Goal: Information Seeking & Learning: Learn about a topic

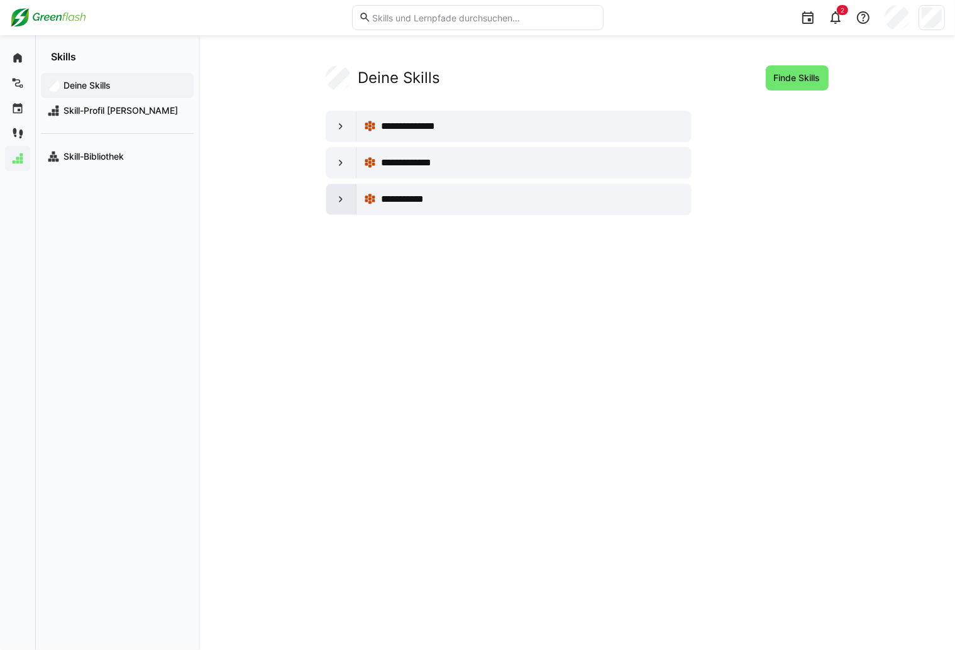
click at [344, 194] on eds-icon at bounding box center [341, 199] width 13 height 13
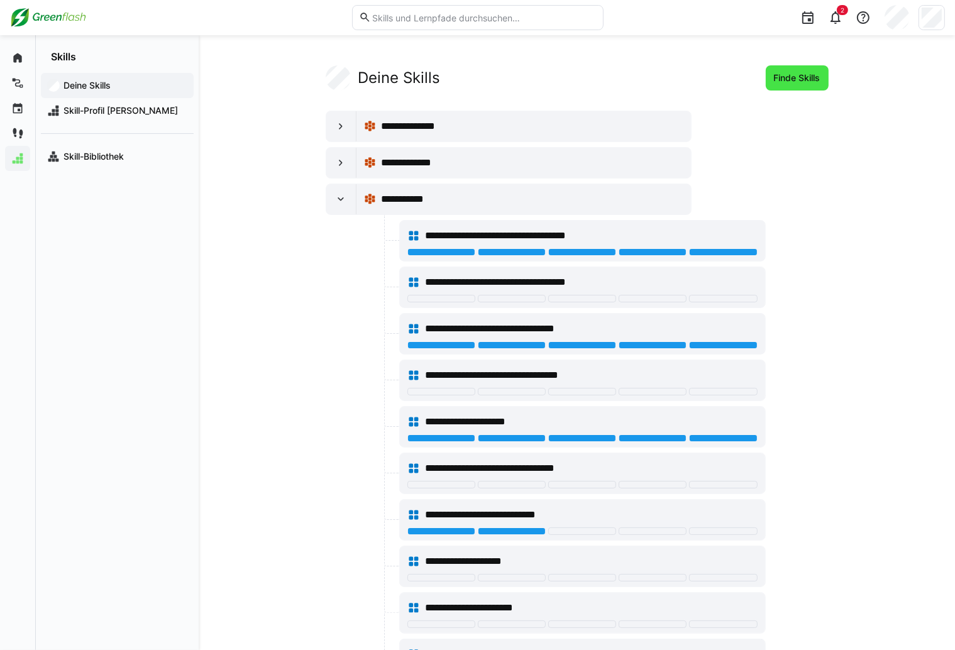
click at [815, 84] on span "Finde Skills" at bounding box center [797, 77] width 63 height 25
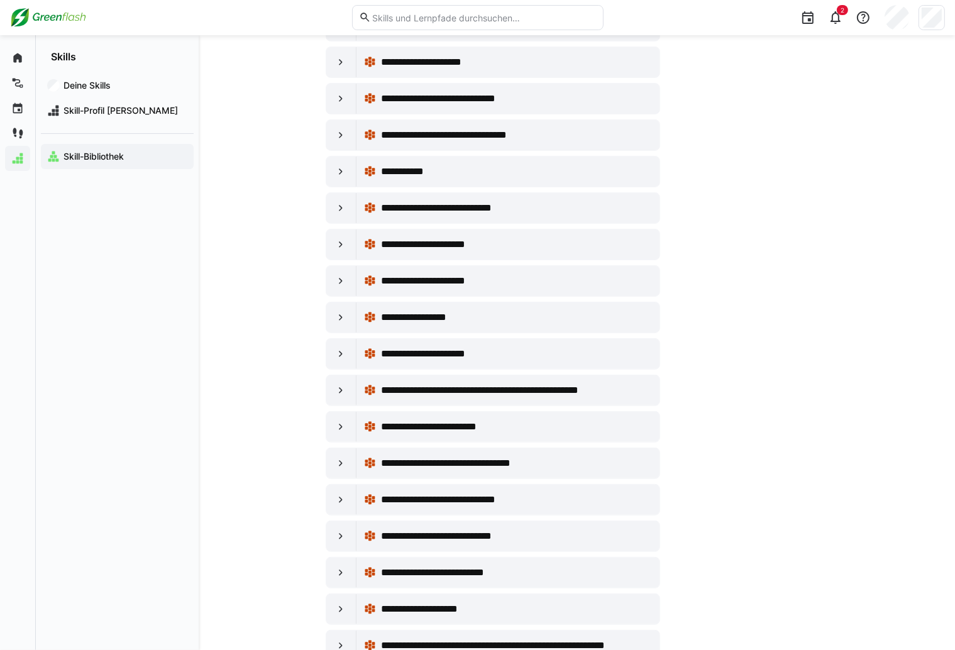
scroll to position [244, 0]
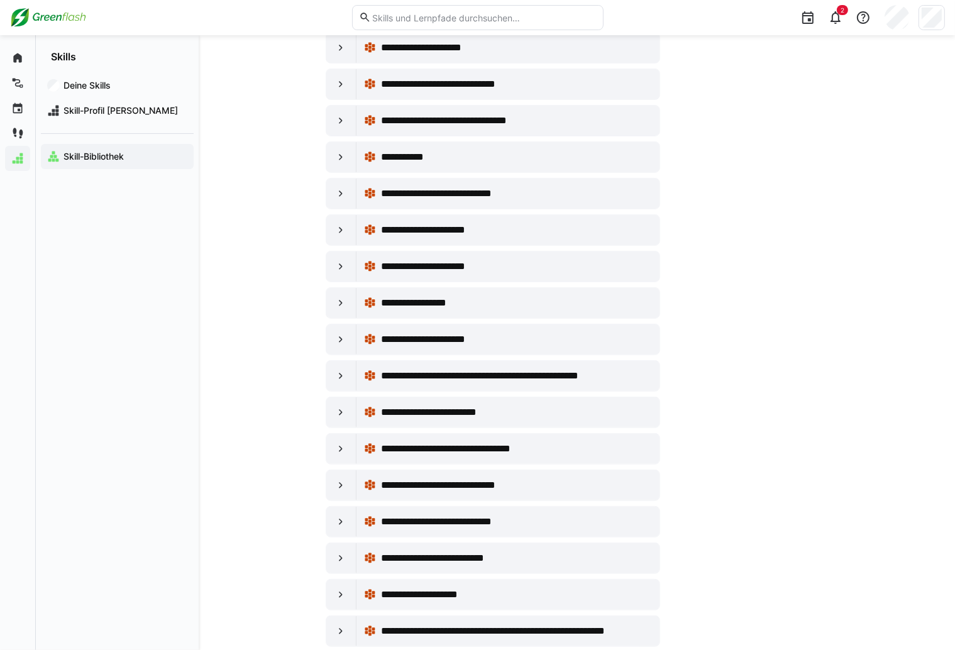
click at [466, 13] on input "text" at bounding box center [483, 17] width 225 height 11
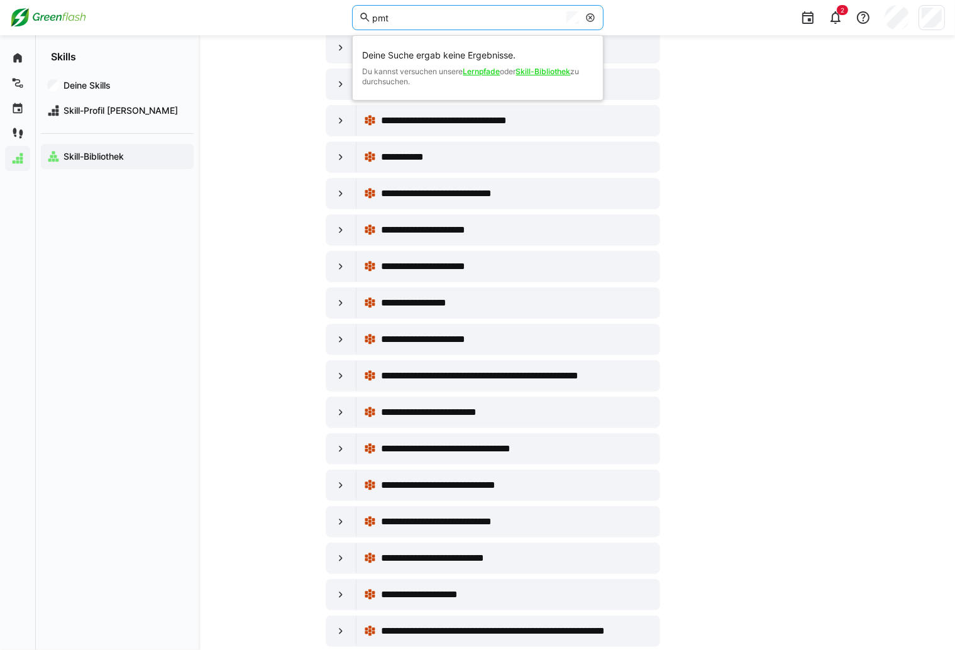
type input "pmt"
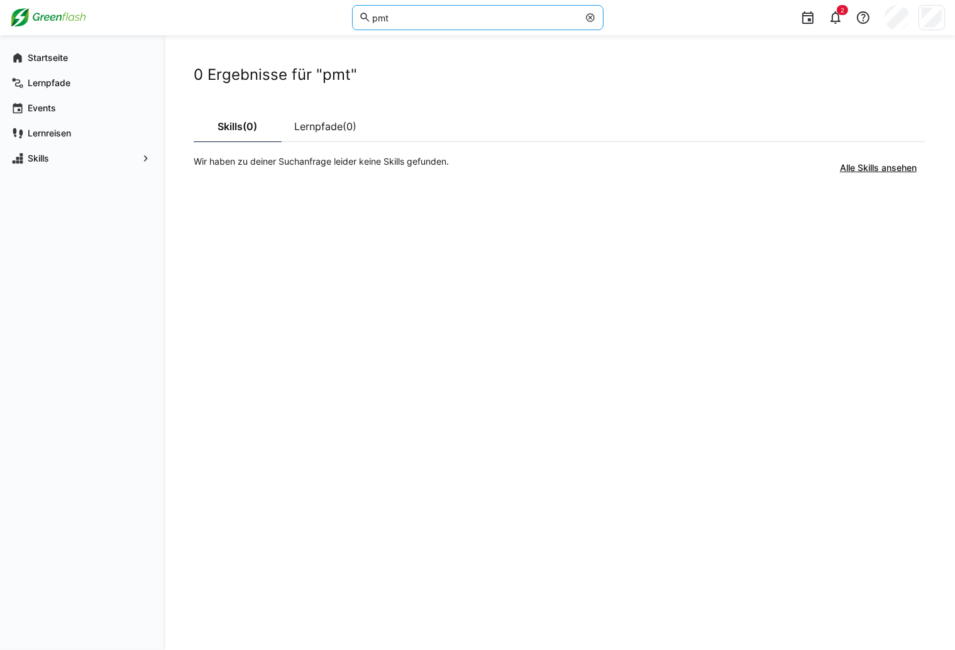
click at [592, 15] on eds-icon at bounding box center [591, 18] width 10 height 10
click at [0, 0] on app-navigation-label "Lernreisen" at bounding box center [0, 0] width 0 height 0
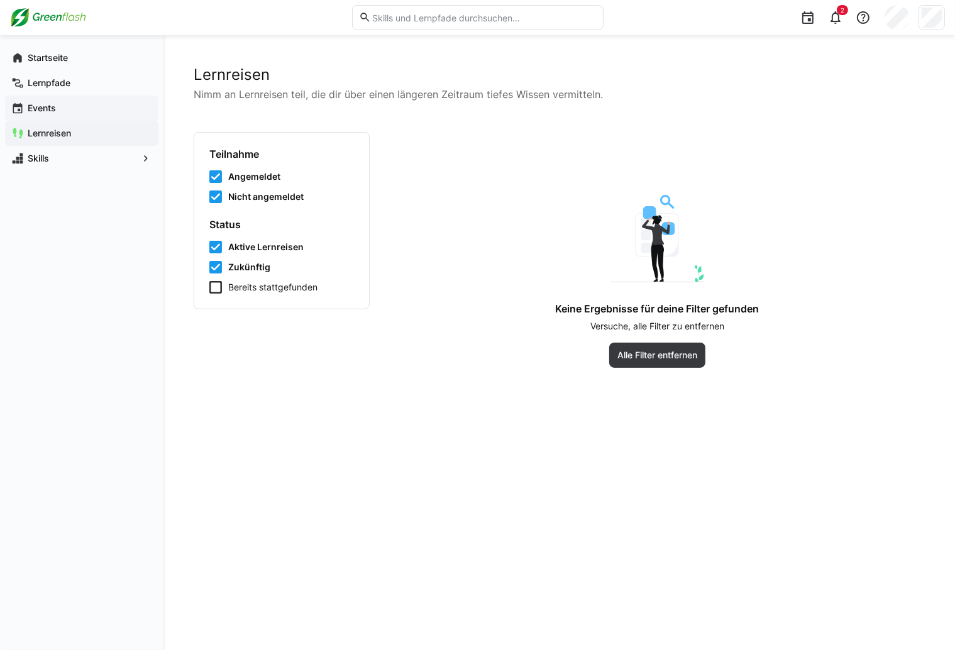
click at [0, 0] on app-navigation-label "Events" at bounding box center [0, 0] width 0 height 0
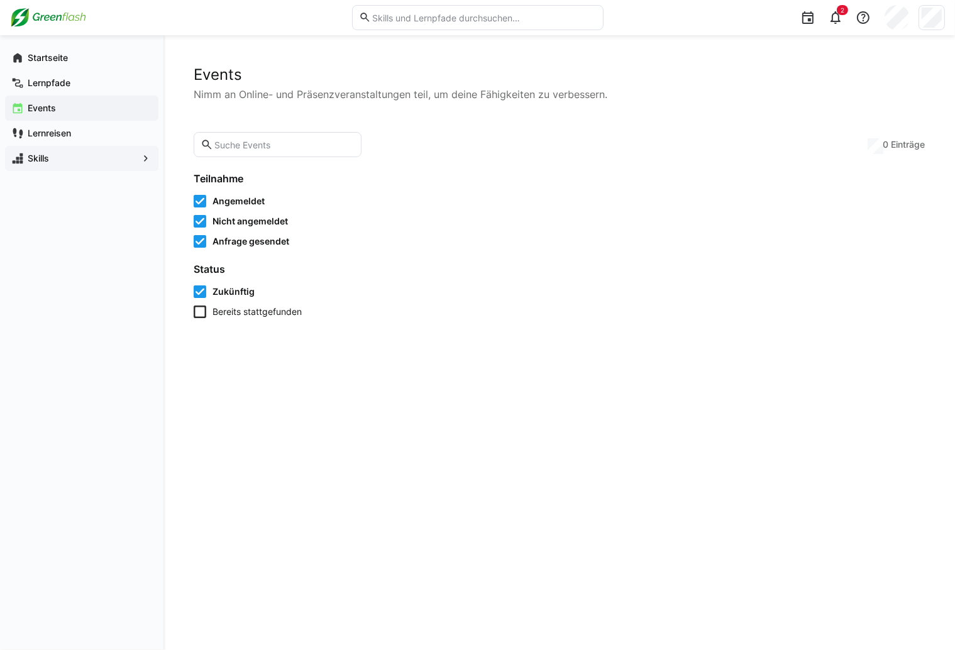
click at [58, 155] on span "Skills" at bounding box center [82, 158] width 112 height 13
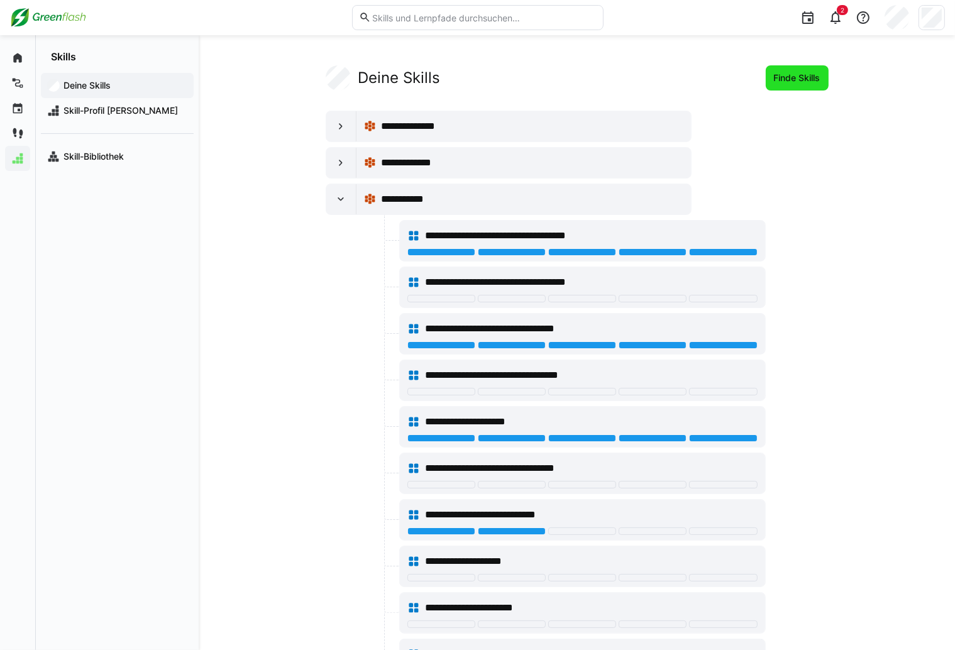
click at [795, 74] on span "Finde Skills" at bounding box center [797, 78] width 50 height 13
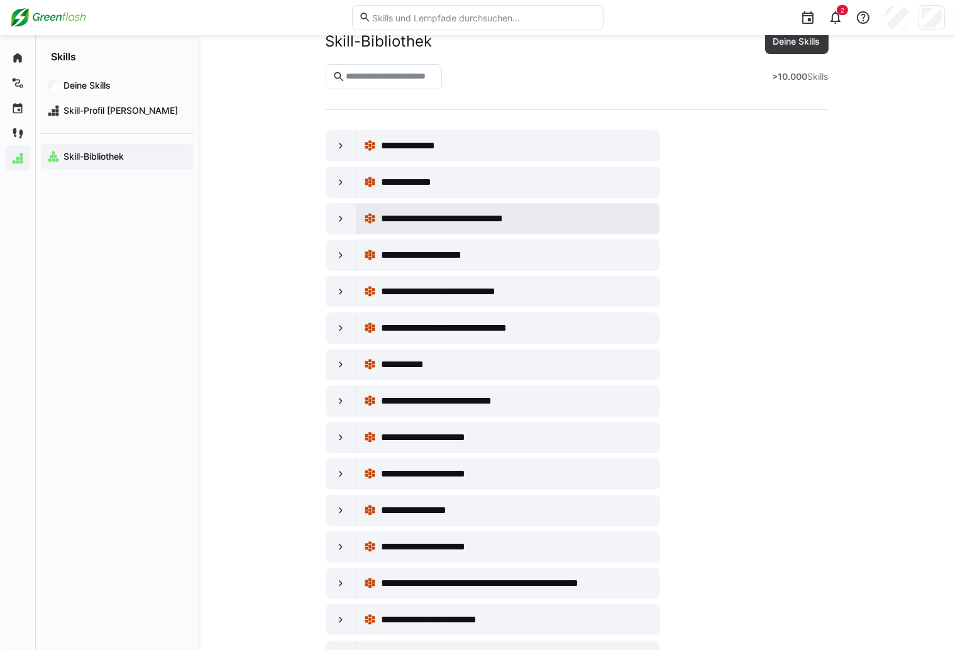
scroll to position [50, 0]
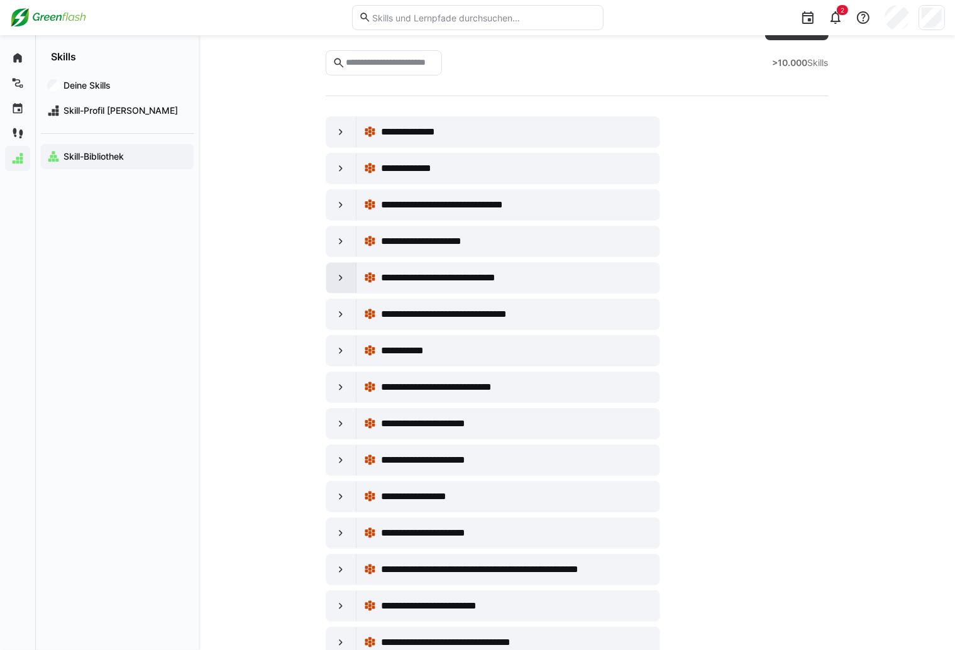
click at [334, 278] on div at bounding box center [341, 278] width 30 height 30
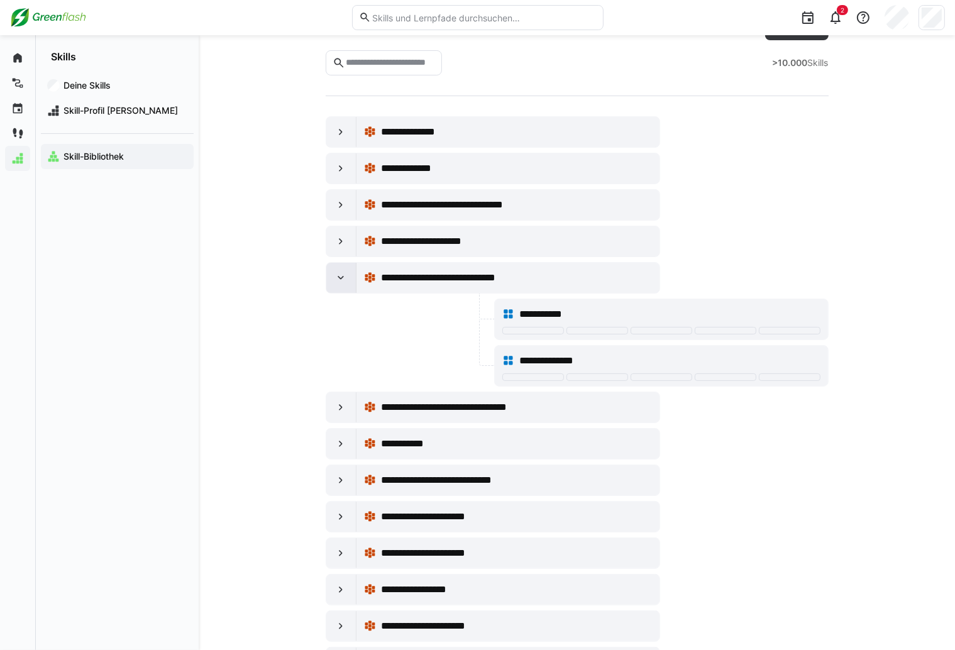
click at [334, 277] on div at bounding box center [341, 278] width 30 height 30
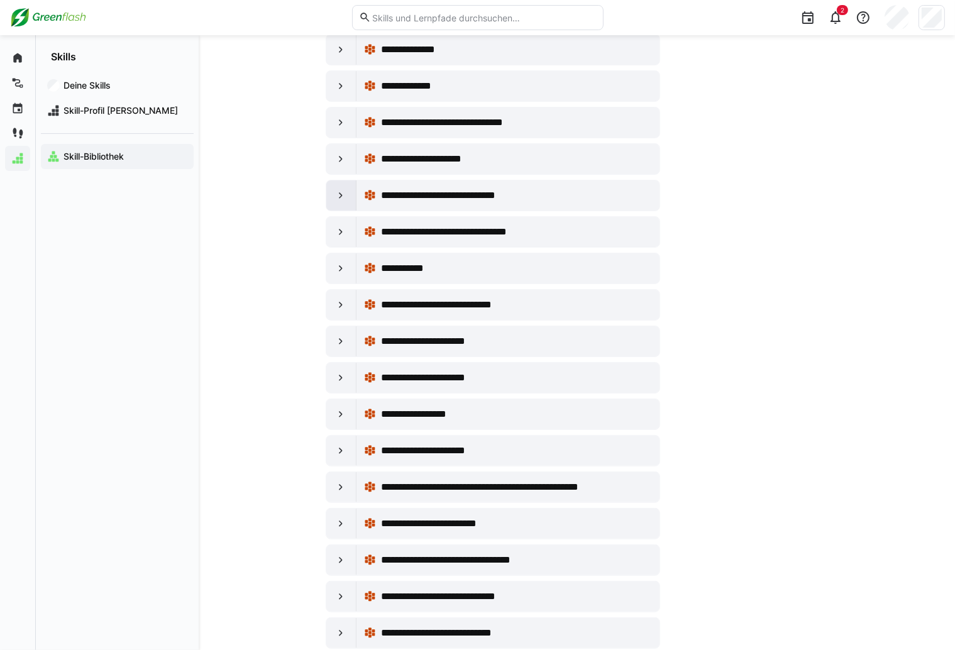
scroll to position [151, 0]
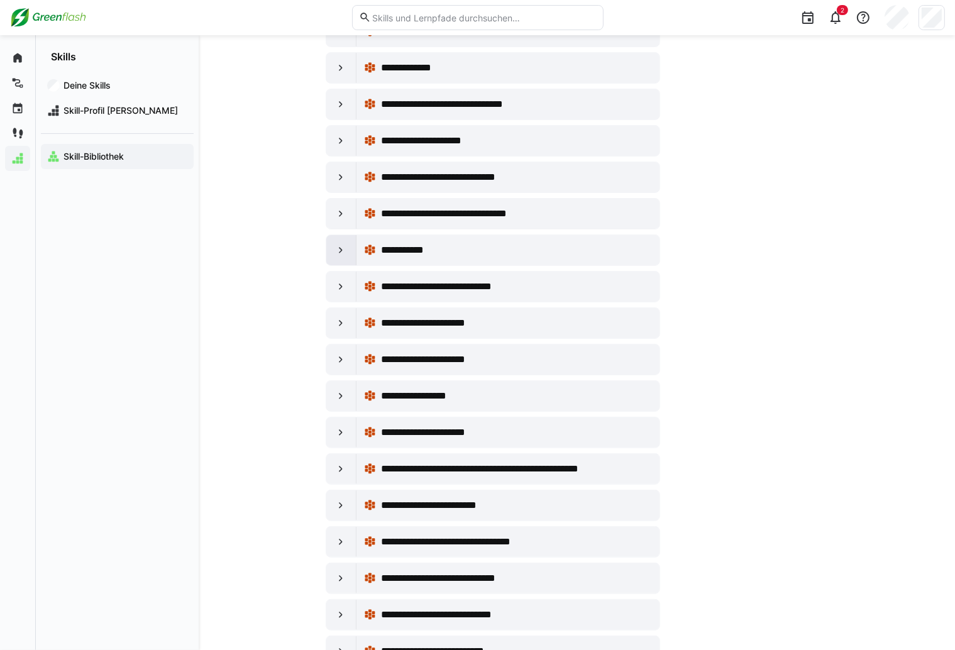
click at [340, 255] on div at bounding box center [341, 250] width 30 height 30
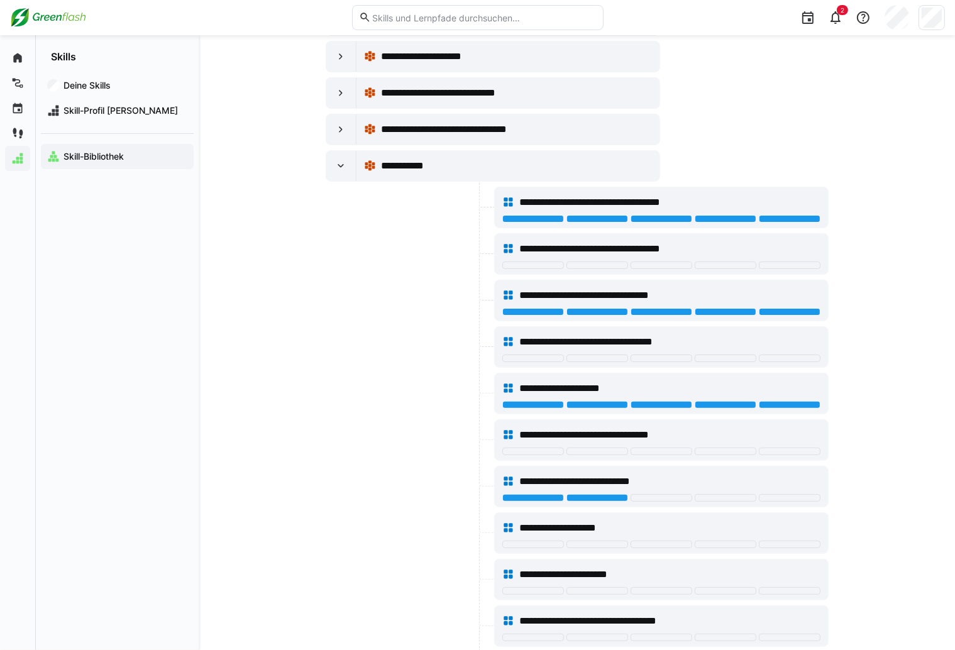
scroll to position [201, 0]
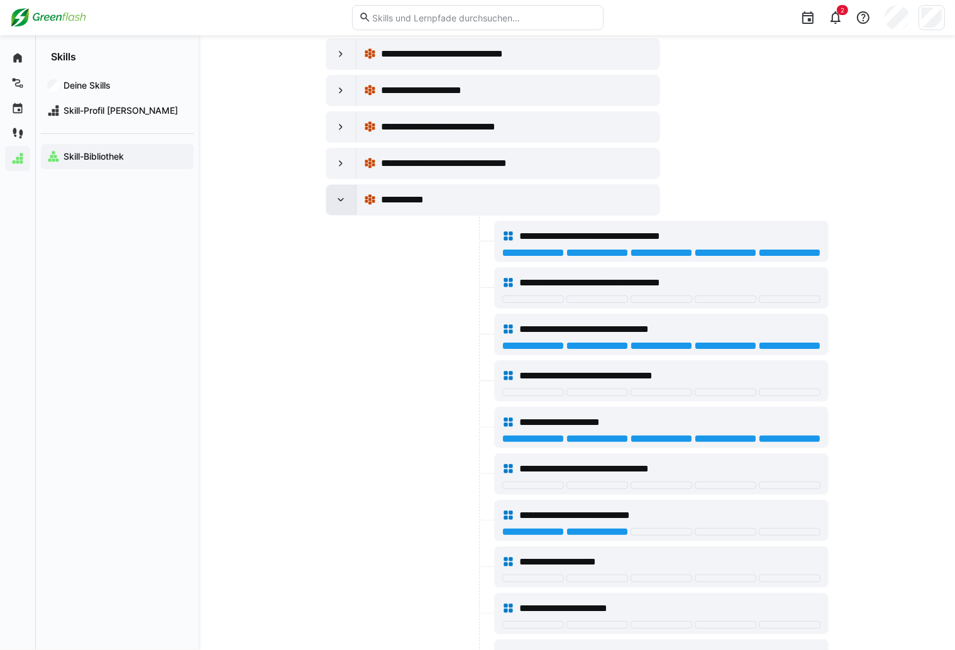
click at [334, 199] on div at bounding box center [341, 200] width 30 height 30
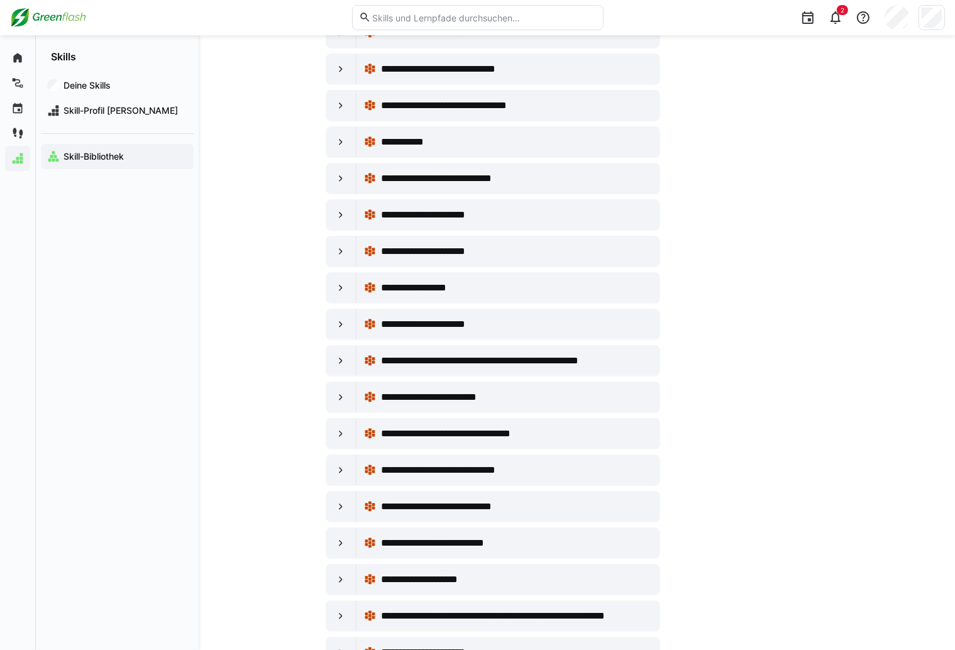
scroll to position [302, 0]
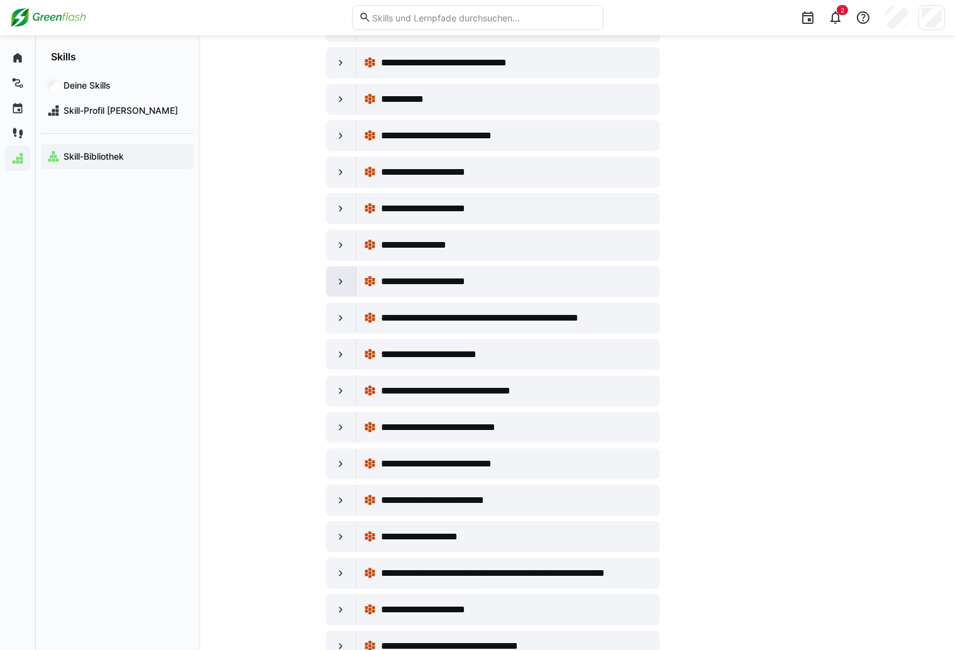
click at [344, 275] on eds-icon at bounding box center [341, 281] width 13 height 13
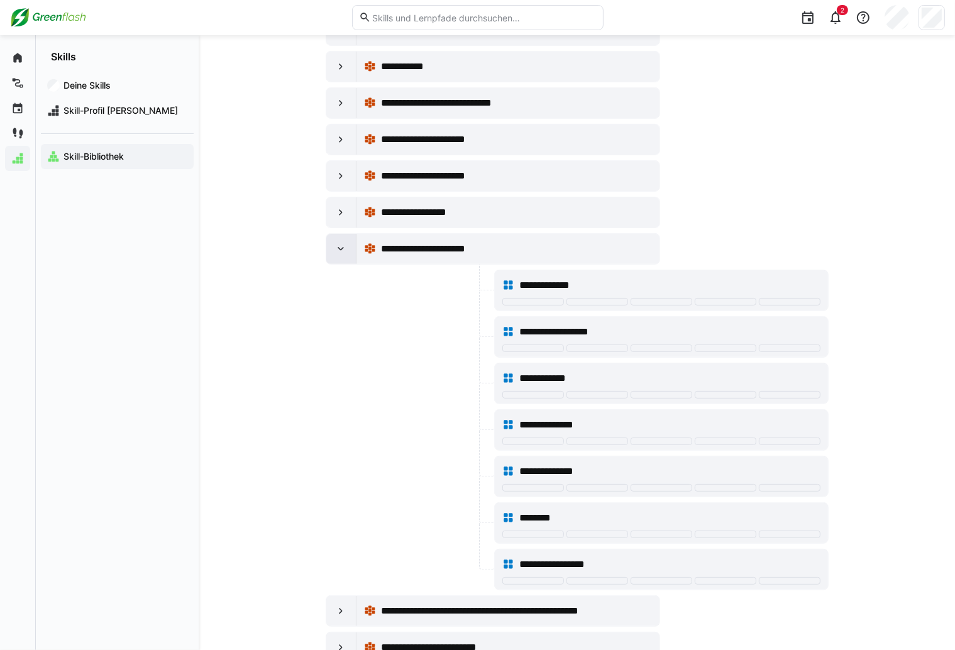
scroll to position [352, 0]
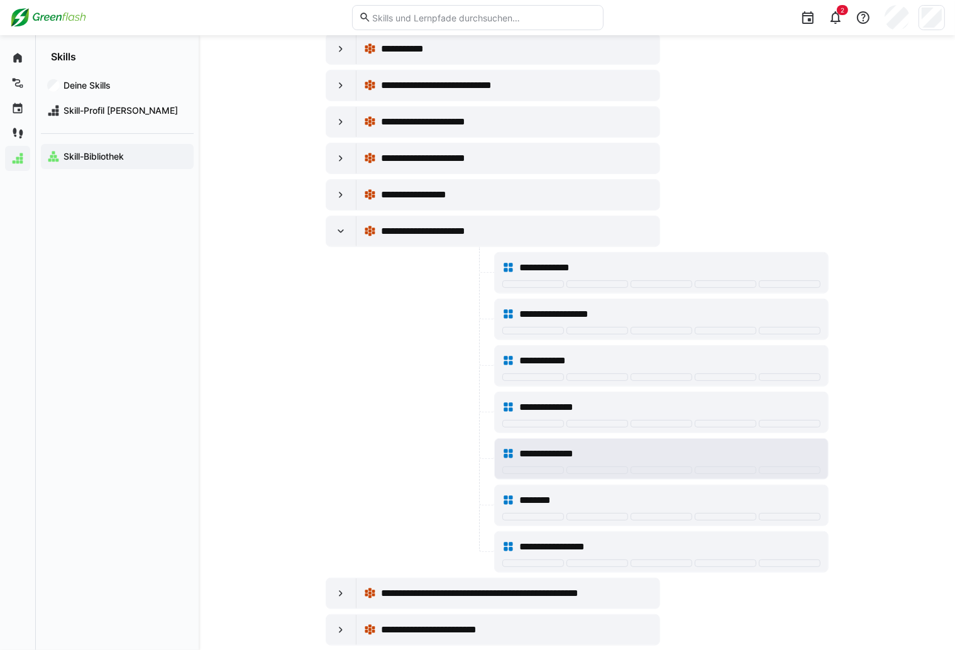
click at [560, 447] on span "**********" at bounding box center [559, 454] width 81 height 15
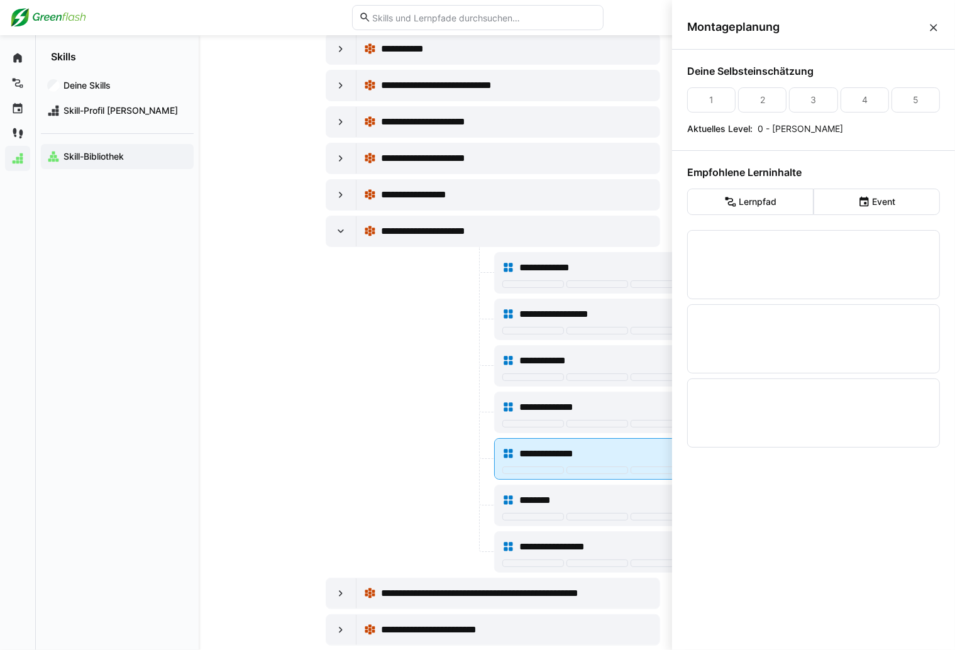
scroll to position [0, 0]
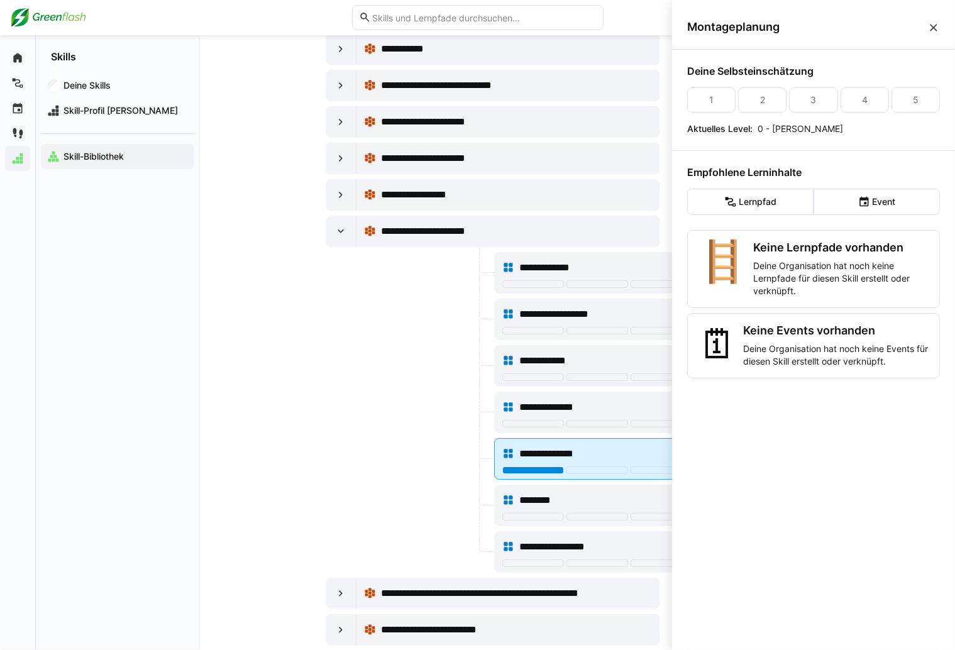
click at [531, 467] on div at bounding box center [533, 471] width 62 height 8
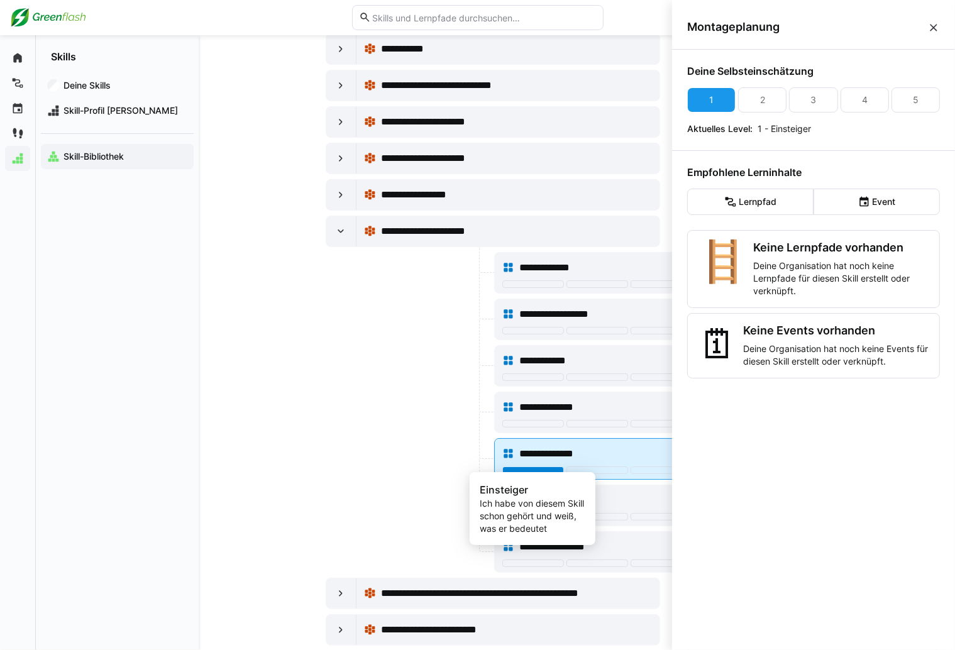
click at [531, 467] on div at bounding box center [533, 471] width 62 height 8
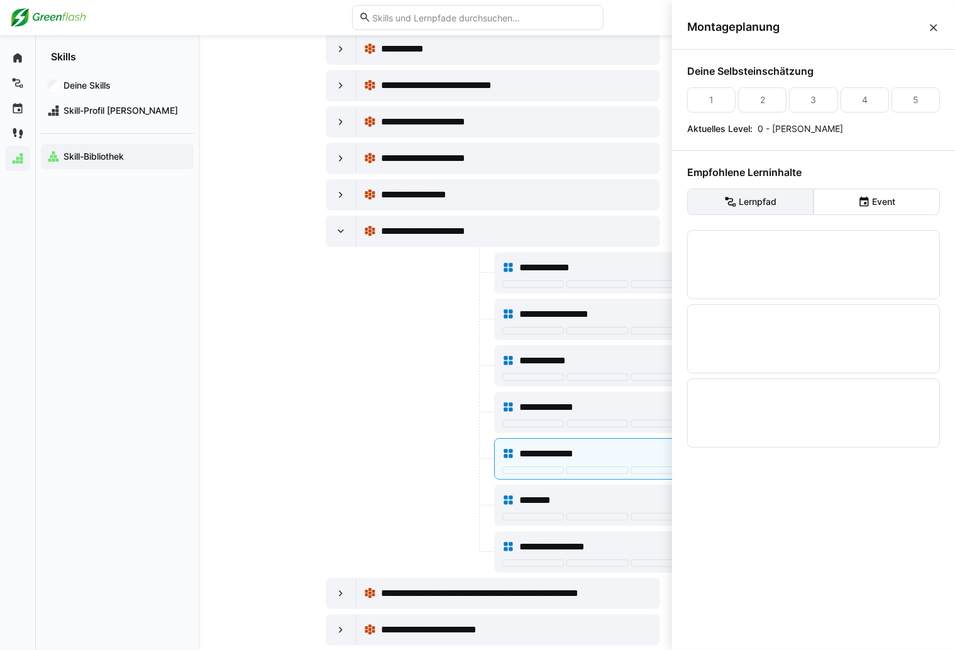
click at [747, 207] on eds-button-option "Lernpfad" at bounding box center [750, 202] width 126 height 26
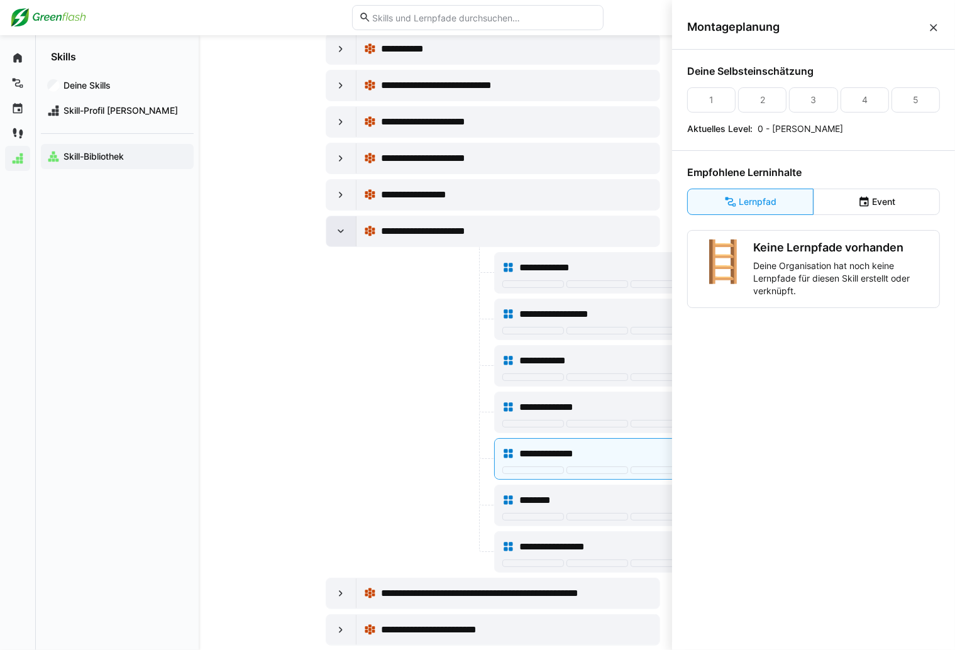
click at [338, 232] on eds-icon at bounding box center [341, 231] width 13 height 13
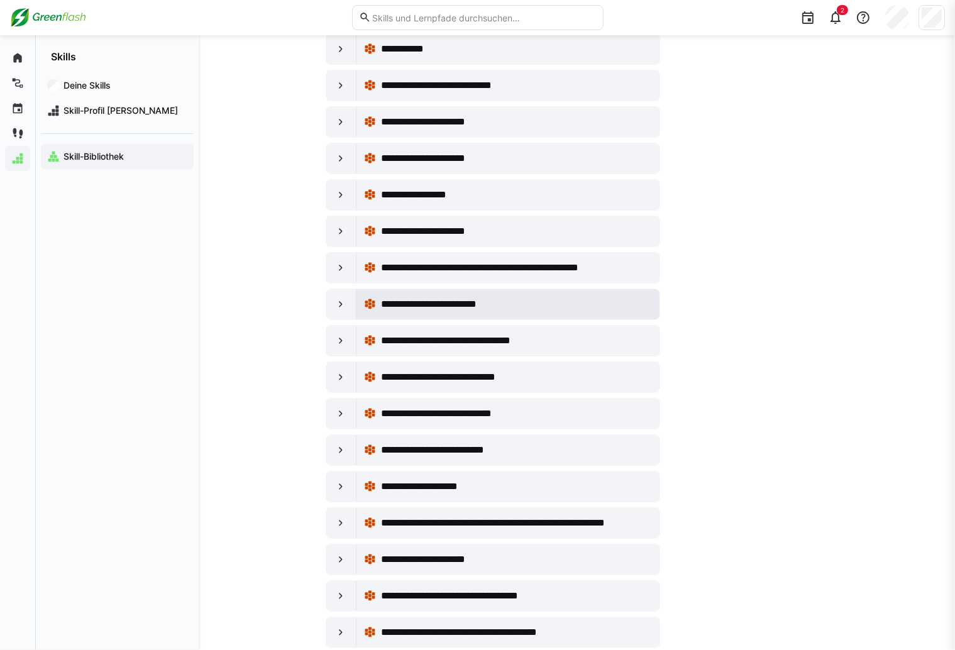
scroll to position [352, 0]
click at [345, 339] on eds-icon at bounding box center [341, 341] width 13 height 13
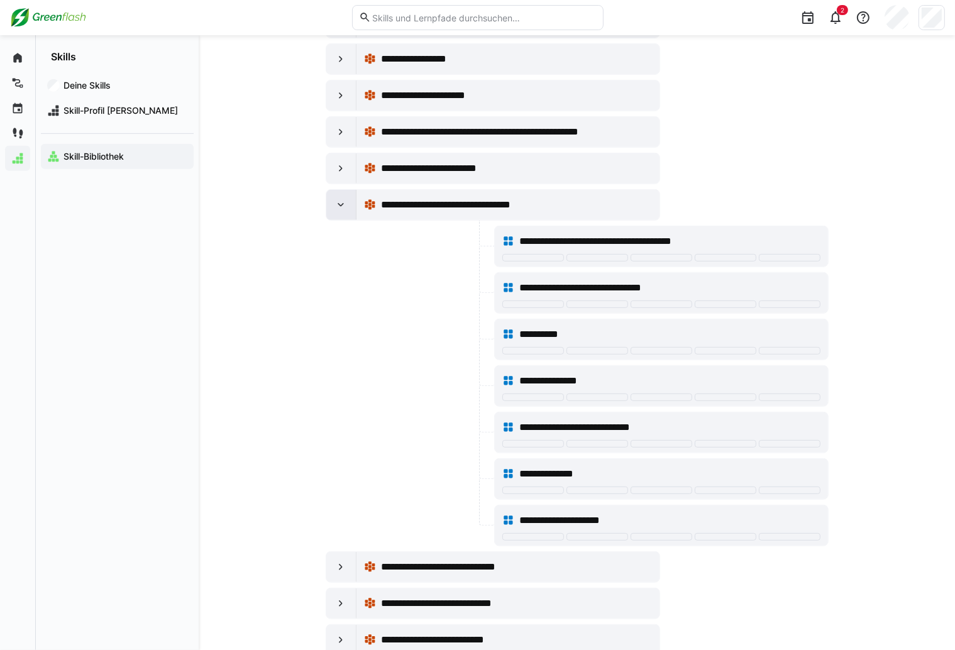
scroll to position [503, 0]
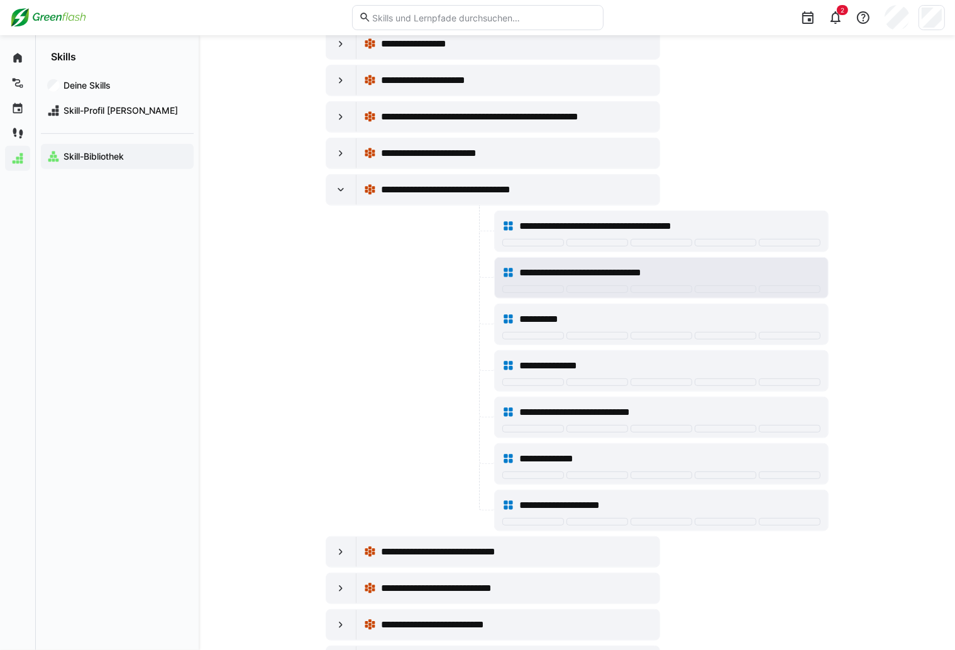
click at [581, 265] on span "**********" at bounding box center [603, 272] width 169 height 15
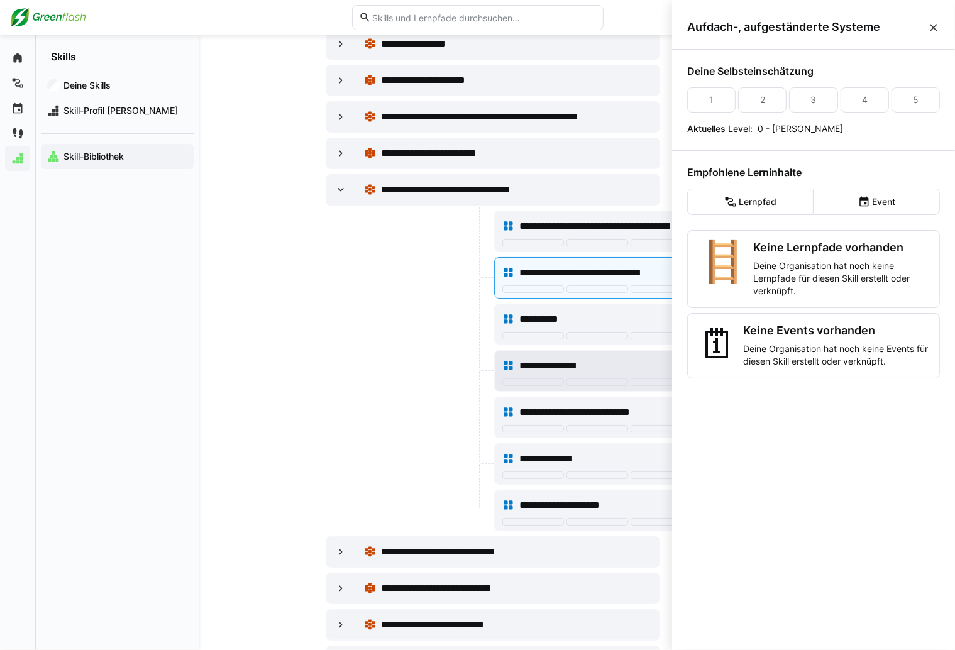
click at [566, 358] on span "**********" at bounding box center [562, 365] width 87 height 15
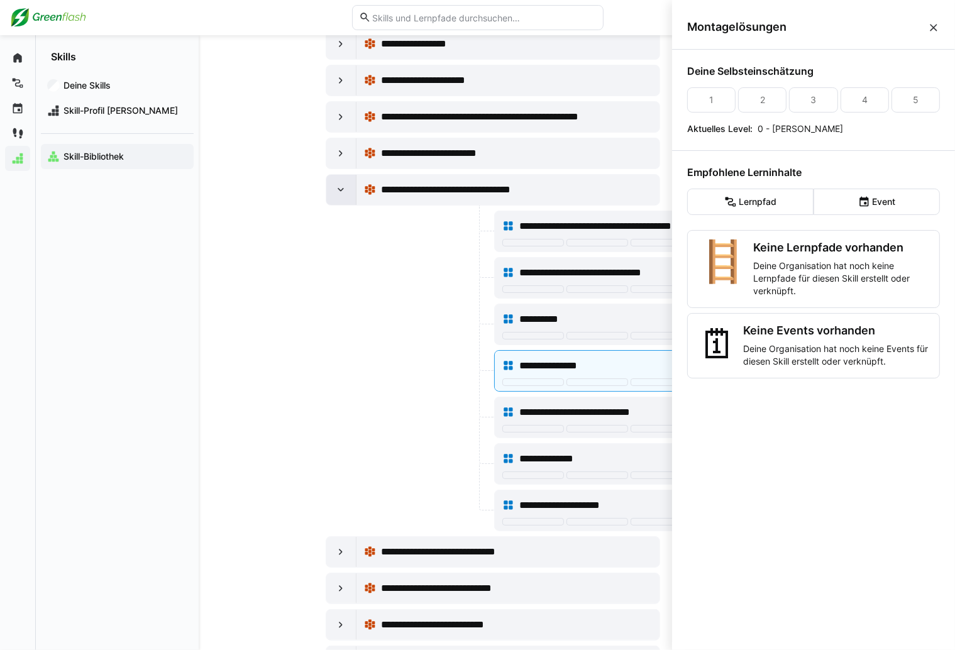
click at [335, 184] on eds-icon at bounding box center [341, 190] width 13 height 13
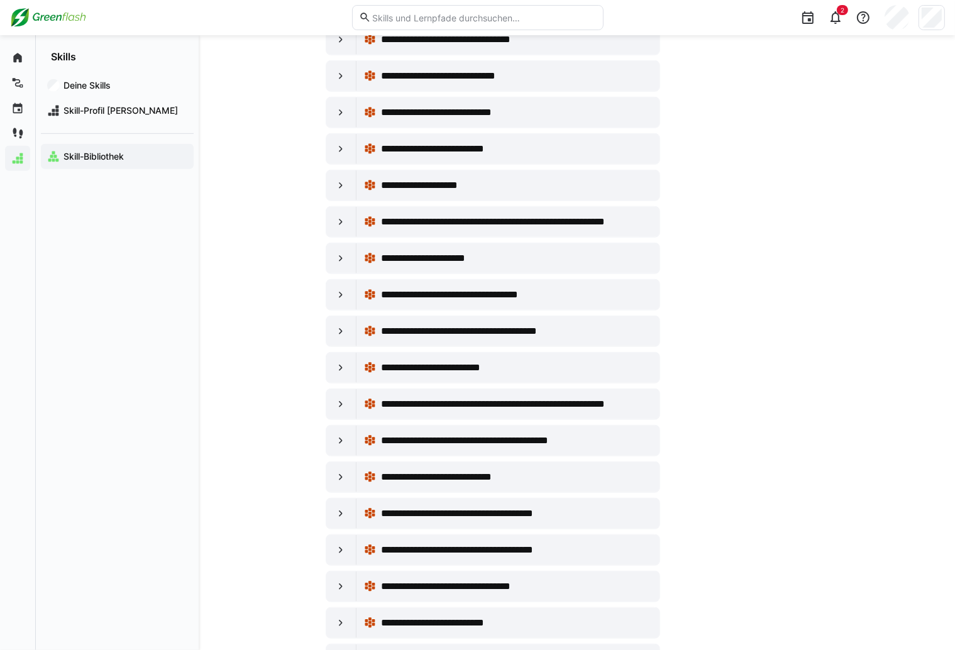
scroll to position [654, 0]
click at [345, 288] on eds-icon at bounding box center [341, 294] width 13 height 13
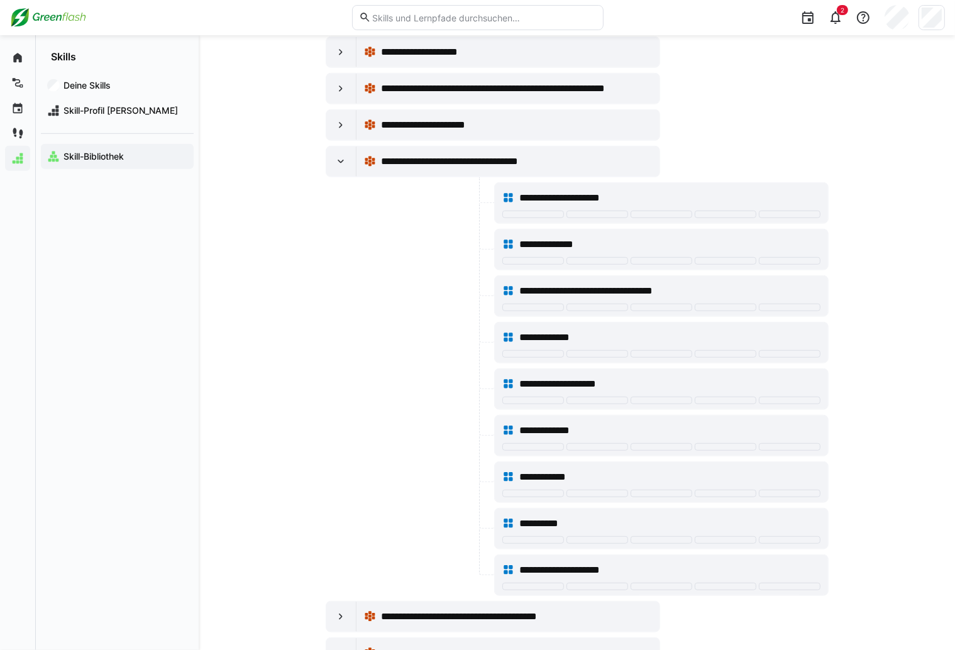
scroll to position [805, 0]
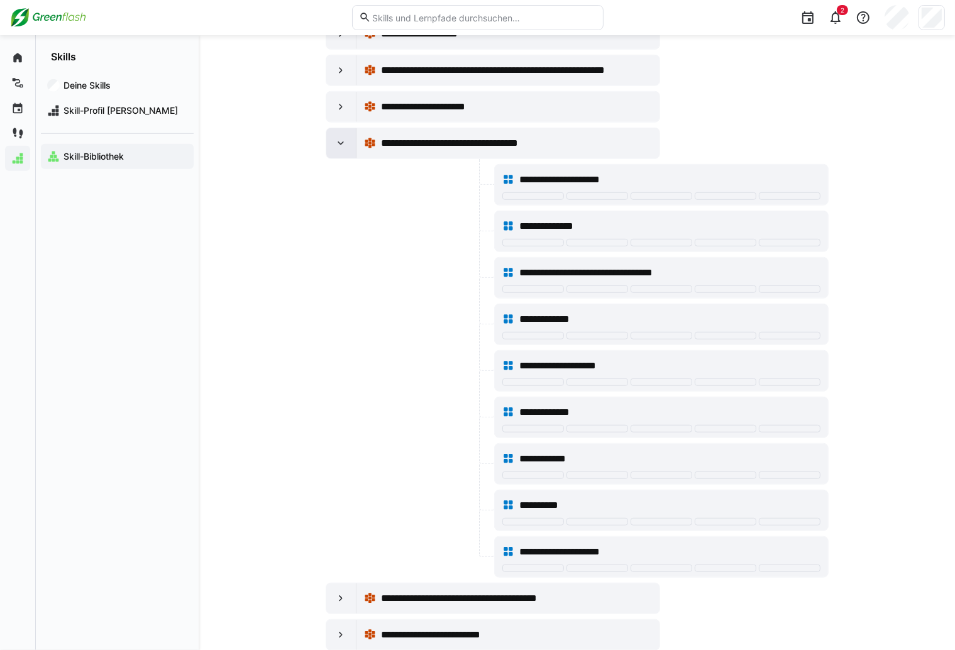
click at [342, 137] on eds-icon at bounding box center [341, 143] width 13 height 13
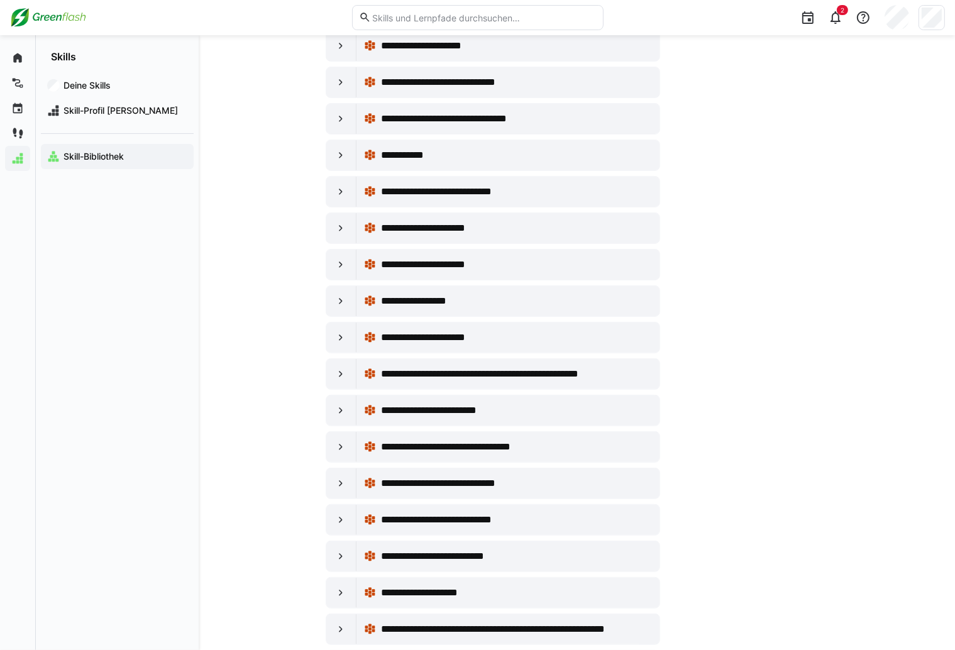
scroll to position [93, 0]
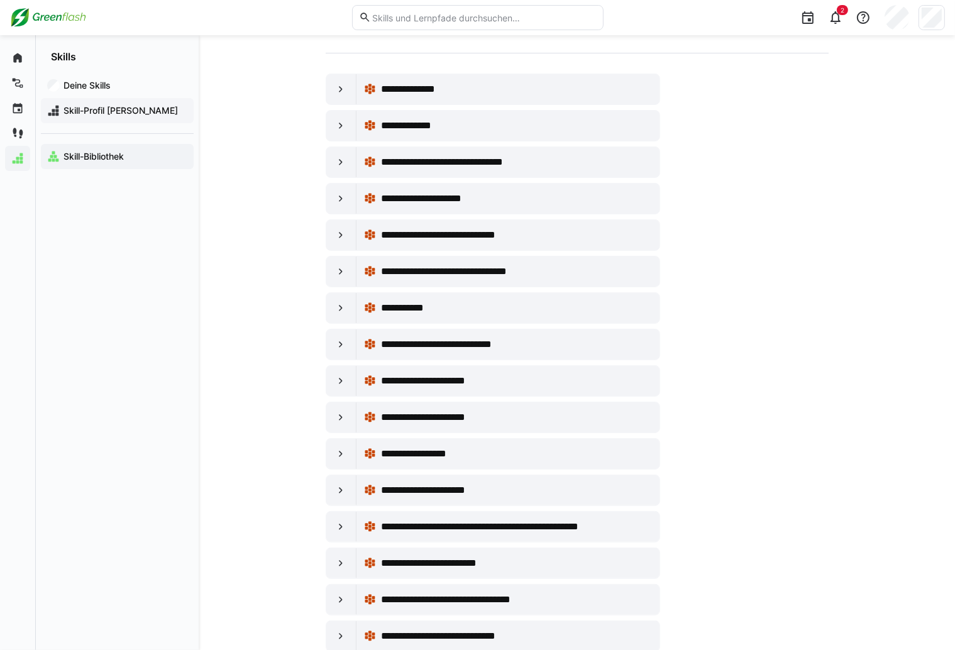
click at [86, 117] on span "Skill-Profil [PERSON_NAME]" at bounding box center [125, 110] width 126 height 13
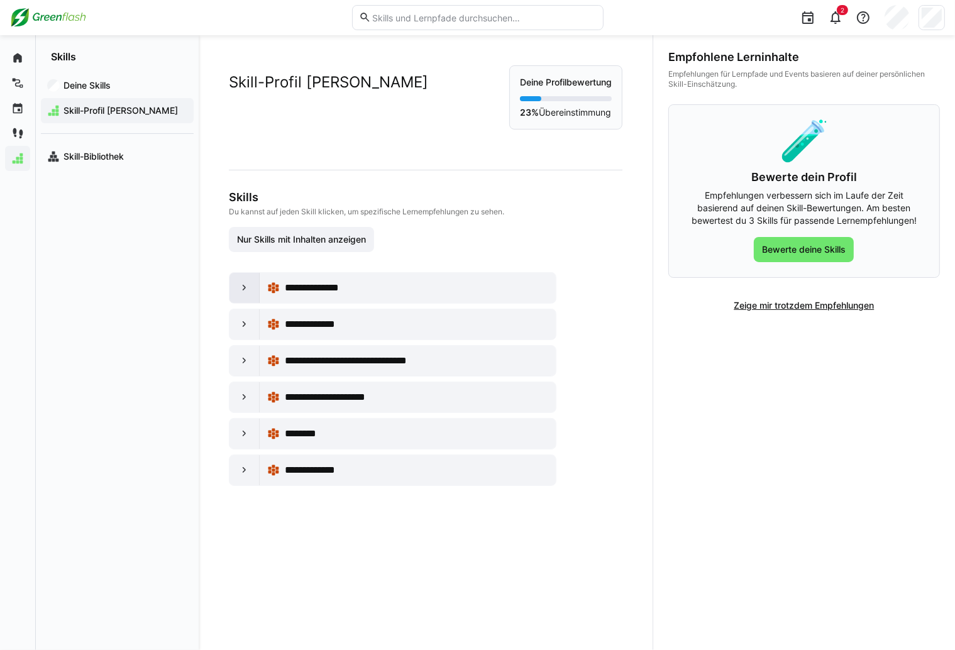
click at [247, 289] on eds-icon at bounding box center [244, 288] width 13 height 13
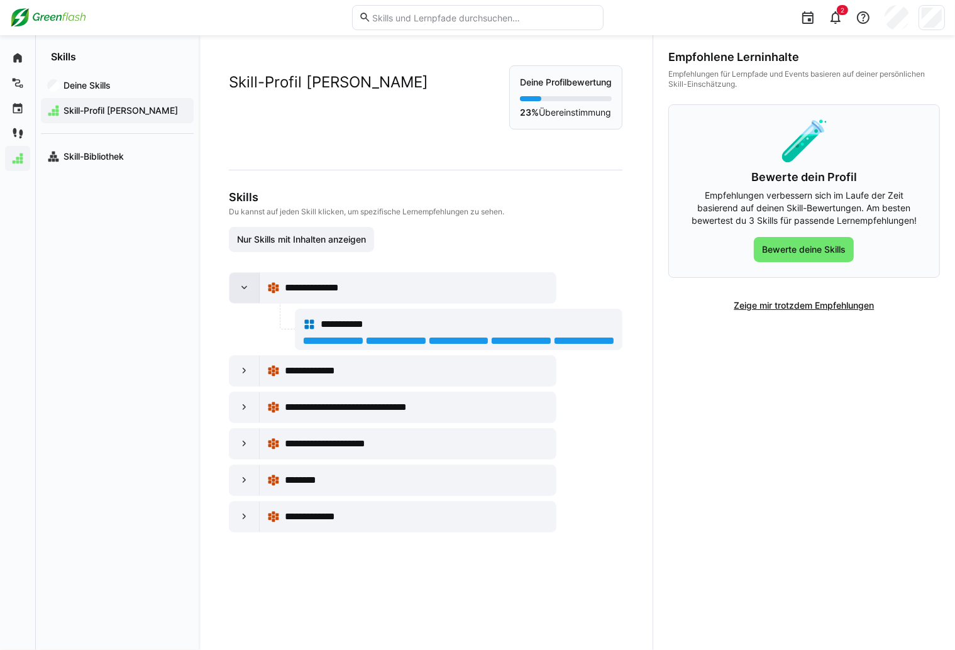
click at [247, 289] on eds-icon at bounding box center [244, 288] width 13 height 13
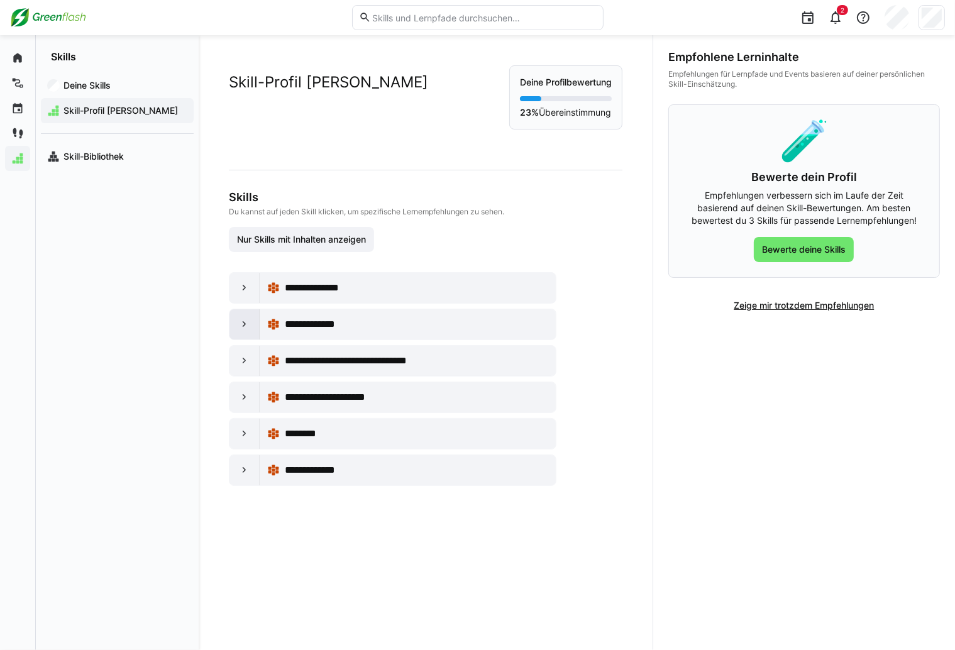
click at [247, 325] on eds-icon at bounding box center [244, 324] width 13 height 13
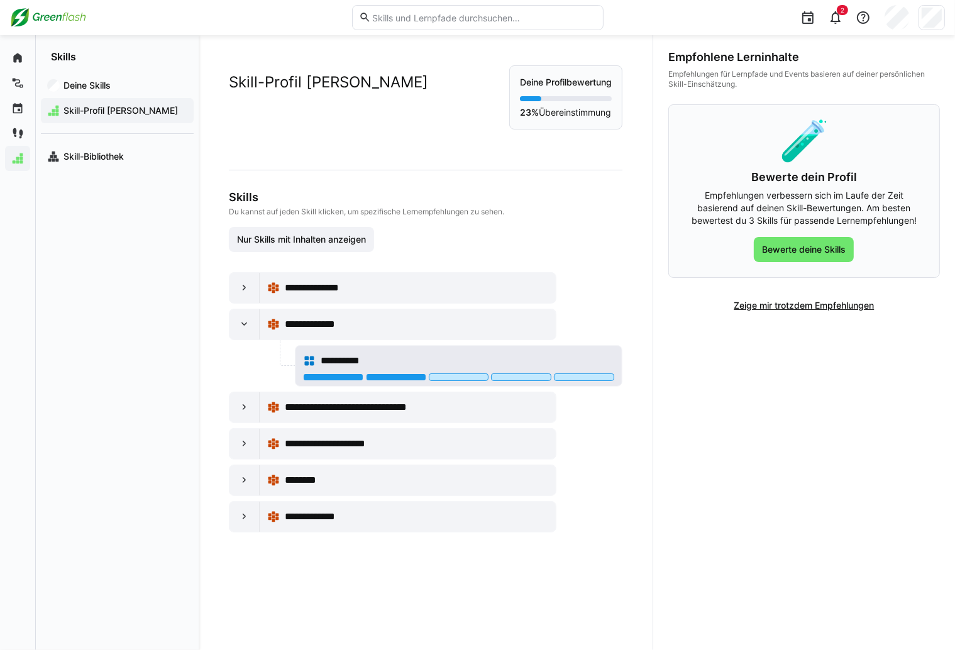
click at [454, 360] on div "**********" at bounding box center [468, 360] width 294 height 15
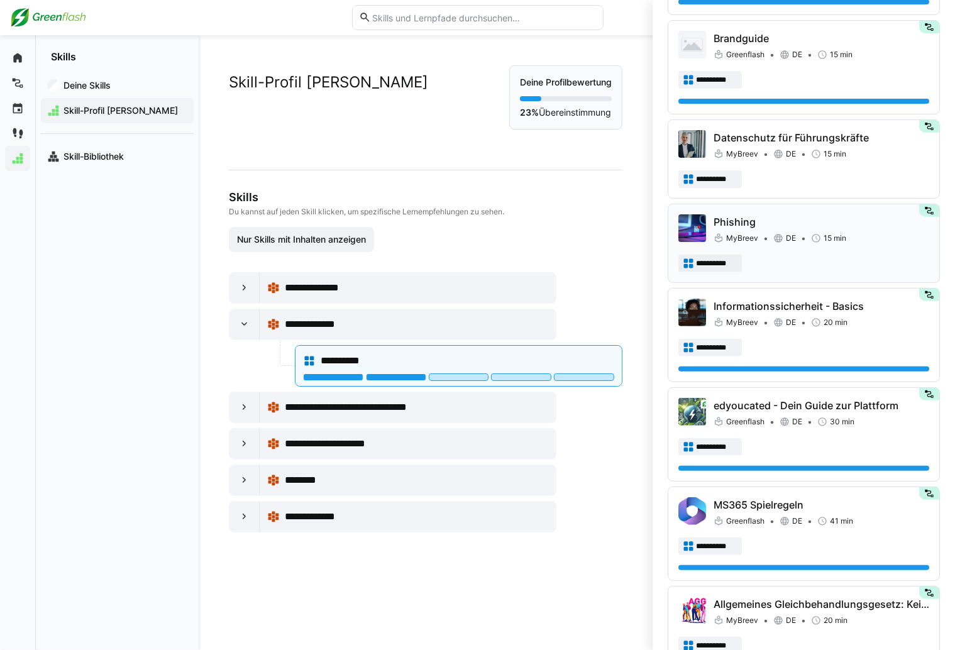
scroll to position [286, 0]
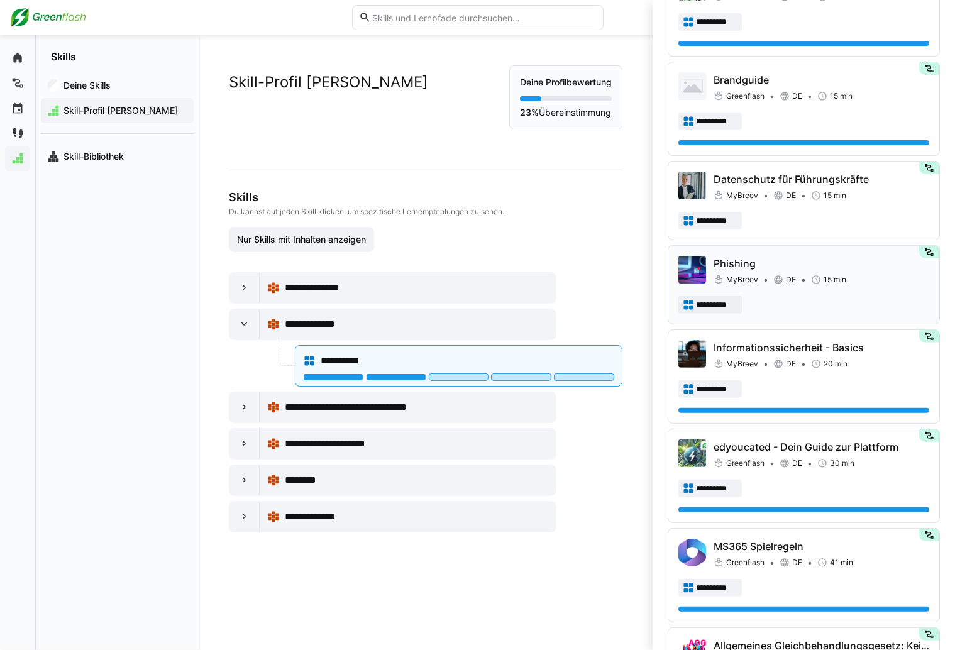
click at [792, 260] on p "Phishing" at bounding box center [822, 263] width 216 height 15
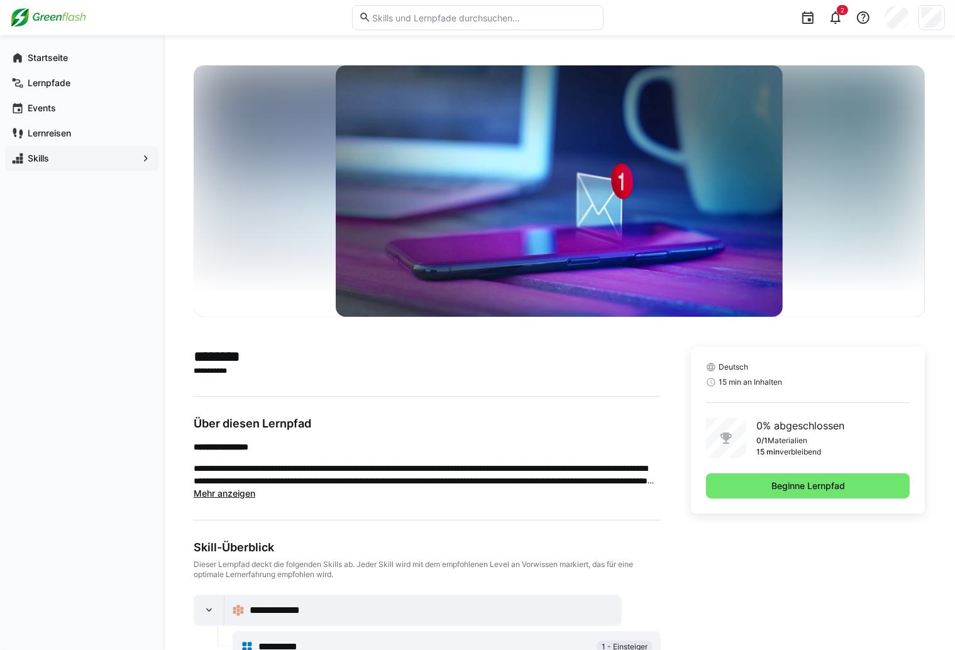
scroll to position [42, 0]
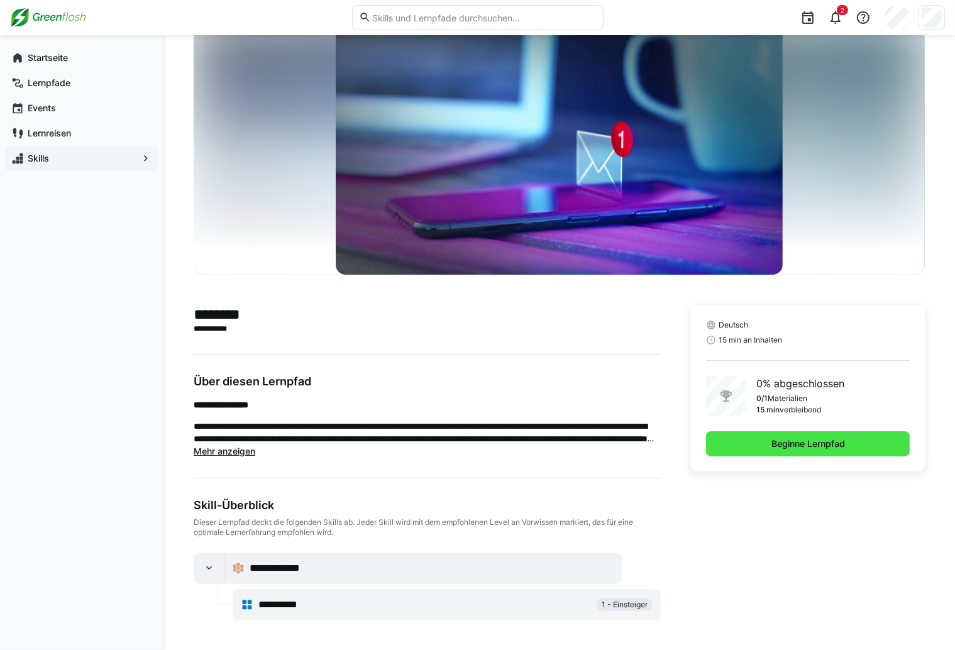
click at [792, 444] on span "Beginne Lernpfad" at bounding box center [808, 444] width 77 height 13
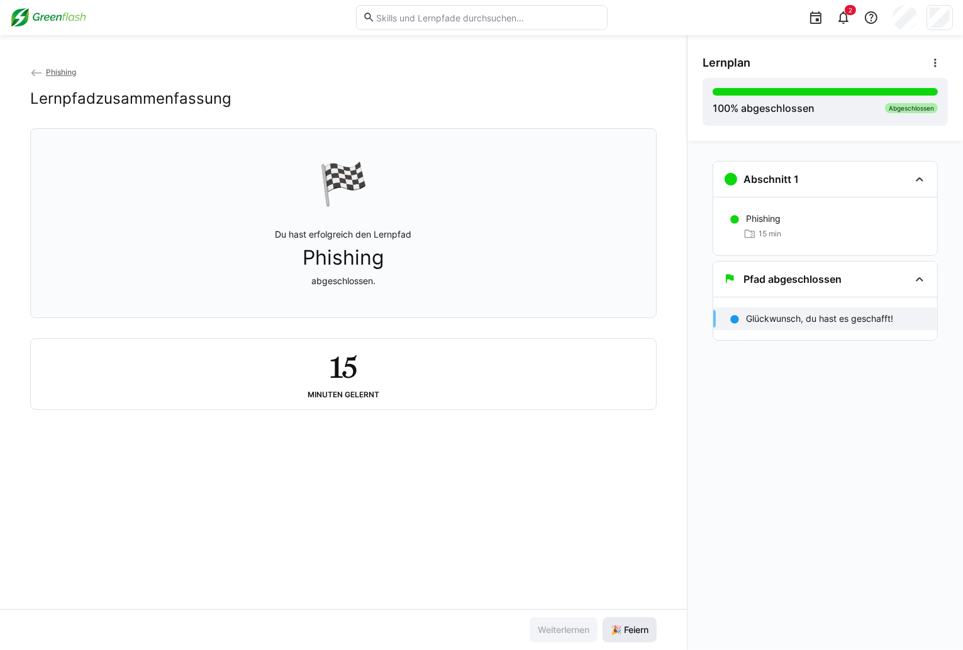
click at [623, 624] on span "🎉 Feiern" at bounding box center [629, 630] width 54 height 25
click at [57, 73] on span "Phishing" at bounding box center [61, 71] width 30 height 9
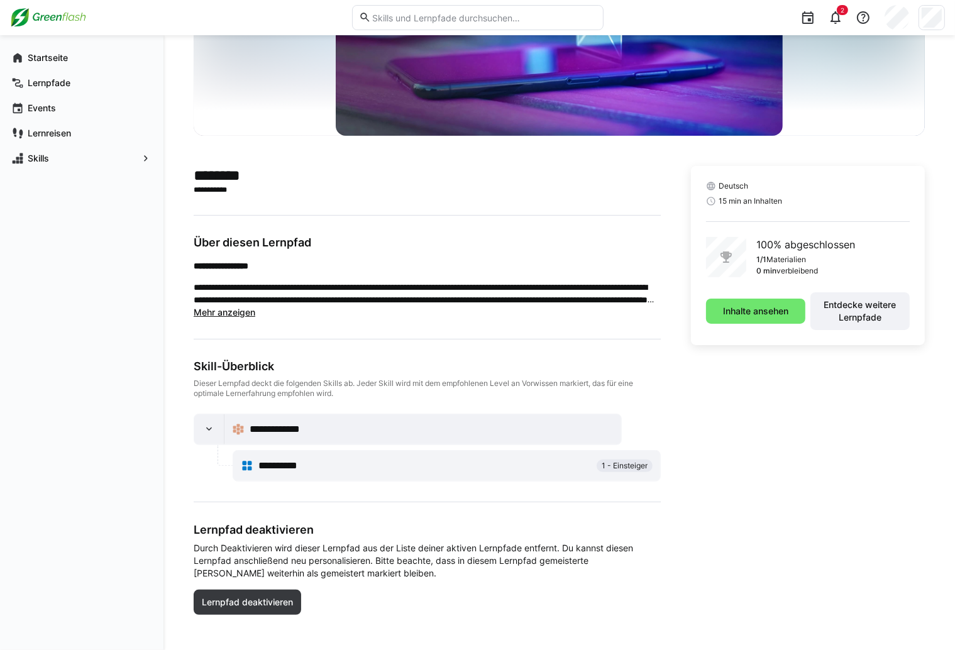
scroll to position [190, 0]
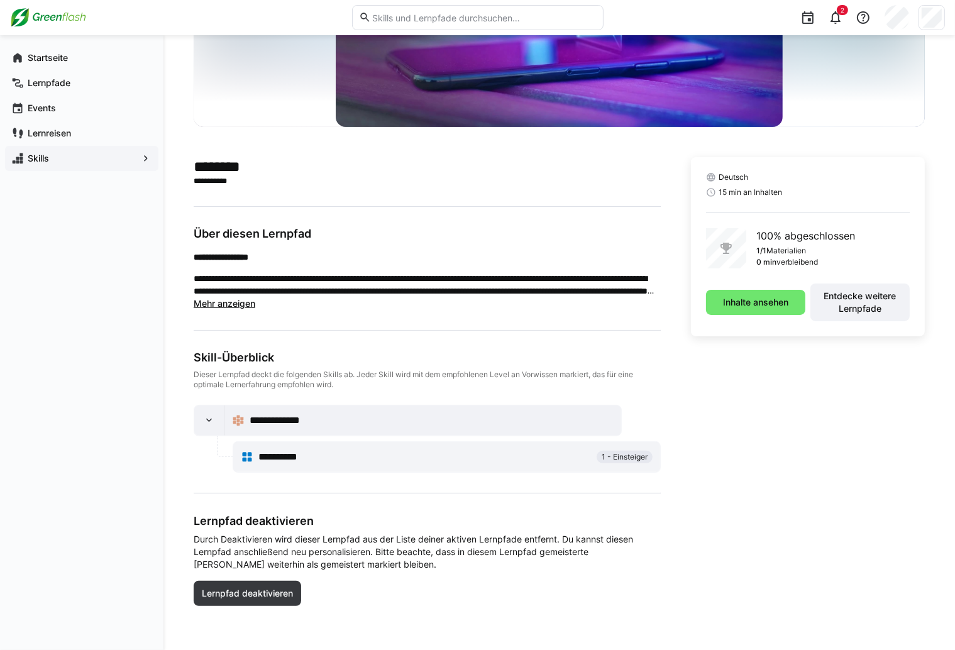
click at [55, 158] on span "Skills" at bounding box center [82, 158] width 112 height 13
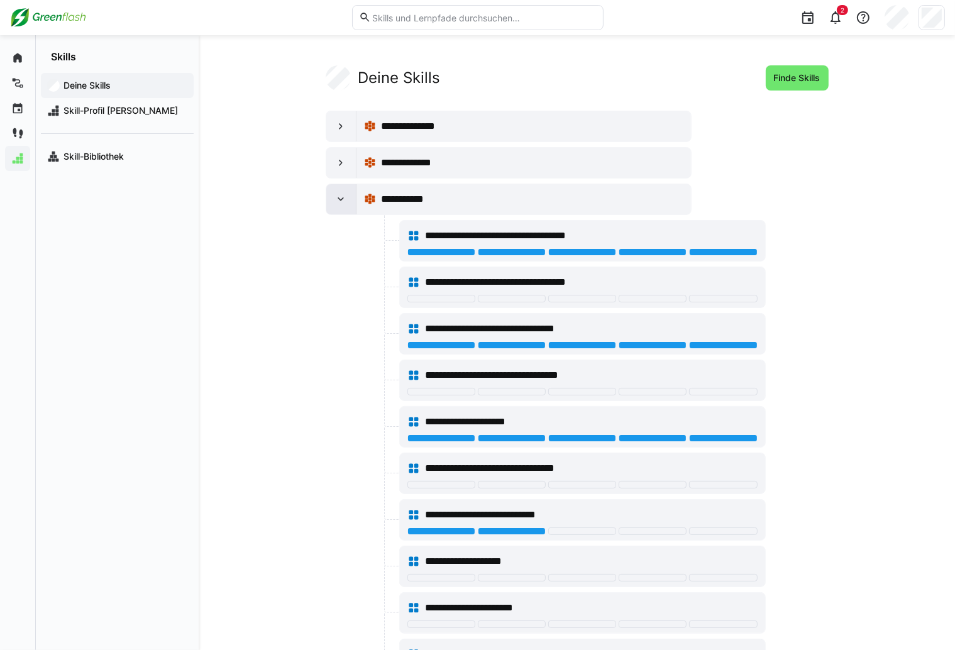
click at [346, 202] on eds-icon at bounding box center [341, 199] width 13 height 13
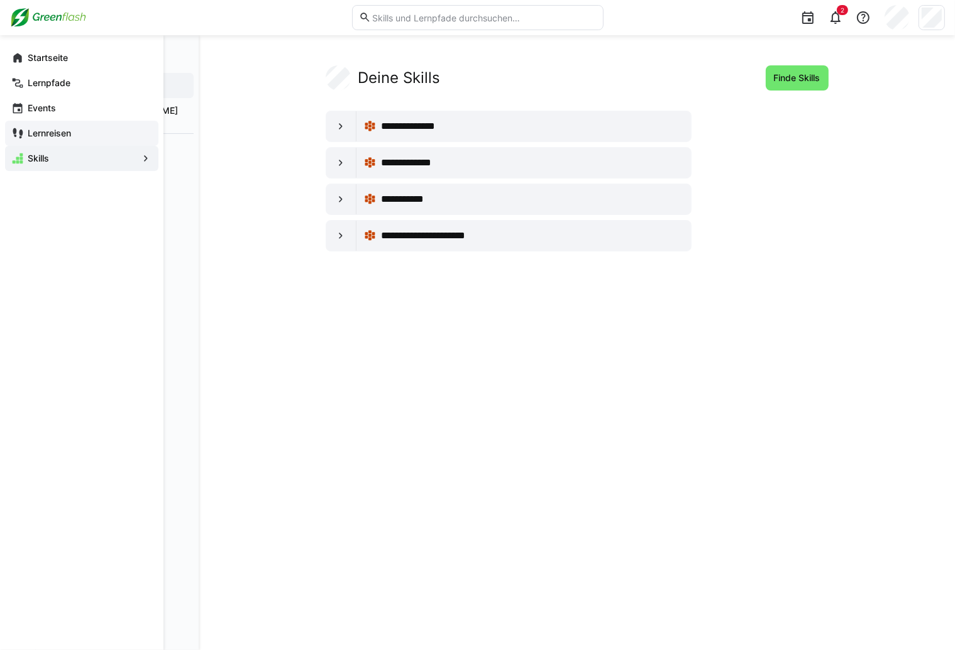
click at [0, 0] on app-navigation-label "Lernreisen" at bounding box center [0, 0] width 0 height 0
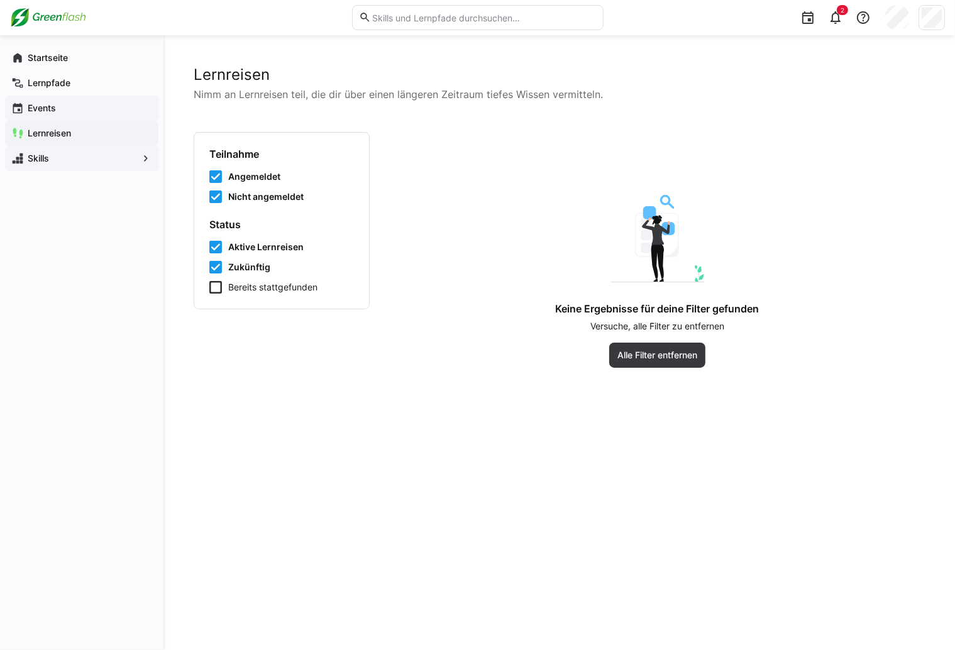
click at [62, 111] on span "Events" at bounding box center [89, 108] width 126 height 13
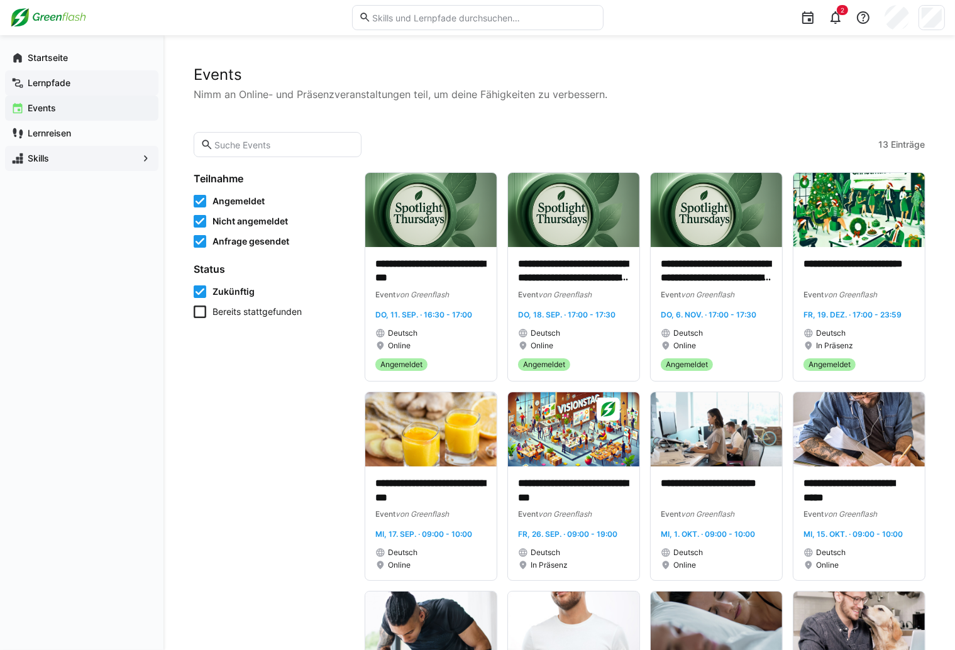
click at [75, 84] on span "Lernpfade" at bounding box center [89, 83] width 126 height 13
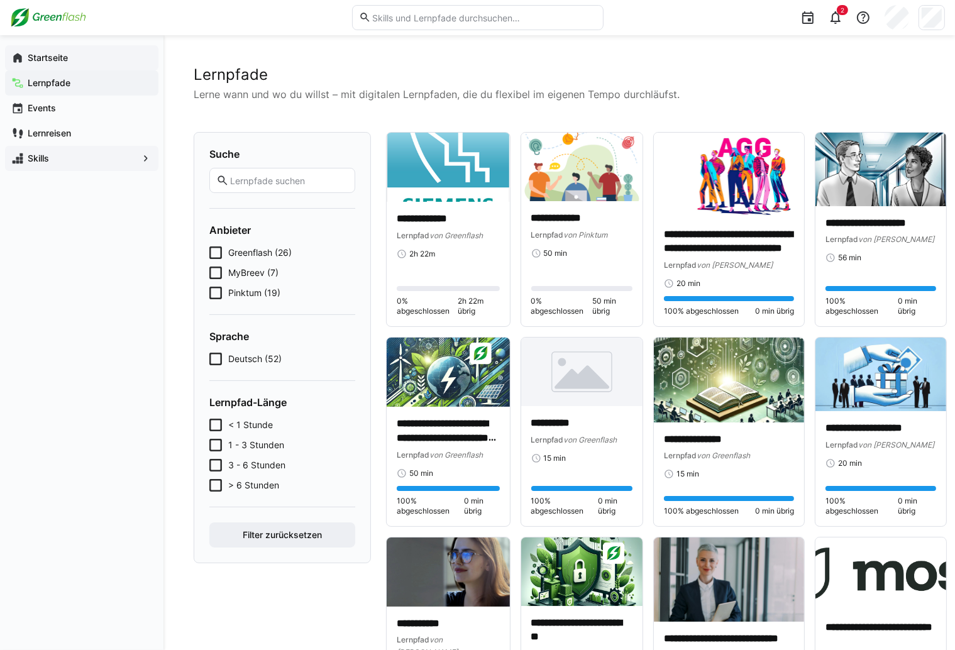
click at [80, 58] on span "Startseite" at bounding box center [89, 58] width 126 height 13
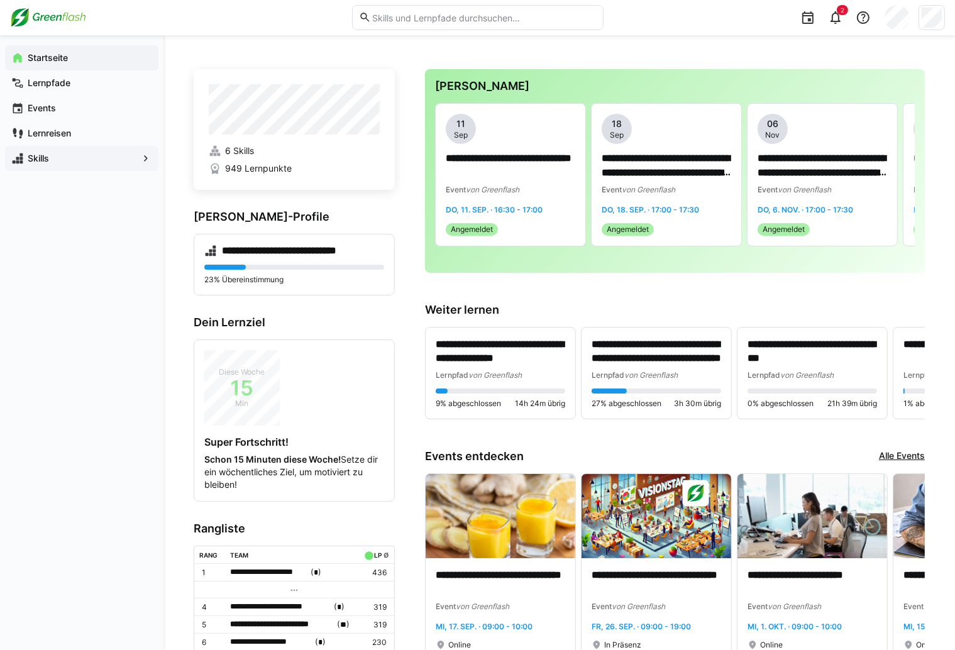
click at [49, 162] on span "Skills" at bounding box center [82, 158] width 112 height 13
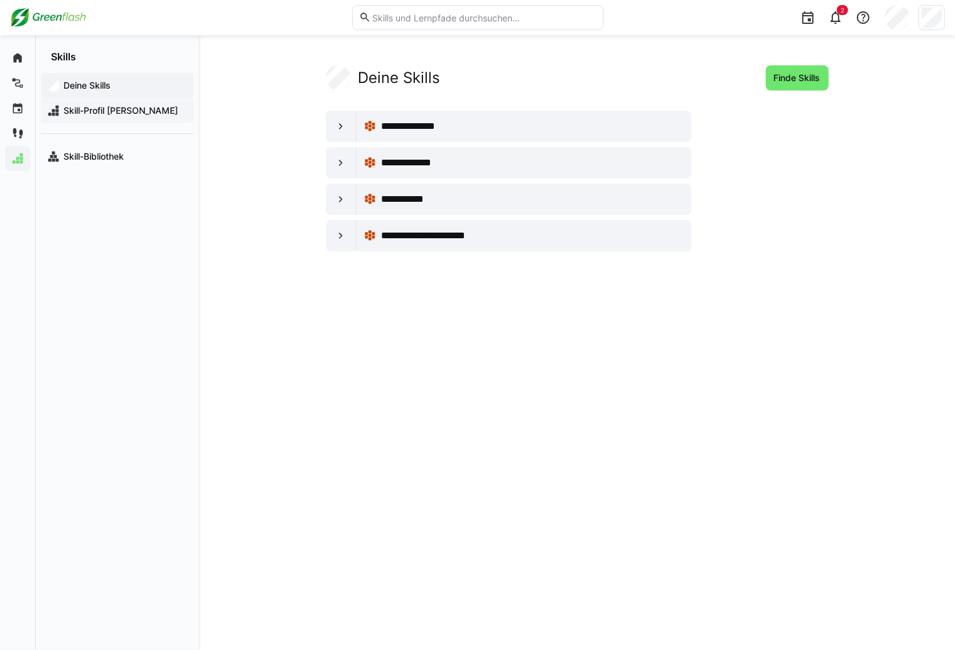
click at [108, 110] on span "Skill-Profil [PERSON_NAME]" at bounding box center [125, 110] width 126 height 13
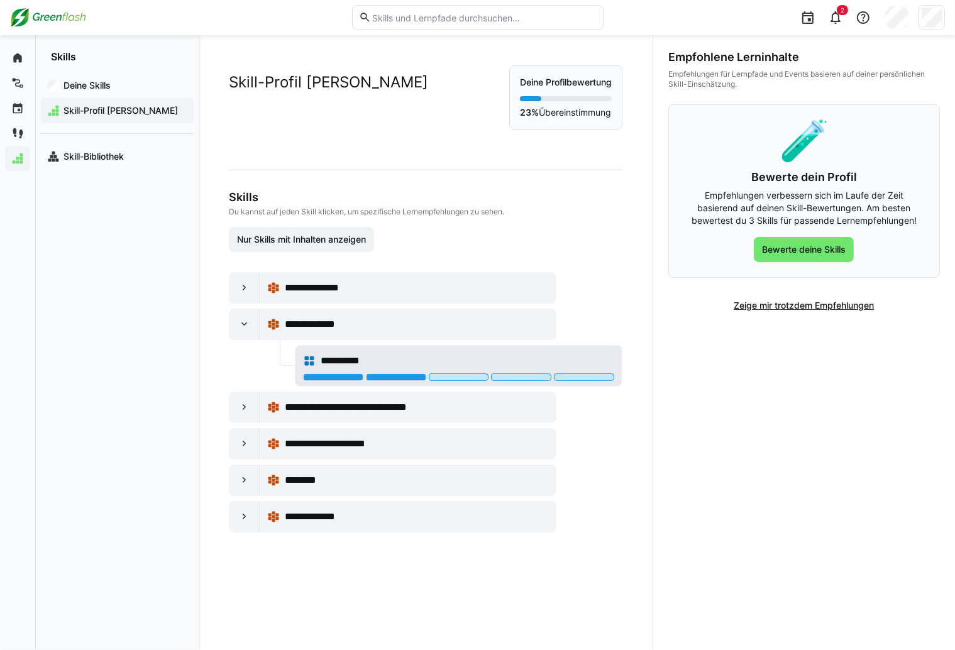
click at [434, 355] on div "**********" at bounding box center [468, 360] width 294 height 15
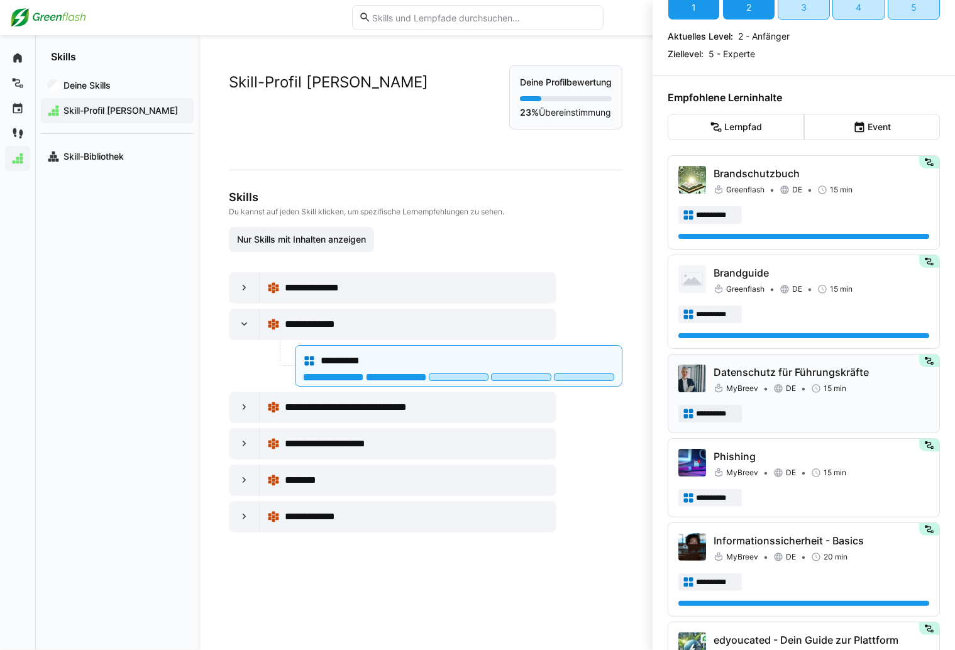
scroll to position [101, 0]
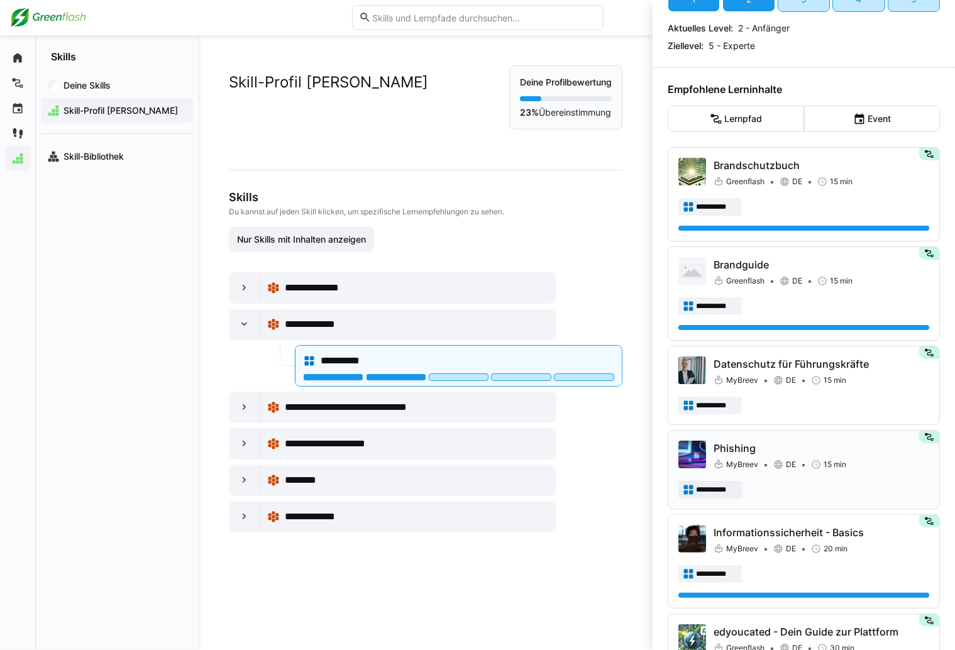
click at [835, 443] on p "Phishing" at bounding box center [822, 448] width 216 height 15
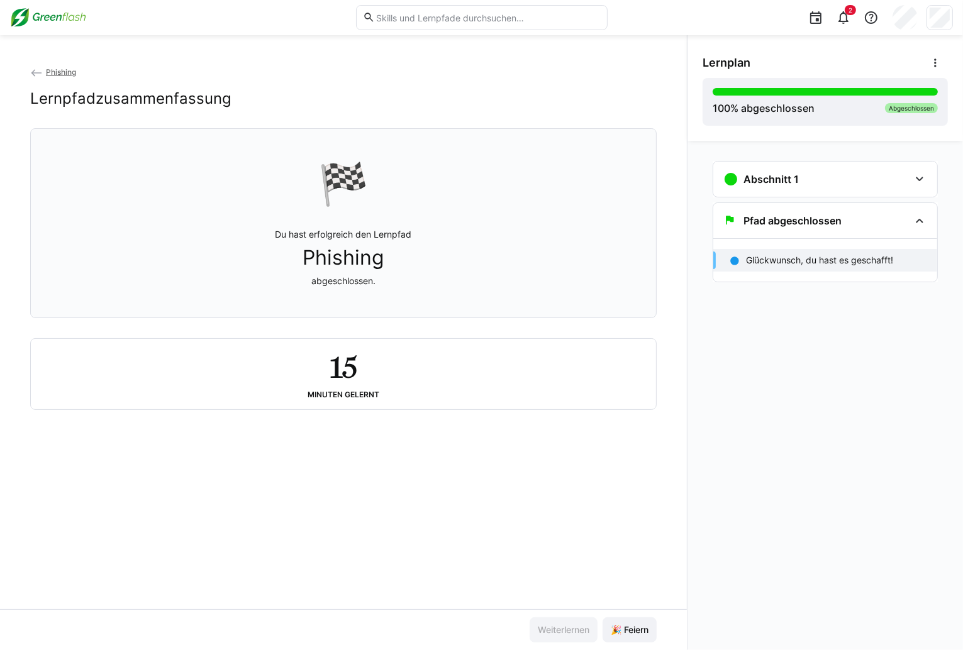
click at [728, 533] on div "Abschnitt 1 [GEOGRAPHIC_DATA] 15 min Pfad abgeschlossen Glückwunsch, du hast es…" at bounding box center [824, 395] width 275 height 509
click at [621, 633] on span "🎉 Feiern" at bounding box center [630, 630] width 42 height 13
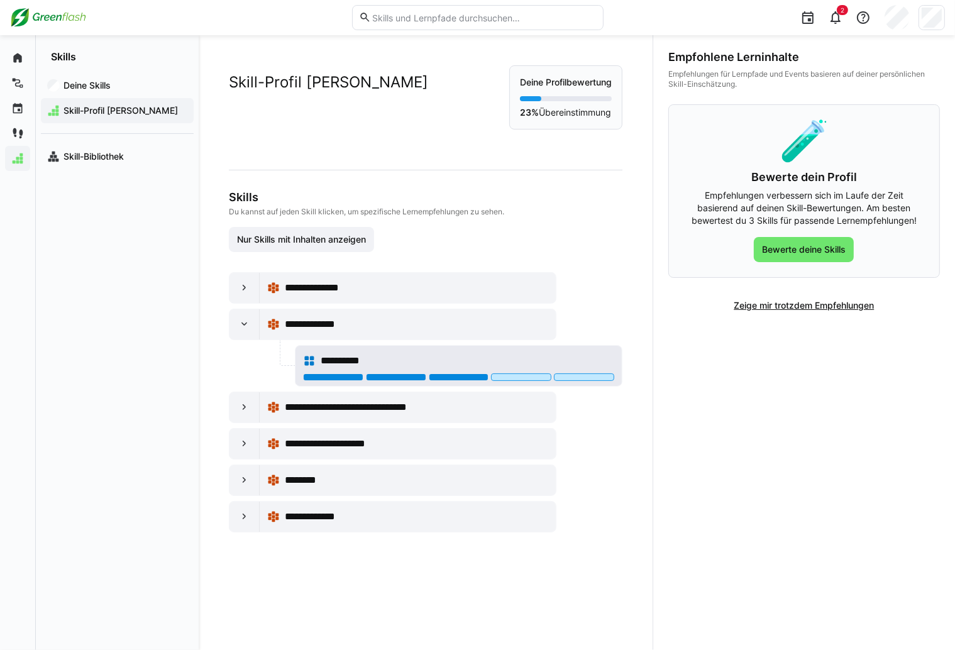
click at [470, 375] on div at bounding box center [459, 378] width 60 height 8
click at [579, 284] on div "**********" at bounding box center [426, 402] width 394 height 260
click at [498, 358] on div "**********" at bounding box center [468, 360] width 294 height 15
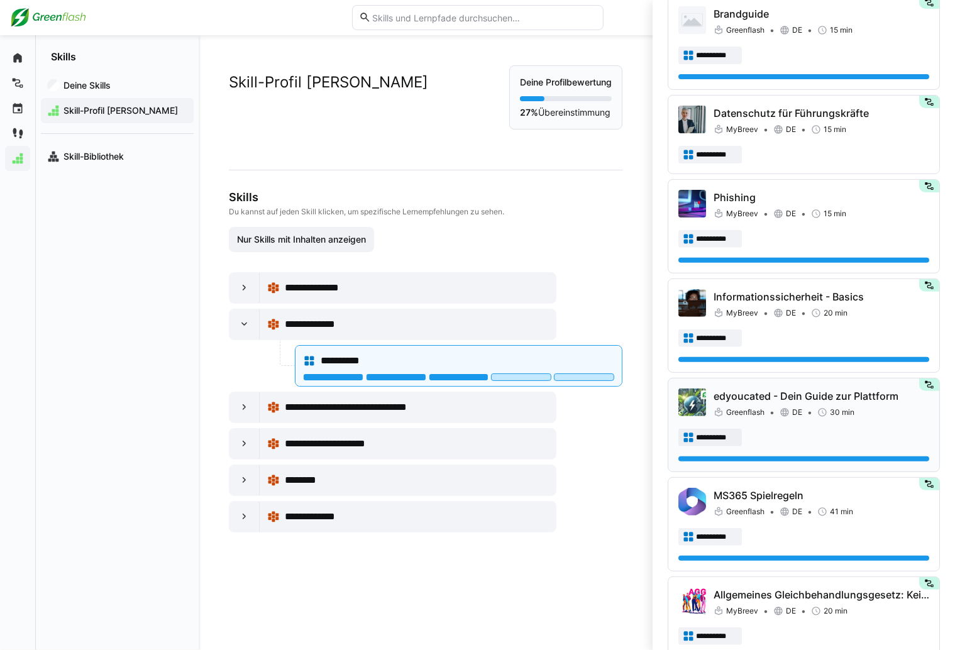
scroll to position [351, 0]
click at [785, 147] on div "**********" at bounding box center [804, 156] width 251 height 18
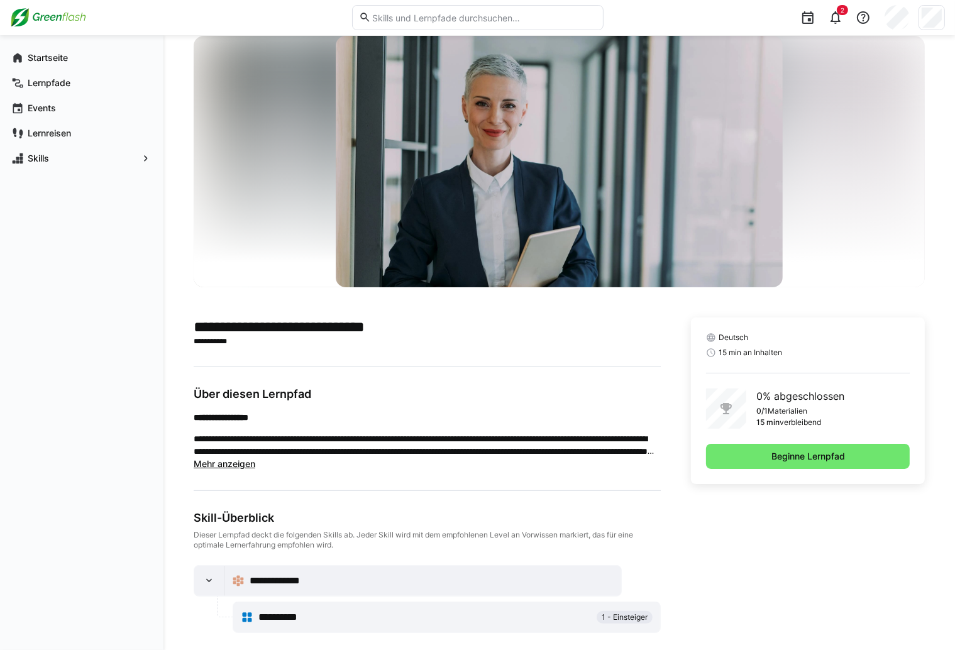
scroll to position [42, 0]
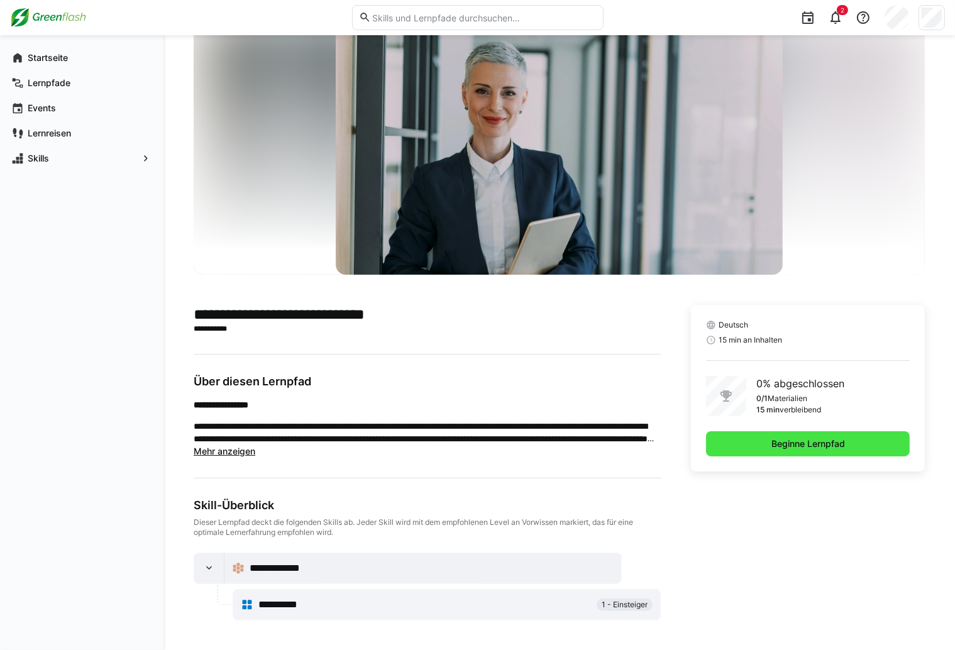
click at [786, 445] on span "Beginne Lernpfad" at bounding box center [808, 444] width 77 height 13
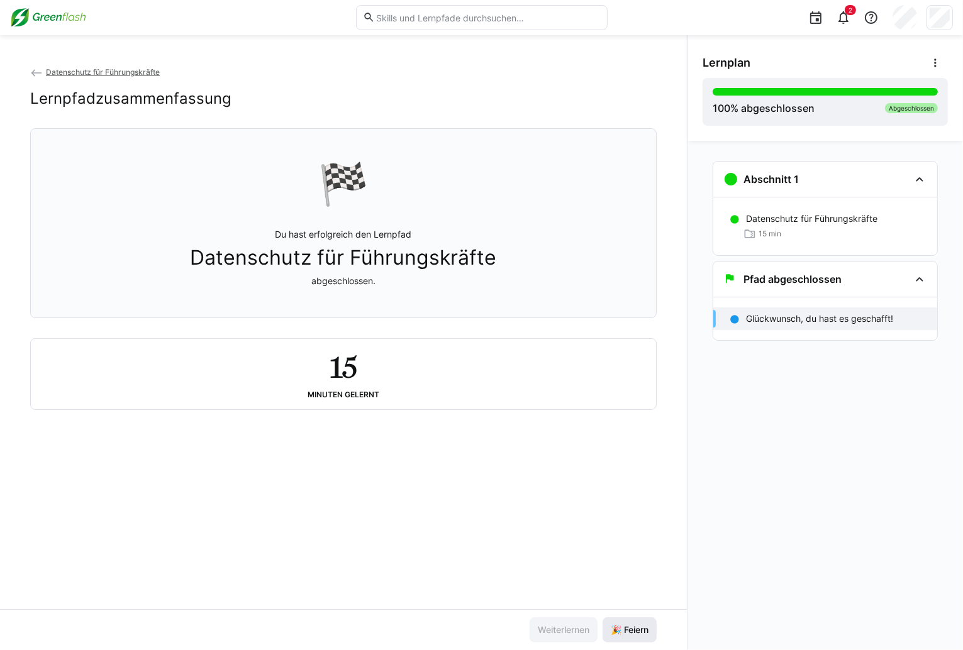
click at [643, 632] on span "🎉 Feiern" at bounding box center [630, 630] width 42 height 13
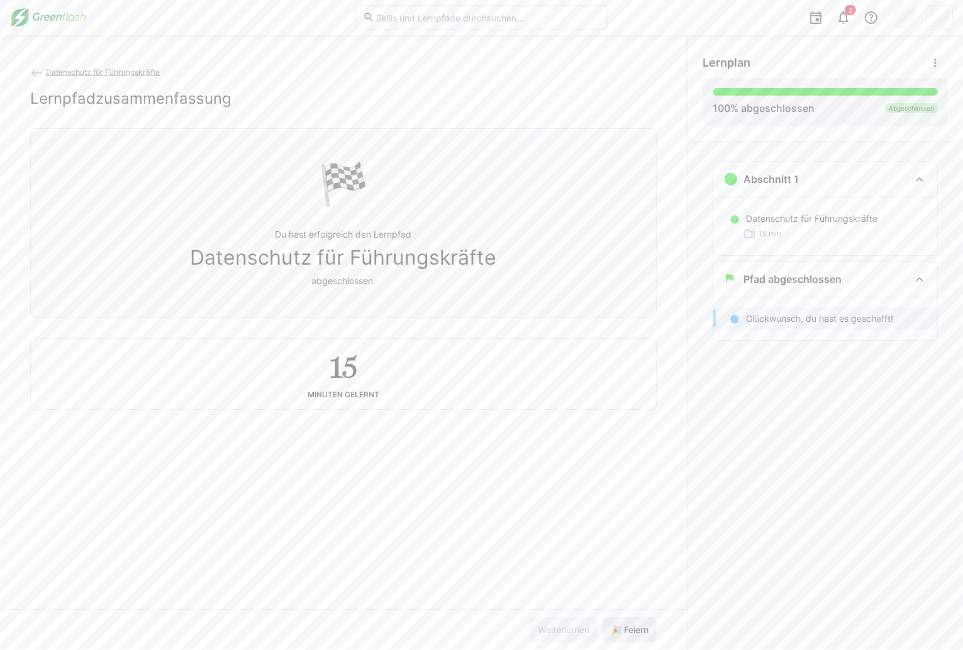
click at [643, 632] on span "🎉 Feiern" at bounding box center [630, 630] width 42 height 13
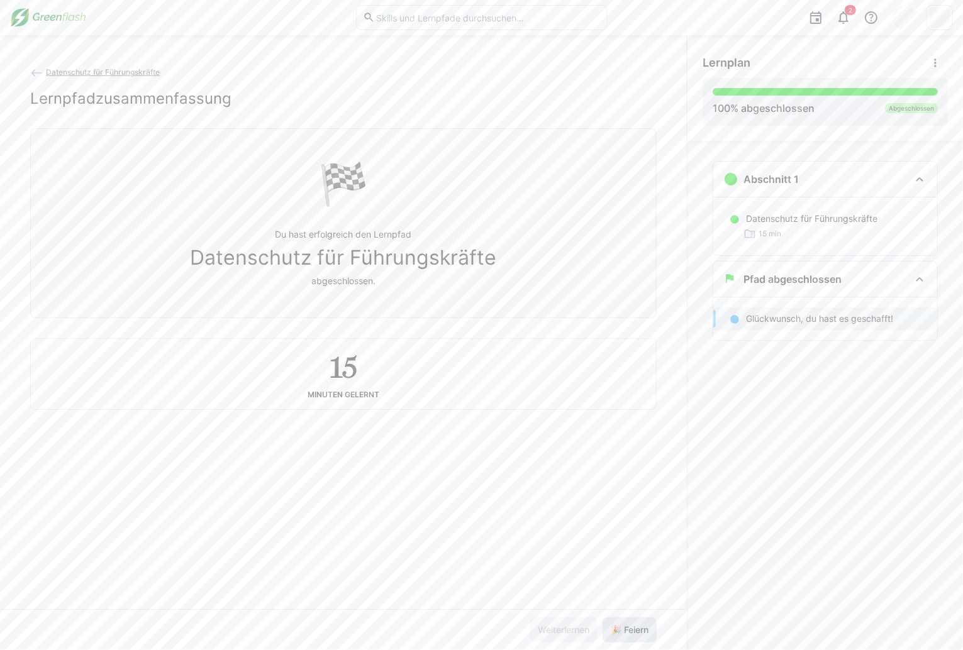
click at [643, 632] on span "🎉 Feiern" at bounding box center [630, 630] width 42 height 13
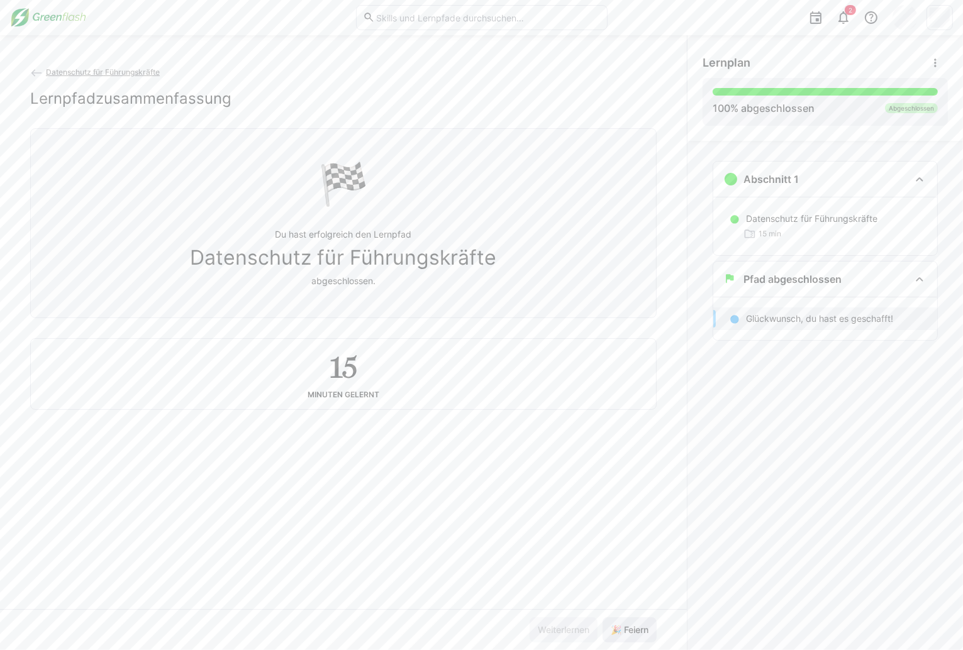
click at [643, 632] on span "🎉 Feiern" at bounding box center [630, 630] width 42 height 13
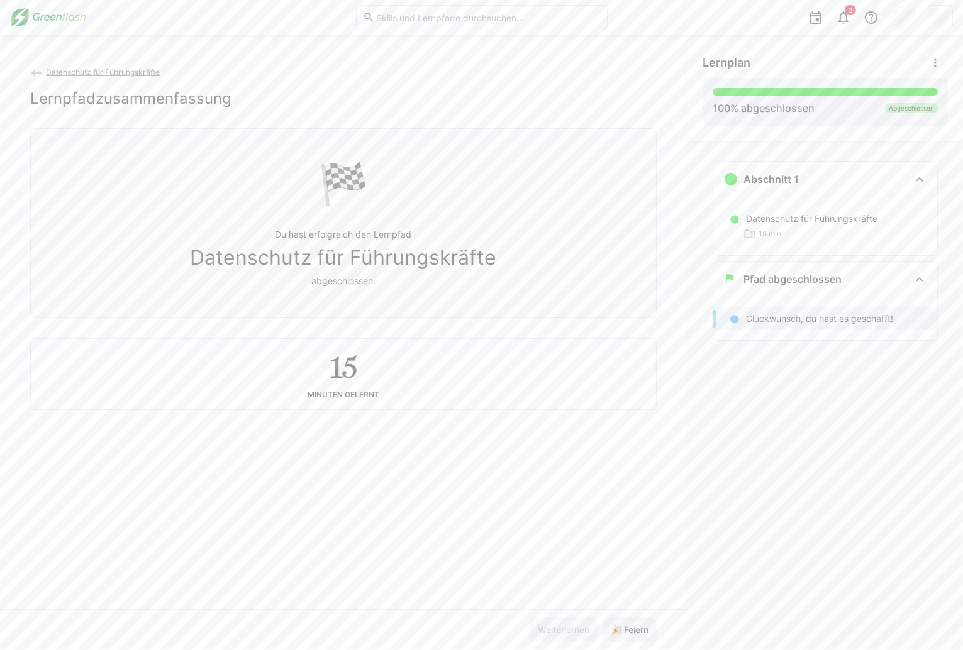
click at [48, 19] on img at bounding box center [48, 18] width 76 height 20
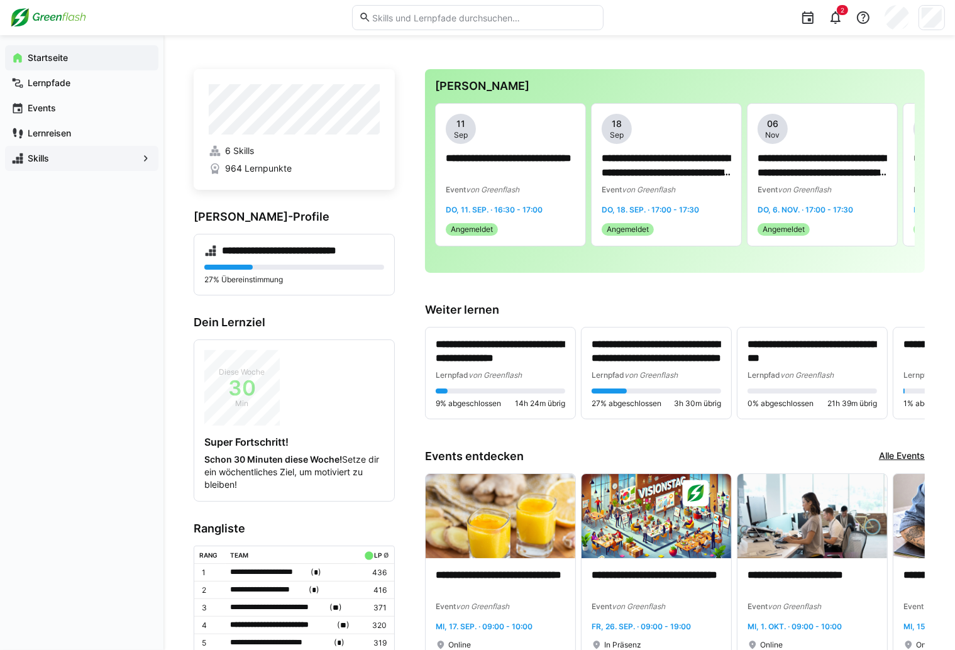
click at [78, 156] on span "Skills" at bounding box center [82, 158] width 112 height 13
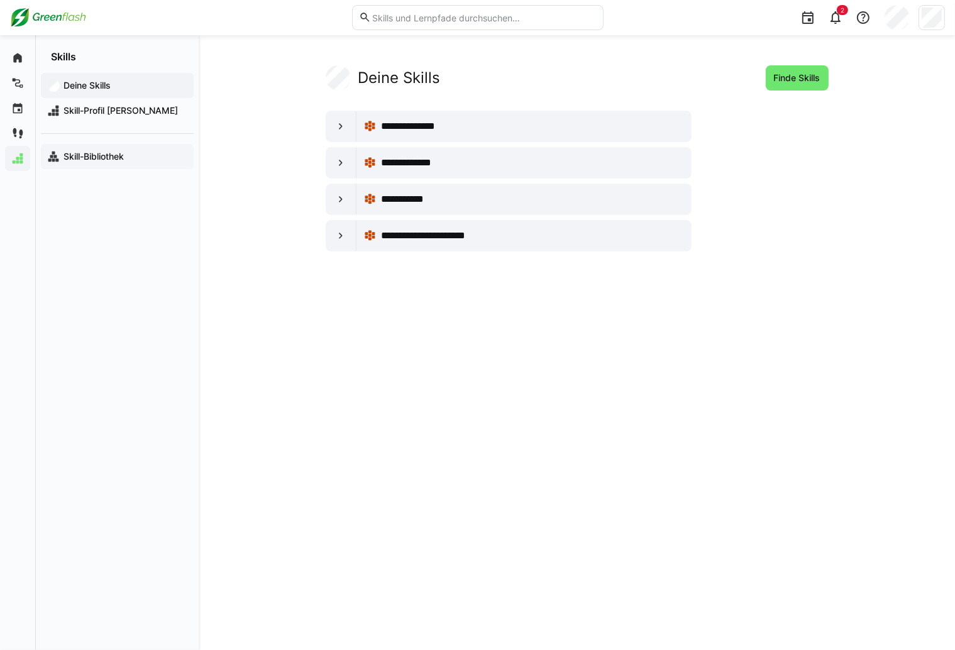
click at [0, 0] on app-navigation-label "Skill-Bibliothek" at bounding box center [0, 0] width 0 height 0
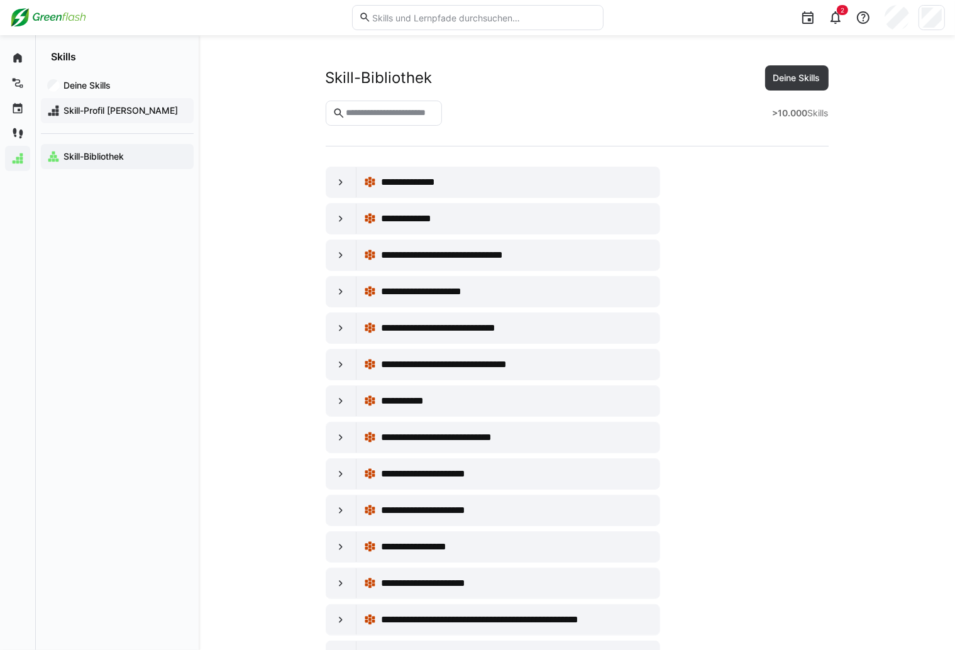
click at [99, 117] on span "Skill-Profil [PERSON_NAME]" at bounding box center [125, 110] width 126 height 13
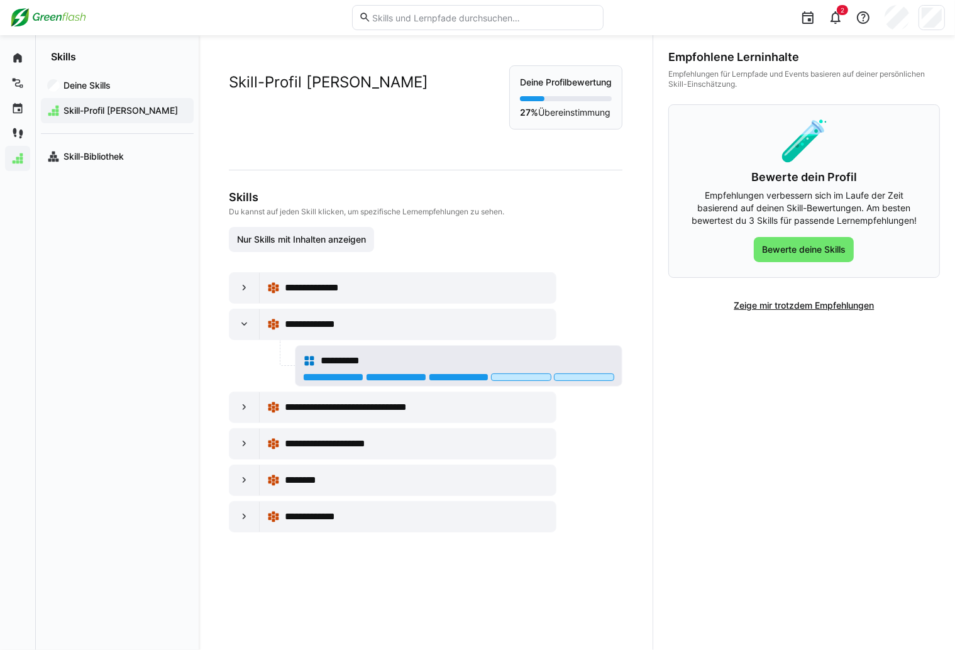
click at [470, 356] on div "**********" at bounding box center [468, 360] width 294 height 15
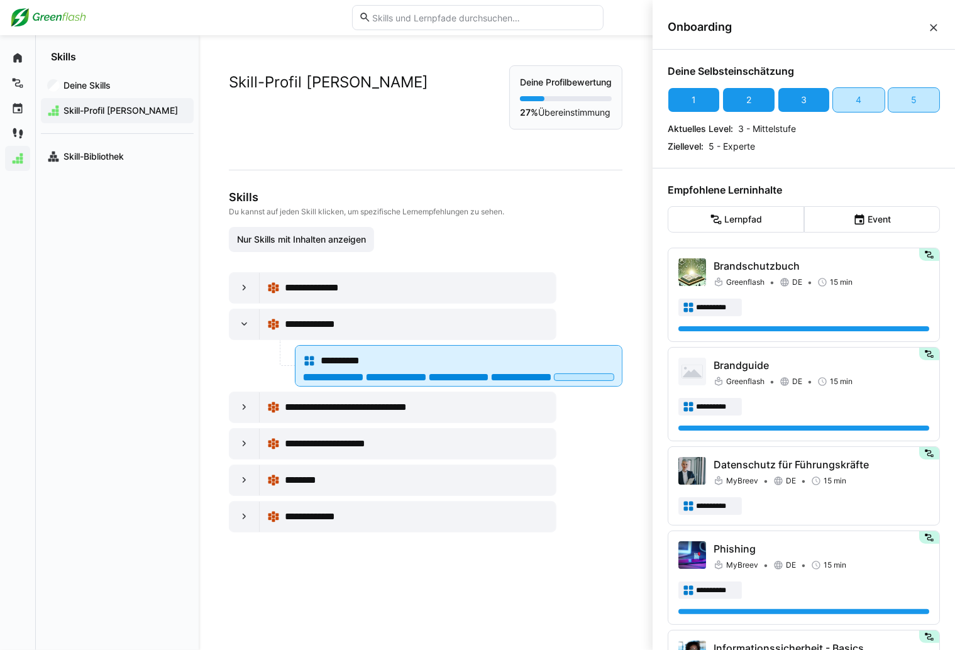
click at [529, 377] on div at bounding box center [521, 378] width 60 height 8
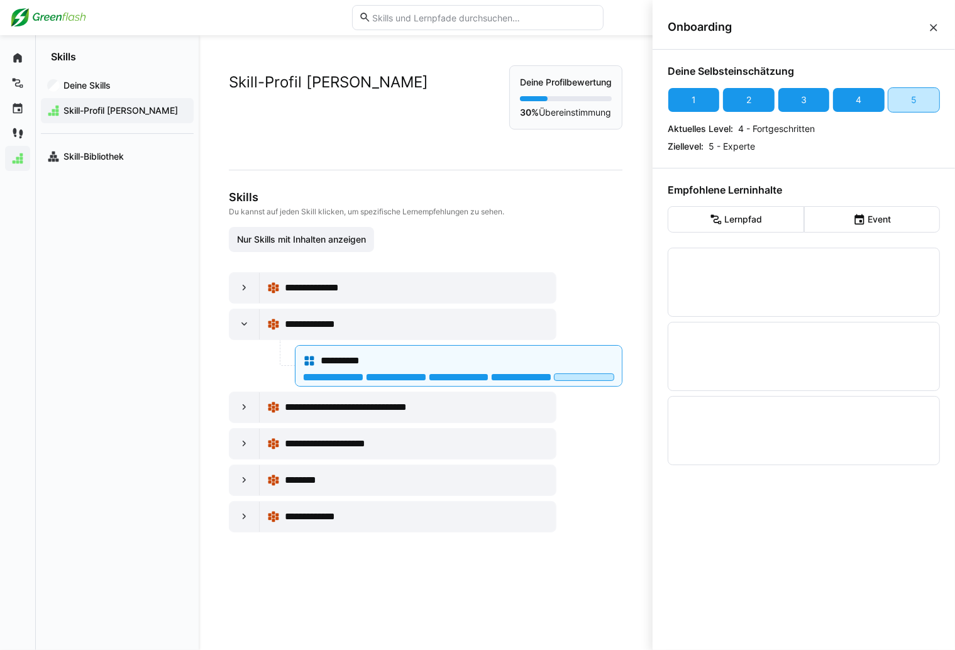
click at [568, 343] on div "**********" at bounding box center [426, 402] width 394 height 260
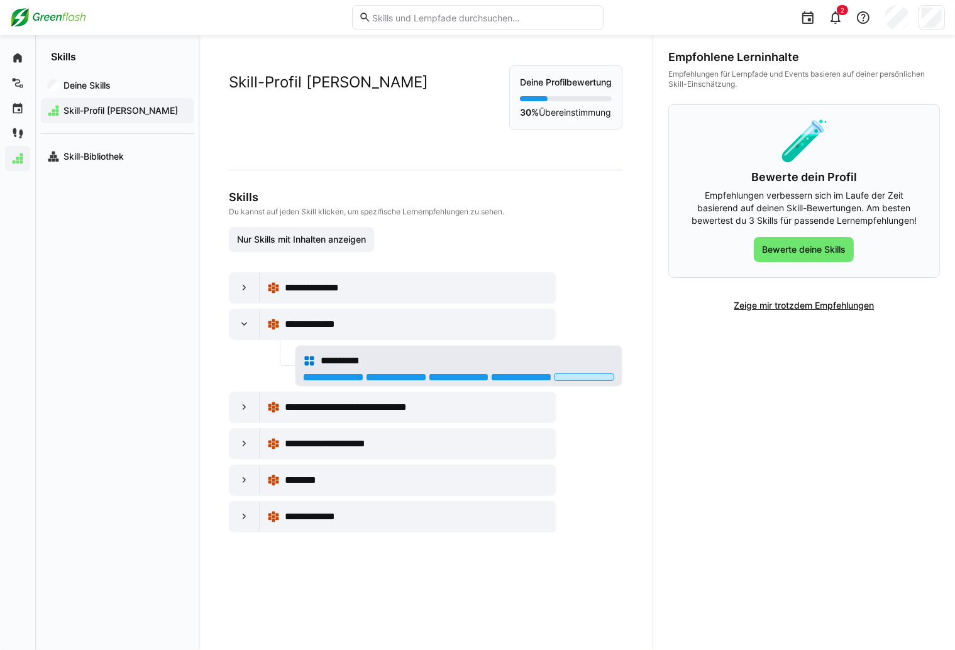
click at [567, 355] on div "**********" at bounding box center [468, 360] width 294 height 15
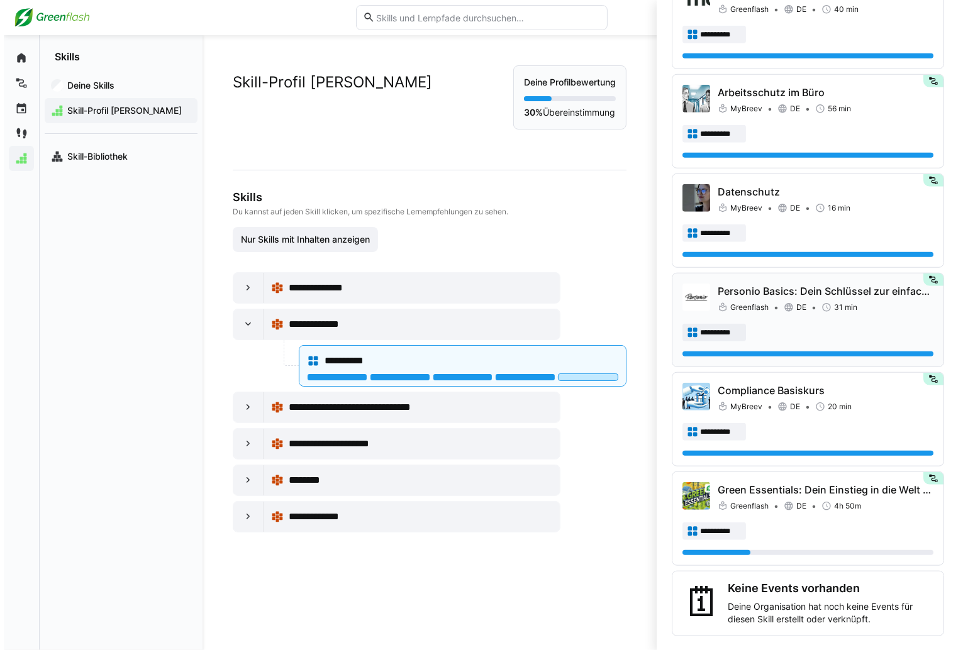
scroll to position [1070, 0]
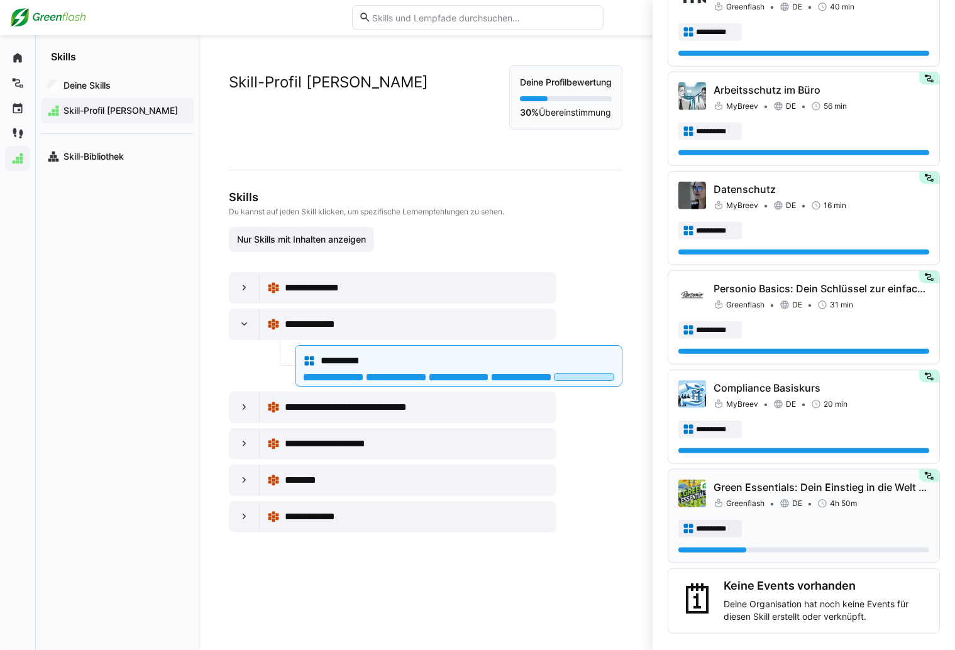
click at [813, 482] on p "Green Essentials: Dein Einstieg in die Welt der erneuerbaren Energien" at bounding box center [822, 487] width 216 height 15
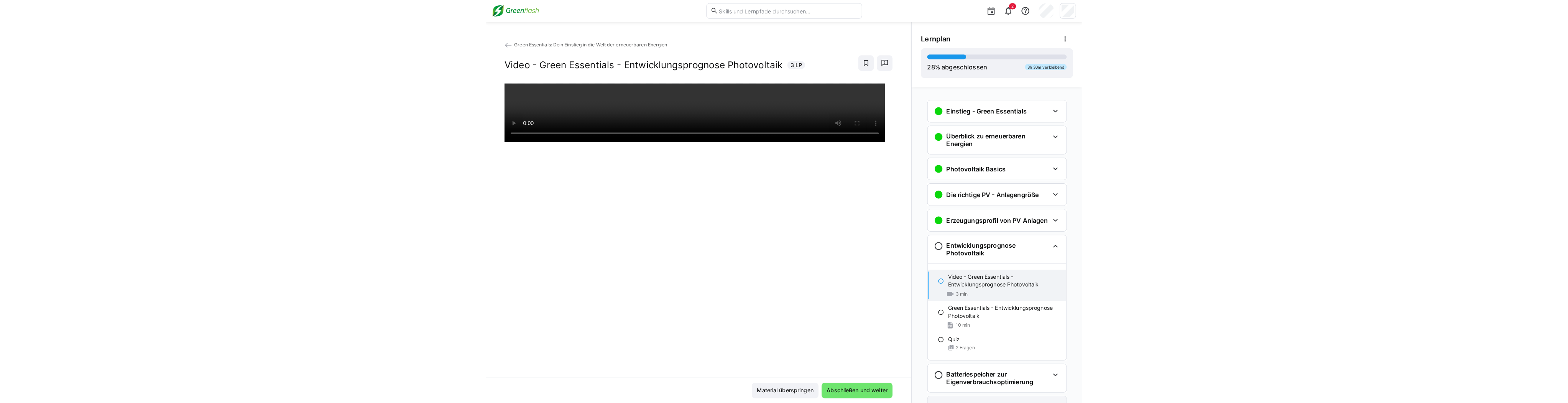
scroll to position [134, 0]
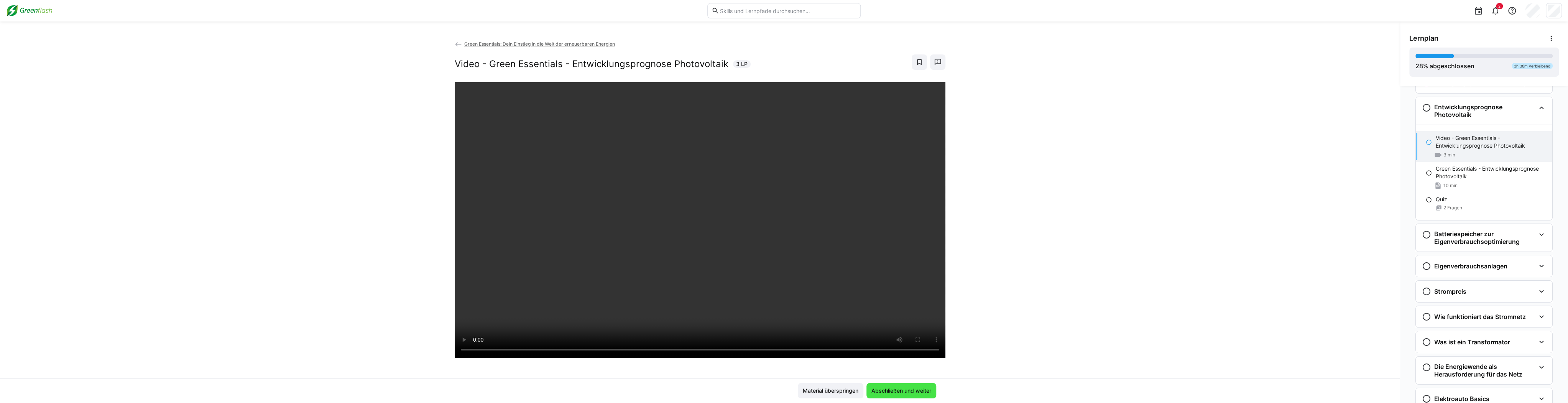
click at [586, 390] on span "Abschließen und weiter" at bounding box center [902, 391] width 62 height 8
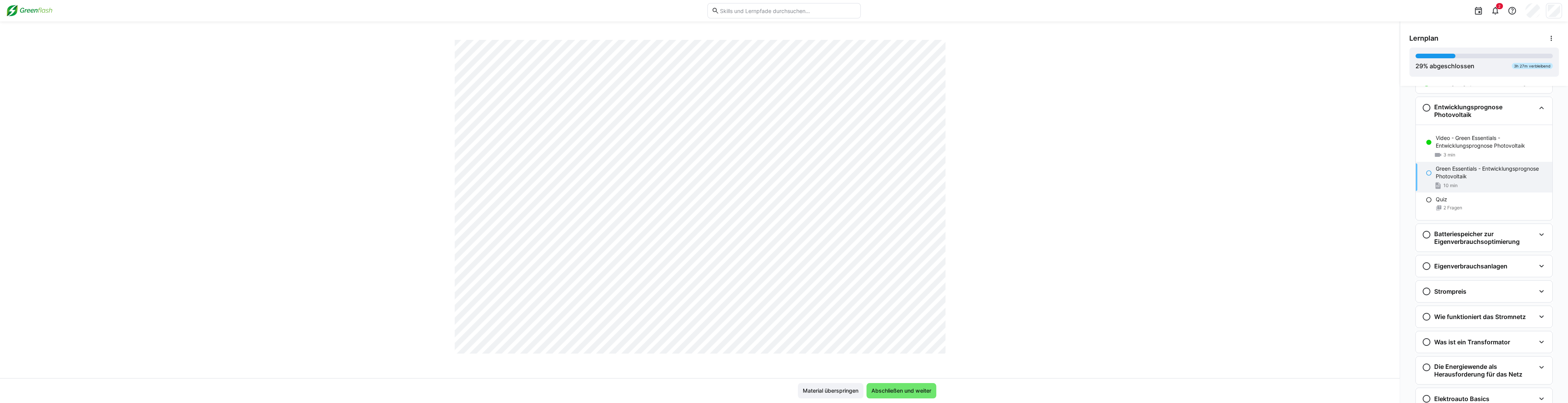
scroll to position [821, 0]
click at [586, 386] on span "Abschließen und weiter" at bounding box center [901, 390] width 69 height 15
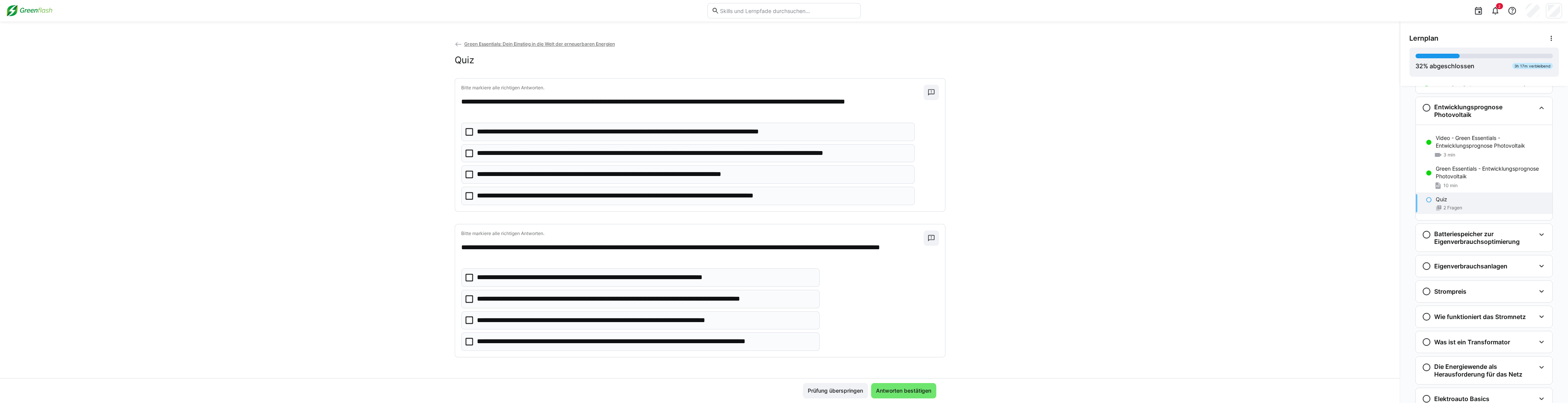
click at [524, 154] on p "**********" at bounding box center [693, 153] width 432 height 10
click at [586, 301] on p "**********" at bounding box center [645, 299] width 337 height 10
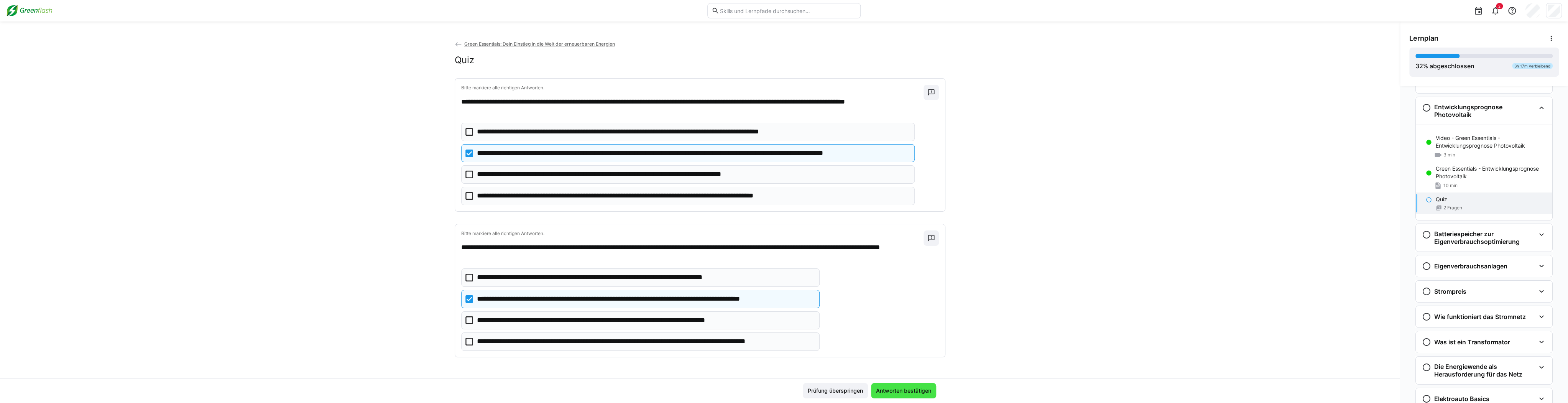
click at [586, 390] on span "Antworten bestätigen" at bounding box center [903, 391] width 57 height 8
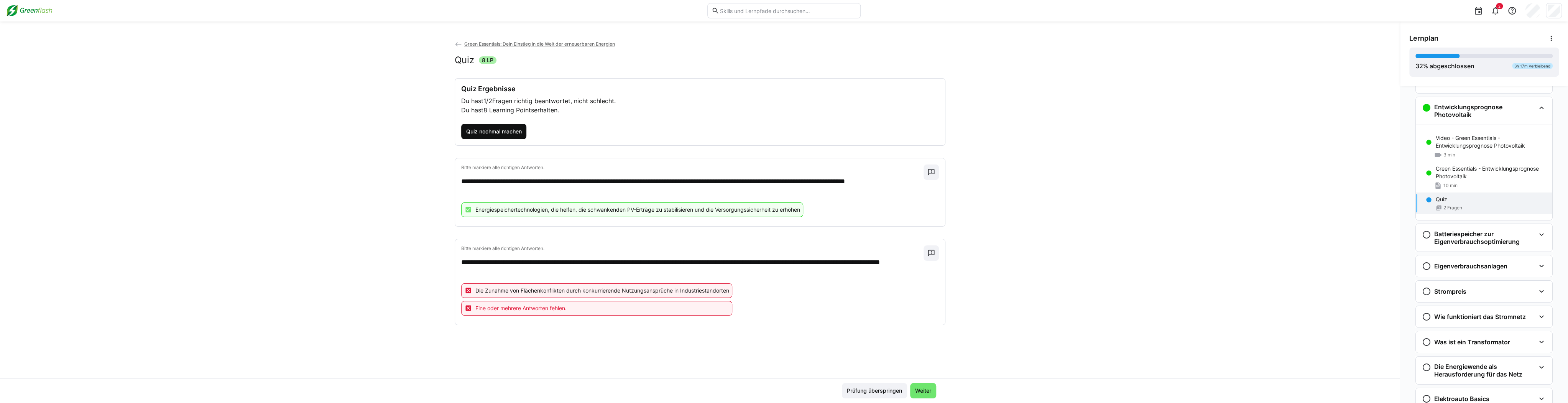
click at [510, 130] on span "Quiz nochmal machen" at bounding box center [493, 131] width 58 height 8
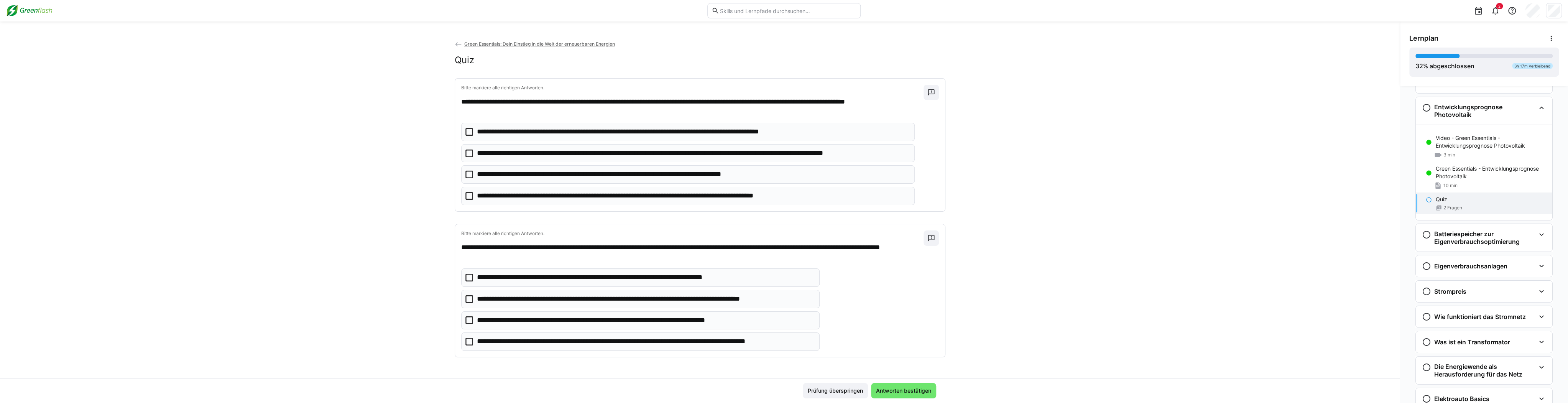
click at [465, 151] on icon at bounding box center [469, 153] width 8 height 8
click at [468, 296] on icon at bounding box center [469, 299] width 8 height 8
click at [471, 337] on eds-checkbox "**********" at bounding box center [641, 341] width 359 height 18
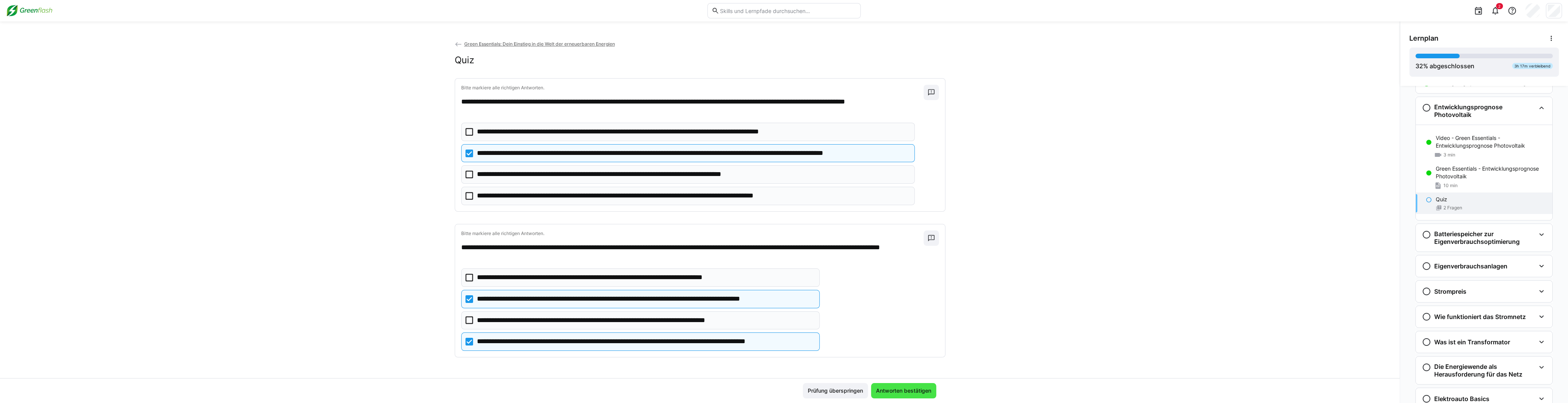
click at [586, 391] on span "Antworten bestätigen" at bounding box center [903, 391] width 57 height 8
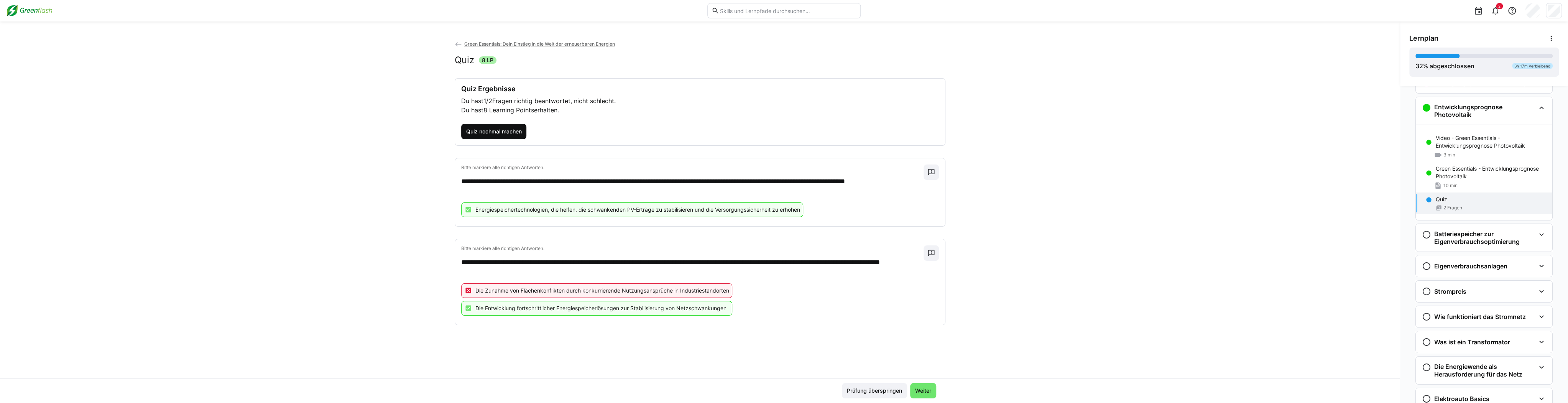
click at [475, 129] on span "Quiz nochmal machen" at bounding box center [493, 131] width 58 height 8
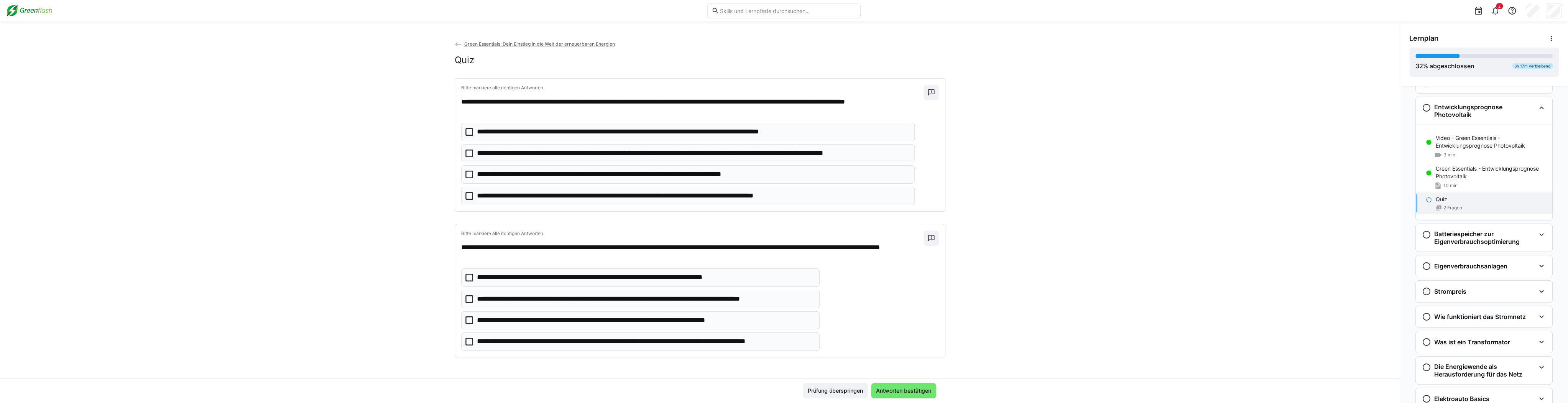
click at [468, 339] on icon at bounding box center [469, 341] width 8 height 8
click at [468, 157] on eds-checkbox "**********" at bounding box center [688, 153] width 454 height 18
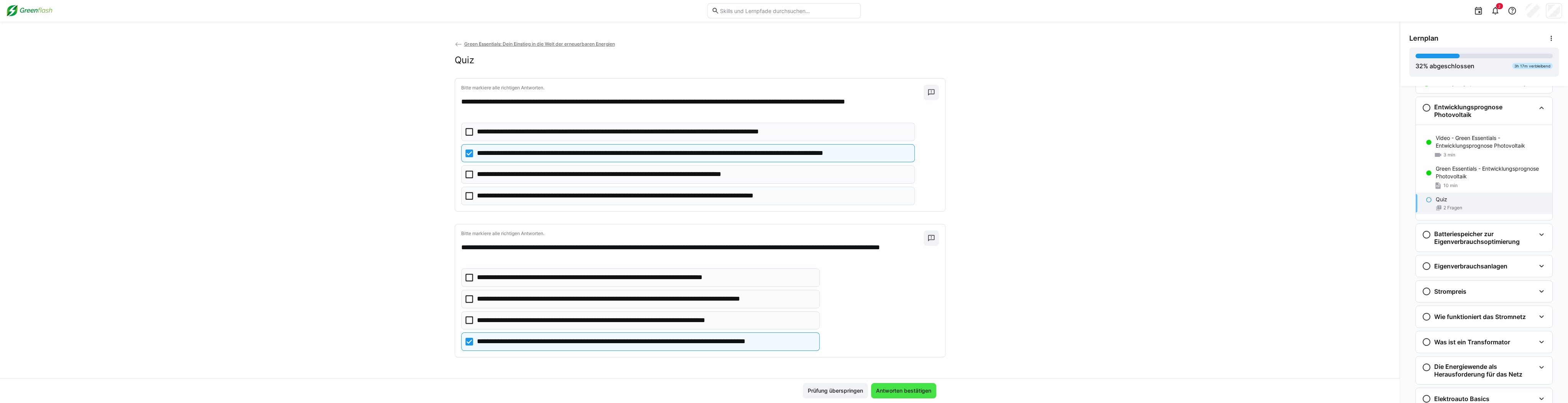
click at [586, 390] on span "Antworten bestätigen" at bounding box center [903, 391] width 57 height 8
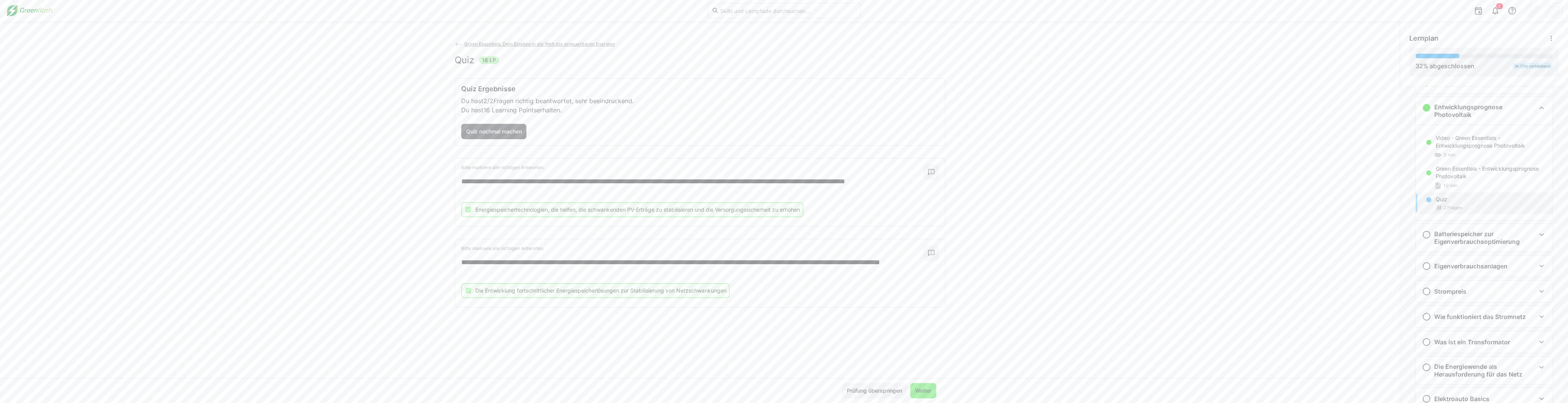
click at [586, 390] on span "Weiter" at bounding box center [923, 391] width 18 height 8
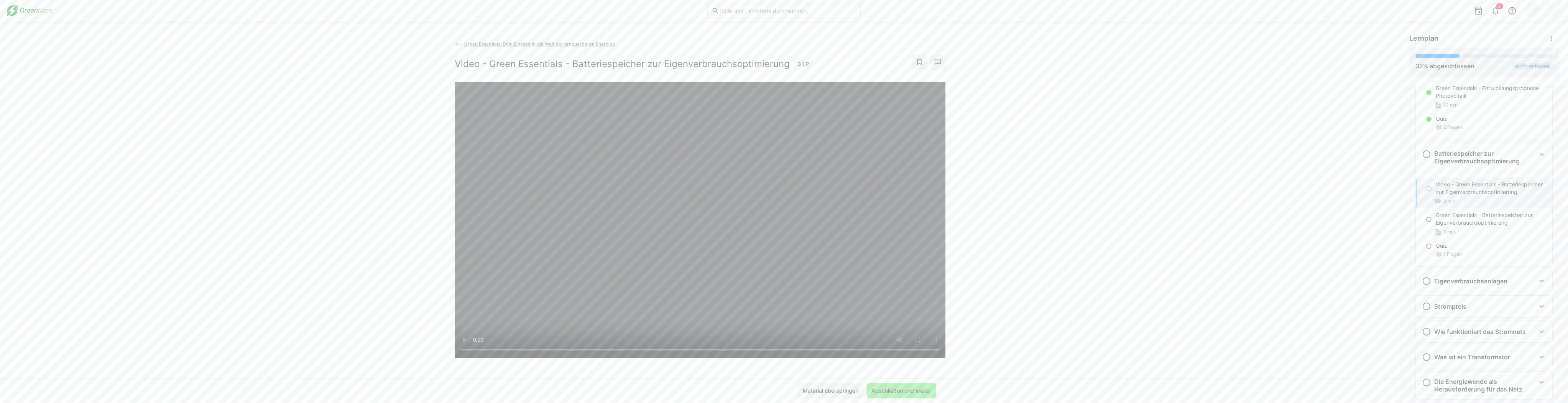
scroll to position [219, 0]
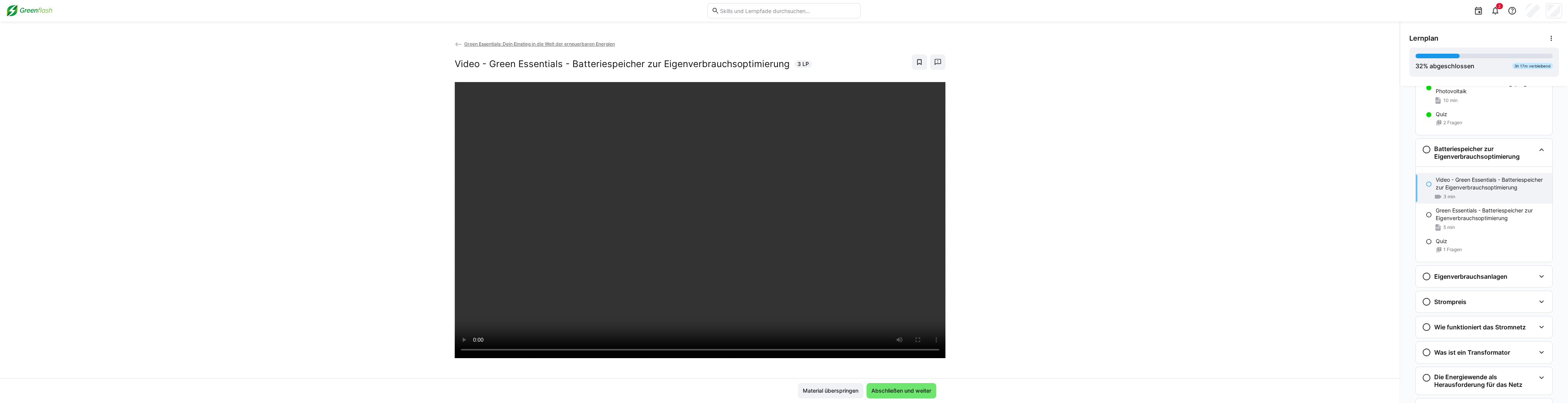
click at [586, 339] on div at bounding box center [936, 345] width 18 height 16
click at [586, 340] on div at bounding box center [936, 345] width 18 height 16
click at [586, 341] on div at bounding box center [936, 345] width 18 height 16
drag, startPoint x: 929, startPoint y: 348, endPoint x: 933, endPoint y: 340, distance: 8.9
click at [586, 346] on div at bounding box center [936, 345] width 18 height 16
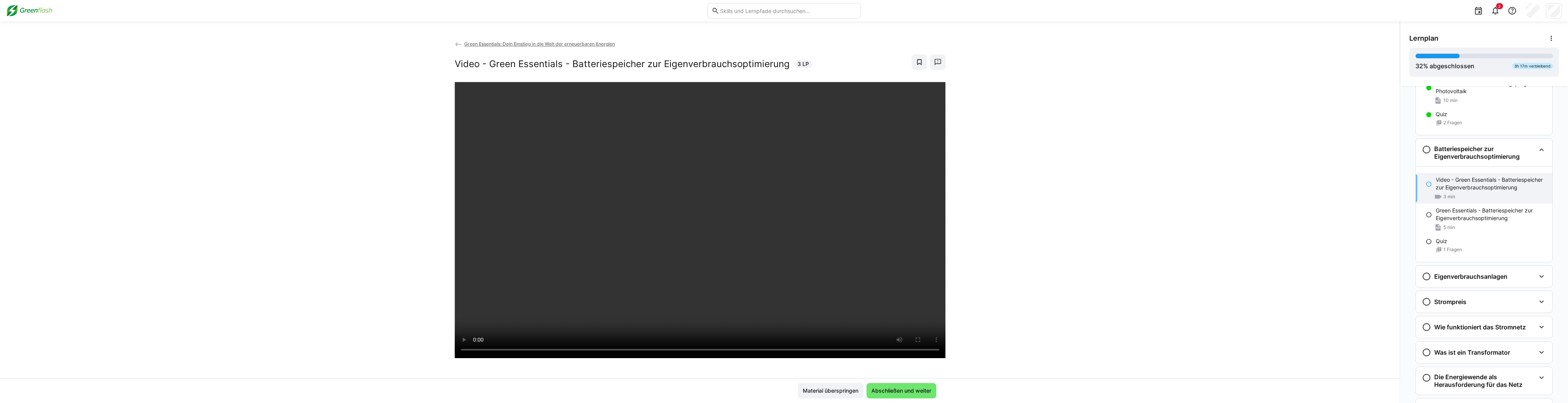
click at [586, 338] on div at bounding box center [936, 345] width 18 height 16
click at [586, 337] on div at bounding box center [936, 345] width 18 height 16
click at [586, 340] on div at bounding box center [936, 345] width 18 height 16
click at [586, 390] on span "Abschließen und weiter" at bounding box center [902, 391] width 62 height 8
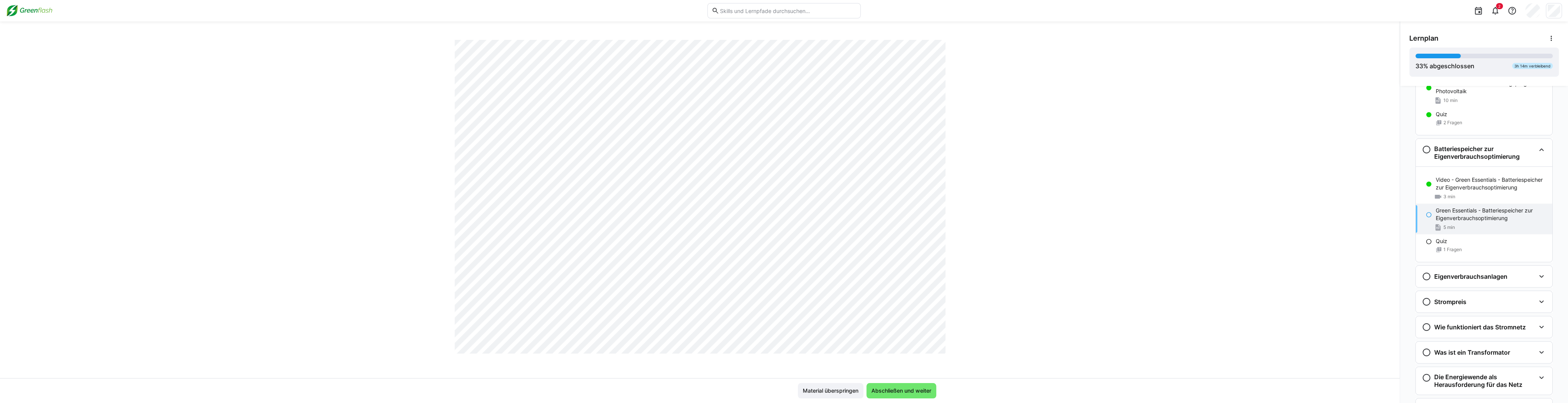
scroll to position [821, 0]
click at [586, 388] on span "Abschließen und weiter" at bounding box center [902, 391] width 62 height 8
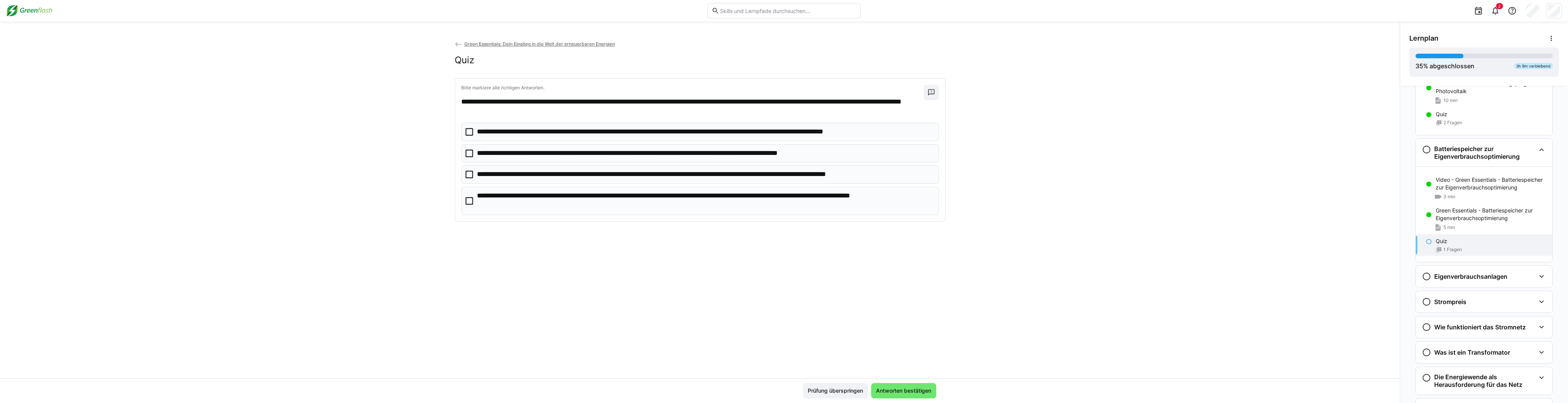
click at [586, 143] on app-quiz-question-multiple-choice-component "**********" at bounding box center [700, 168] width 478 height 92
click at [586, 155] on p "**********" at bounding box center [672, 153] width 392 height 10
click at [586, 394] on span "Antworten bestätigen" at bounding box center [903, 391] width 57 height 8
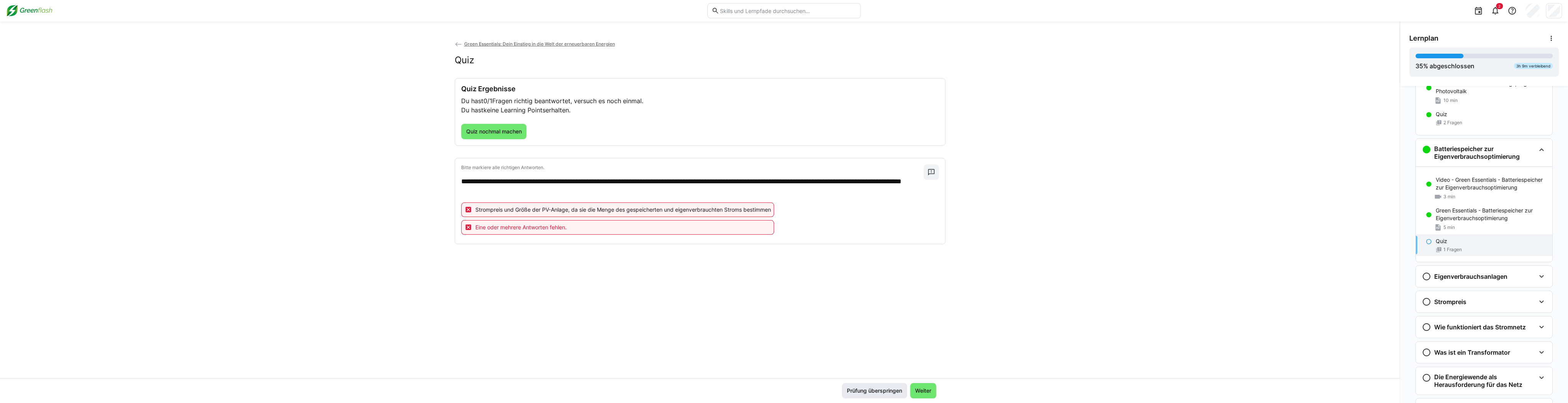
click at [586, 392] on span "Prüfung überspringen" at bounding box center [874, 391] width 57 height 8
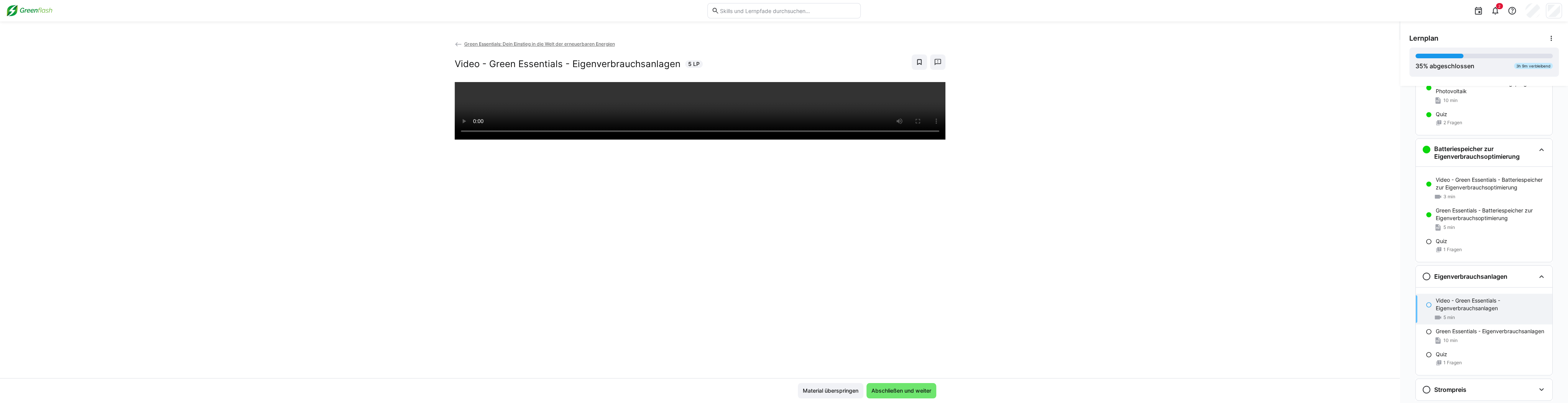
scroll to position [315, 0]
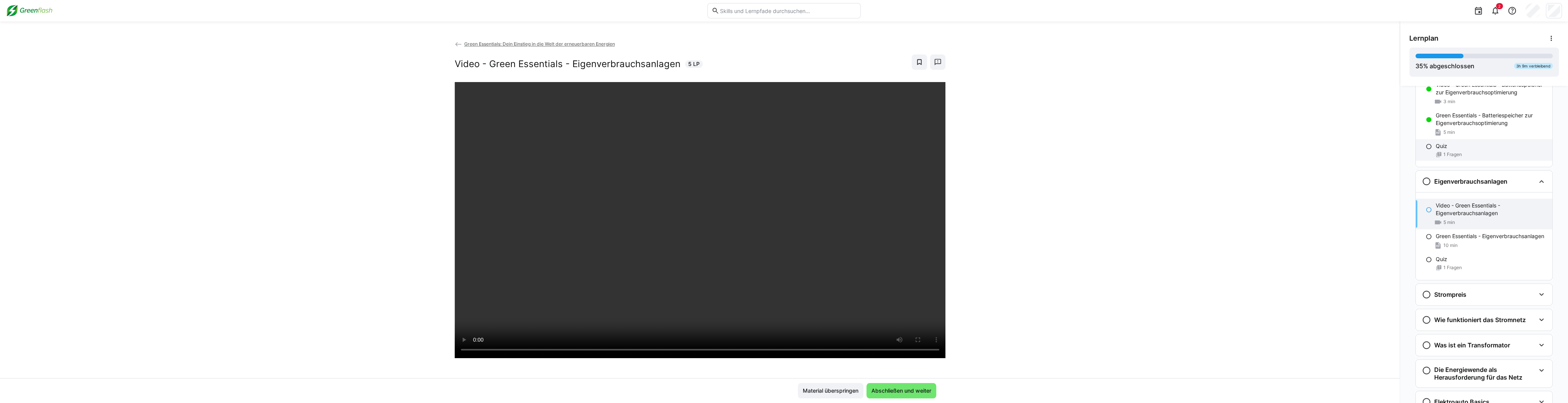
click at [586, 154] on span "1 Fragen" at bounding box center [1453, 154] width 18 height 6
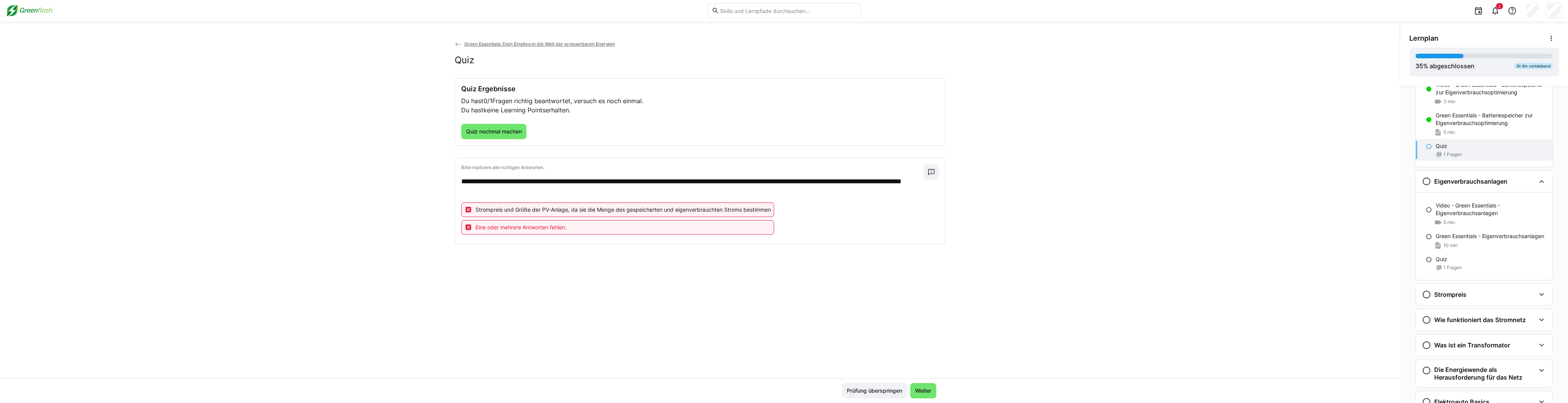
scroll to position [271, 0]
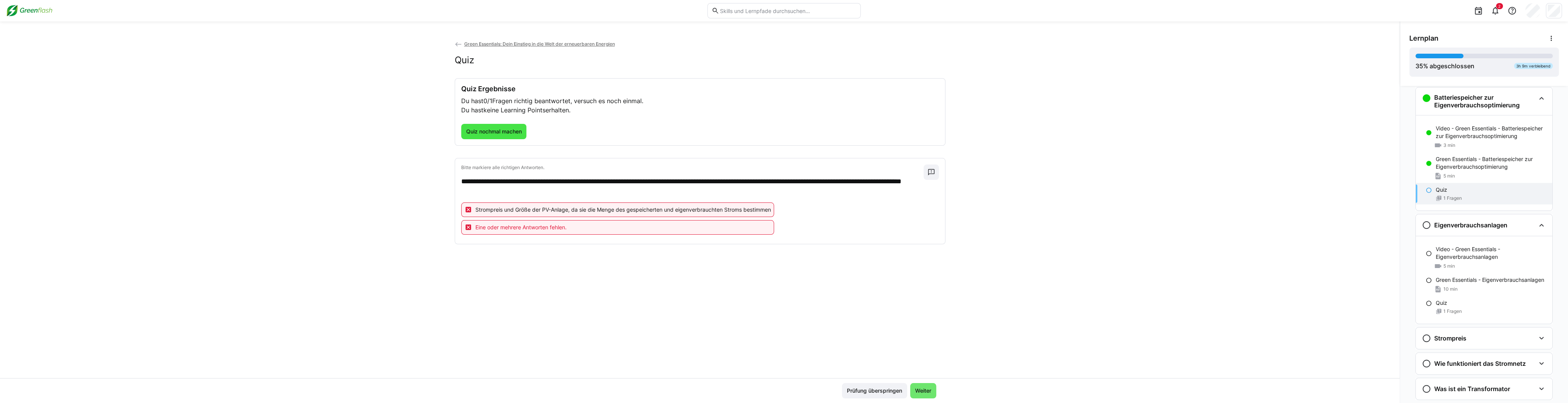
click at [493, 129] on span "Quiz nochmal machen" at bounding box center [493, 131] width 58 height 8
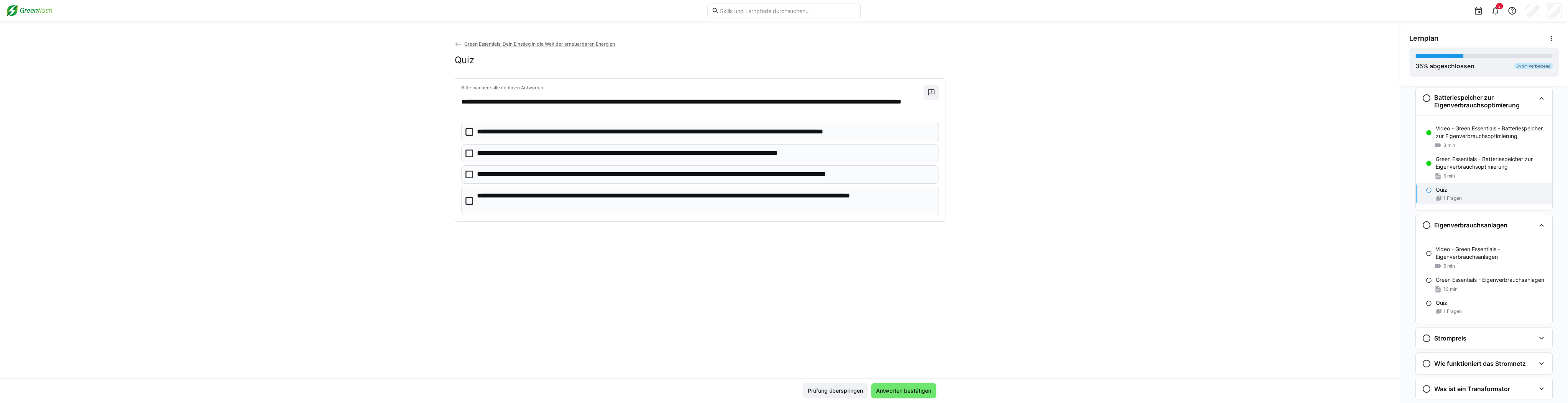
click at [477, 135] on p "**********" at bounding box center [692, 132] width 431 height 10
click at [586, 390] on span "Antworten bestätigen" at bounding box center [903, 391] width 57 height 8
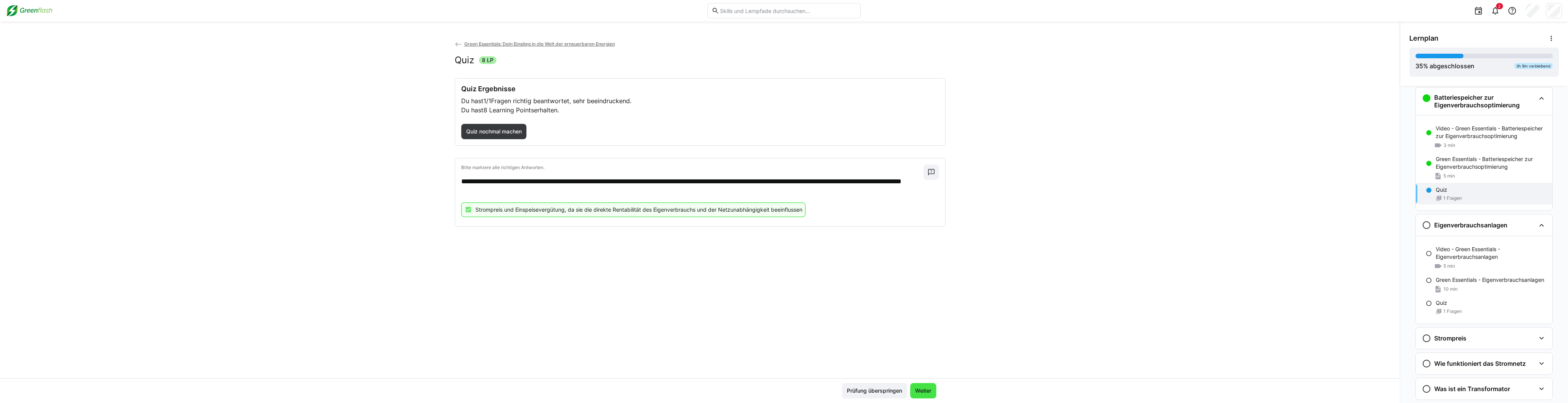
click at [586, 390] on span "Weiter" at bounding box center [923, 391] width 18 height 8
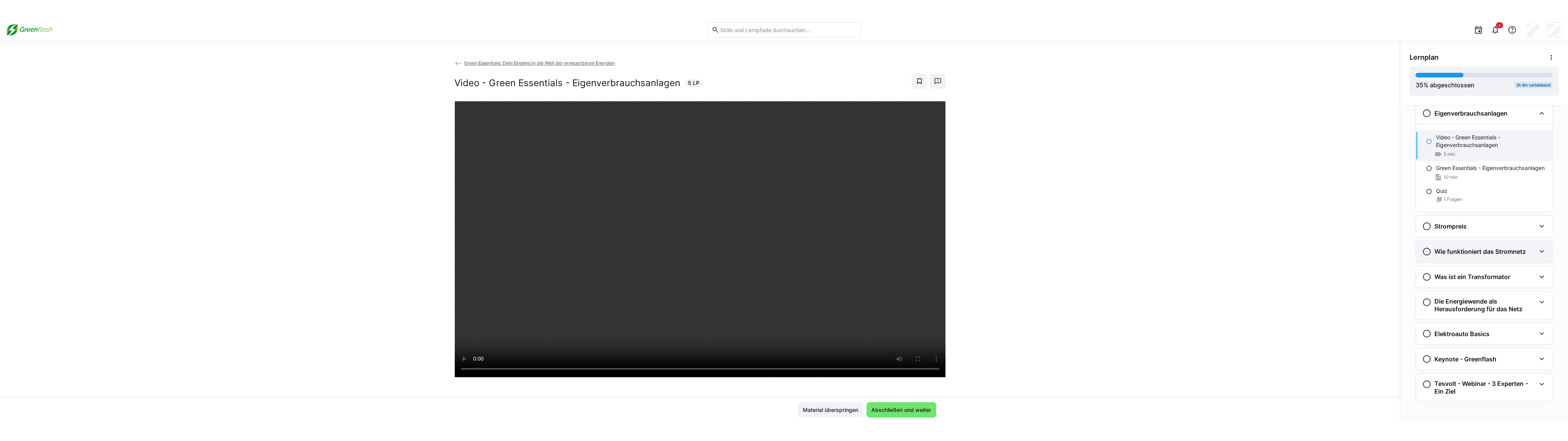
scroll to position [402, 0]
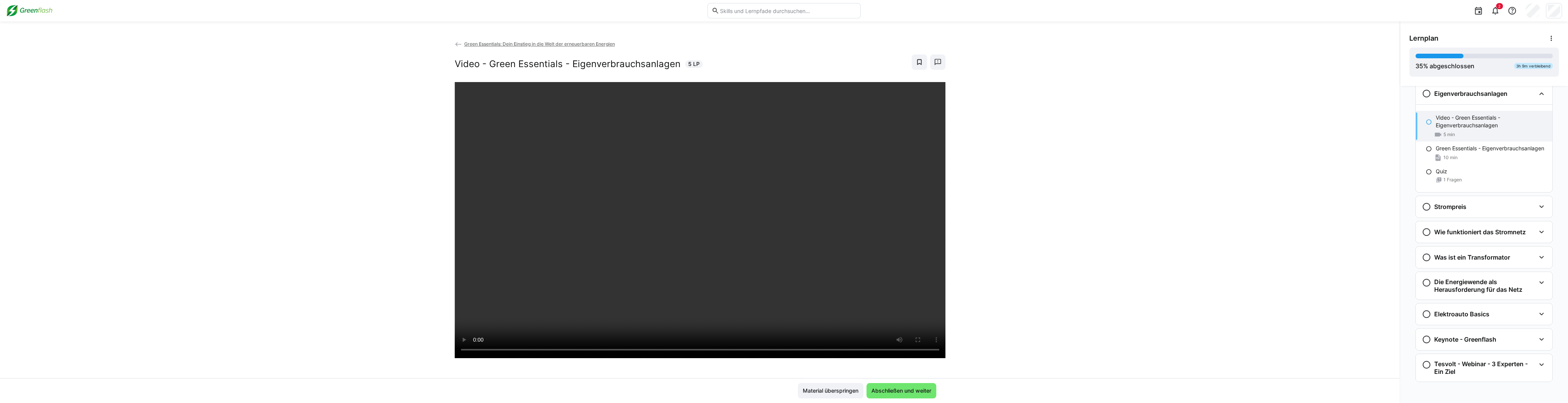
click at [586, 341] on div at bounding box center [936, 345] width 18 height 16
click at [586, 340] on div at bounding box center [936, 345] width 18 height 16
click at [586, 338] on div at bounding box center [936, 345] width 18 height 16
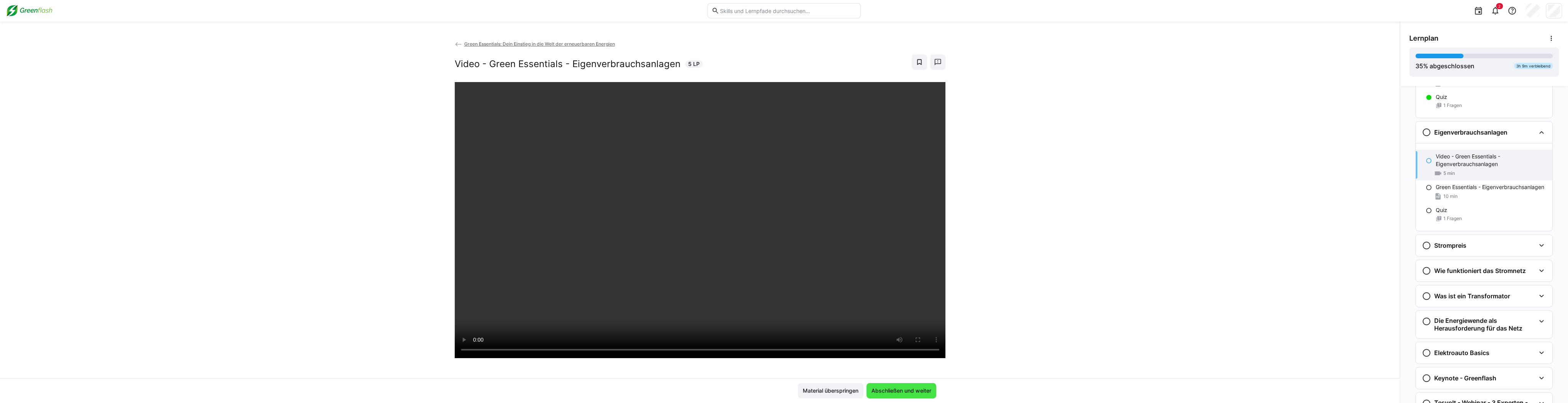
click at [586, 392] on span "Abschließen und weiter" at bounding box center [902, 391] width 62 height 8
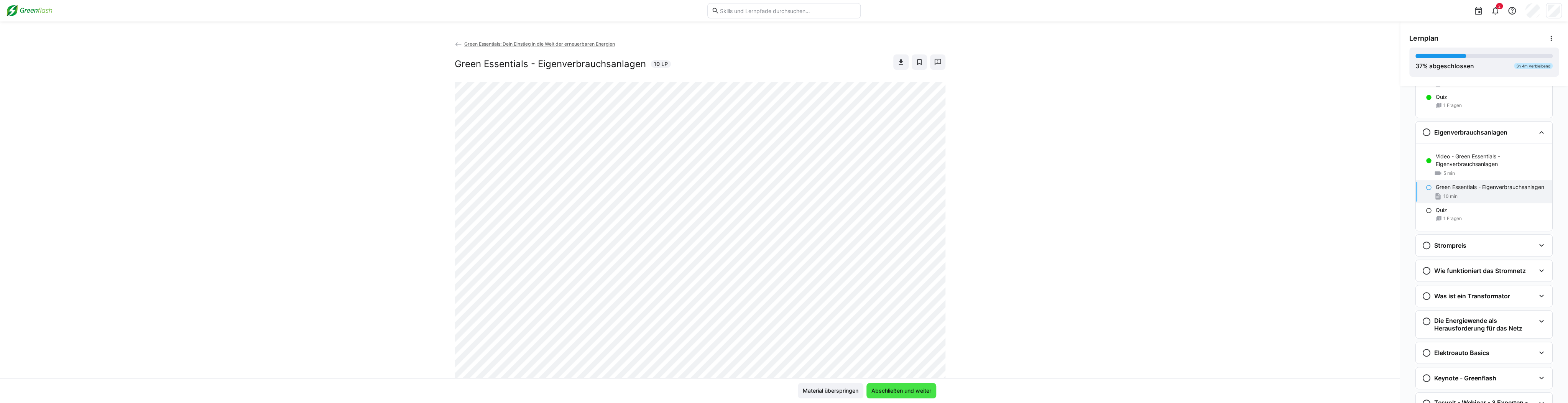
click at [586, 389] on span "Abschließen und weiter" at bounding box center [902, 391] width 62 height 8
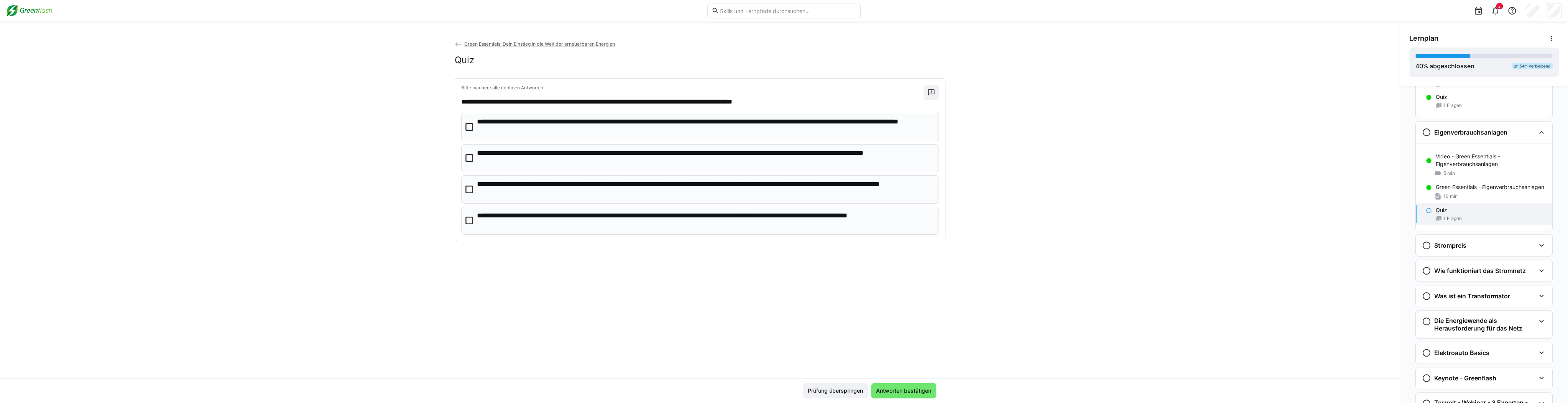
click at [583, 161] on p "**********" at bounding box center [705, 158] width 457 height 20
click at [586, 393] on span "Antworten bestätigen" at bounding box center [903, 391] width 57 height 8
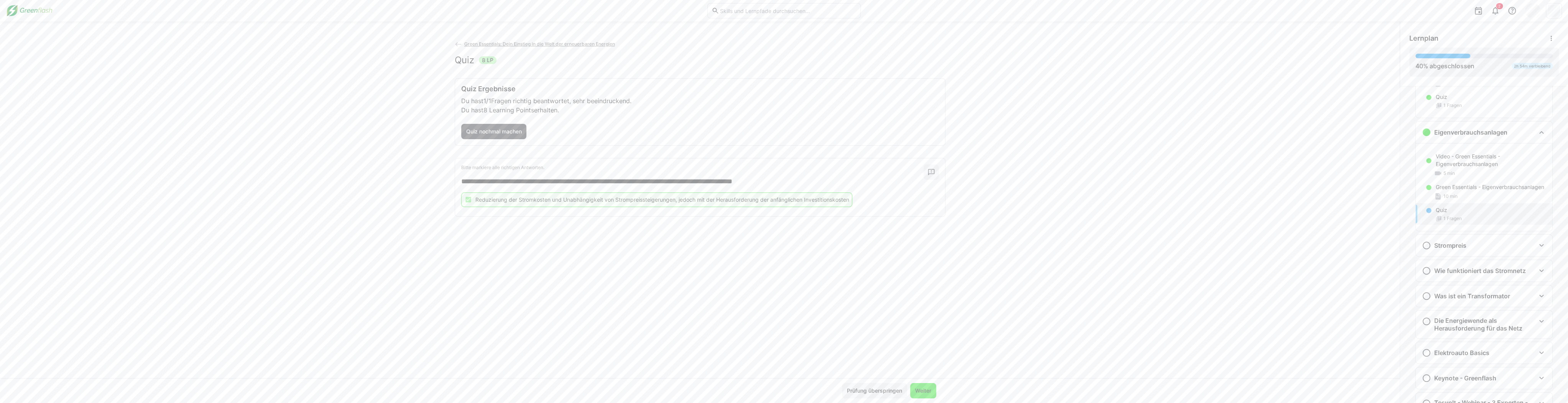
click at [586, 391] on span "Weiter" at bounding box center [923, 391] width 18 height 8
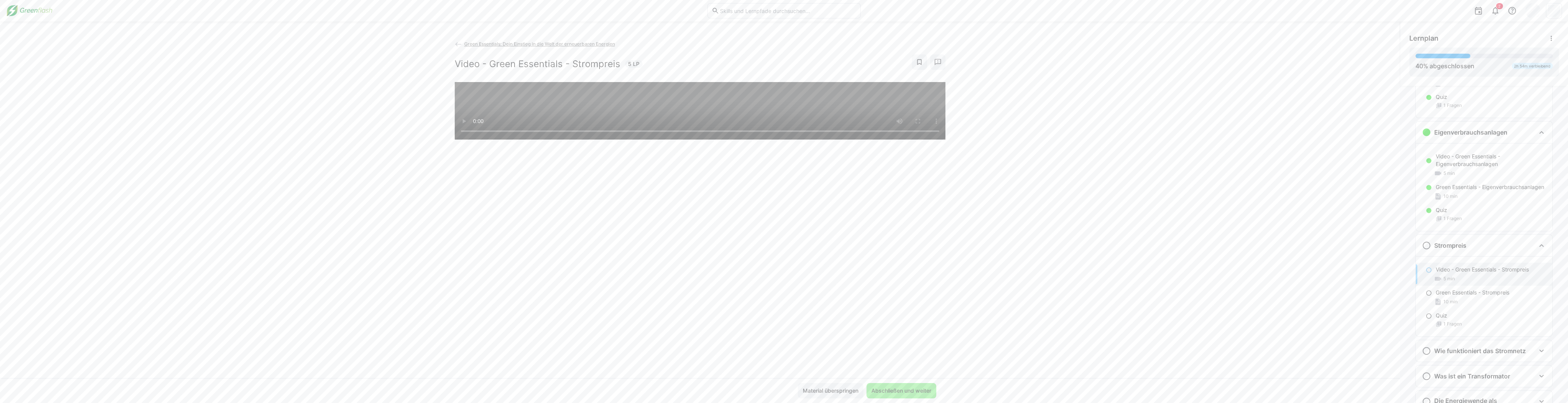
scroll to position [402, 0]
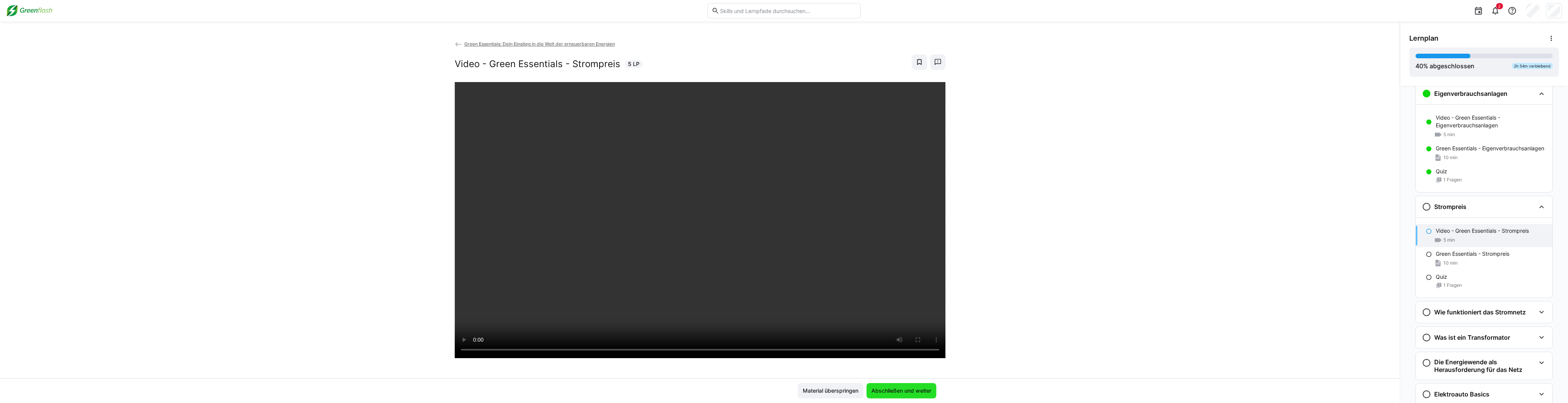
click at [586, 393] on span "Abschließen und weiter" at bounding box center [902, 391] width 62 height 8
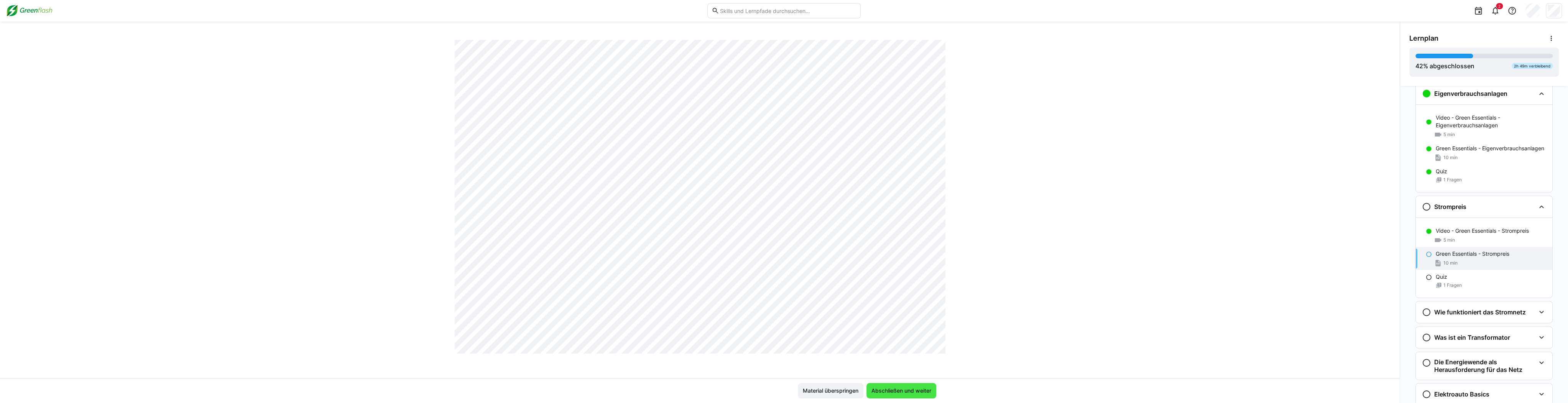
scroll to position [1101, 0]
click at [586, 394] on span "Abschließen und weiter" at bounding box center [902, 391] width 62 height 8
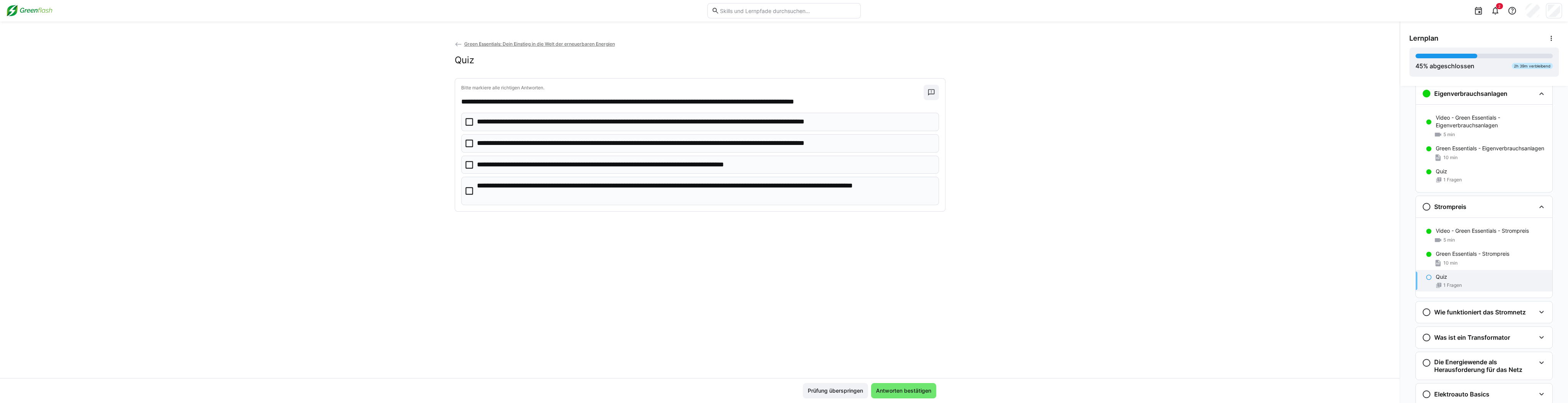
click at [586, 164] on p "**********" at bounding box center [631, 165] width 308 height 10
click at [586, 390] on span "Antworten bestätigen" at bounding box center [903, 391] width 57 height 8
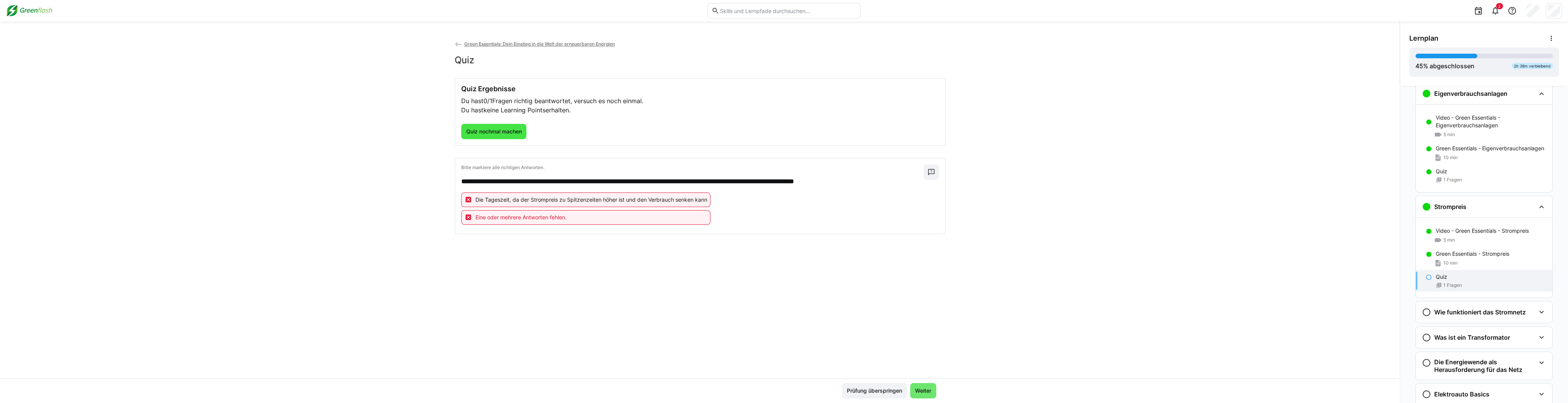
click at [496, 134] on span "Quiz nochmal machen" at bounding box center [493, 131] width 58 height 8
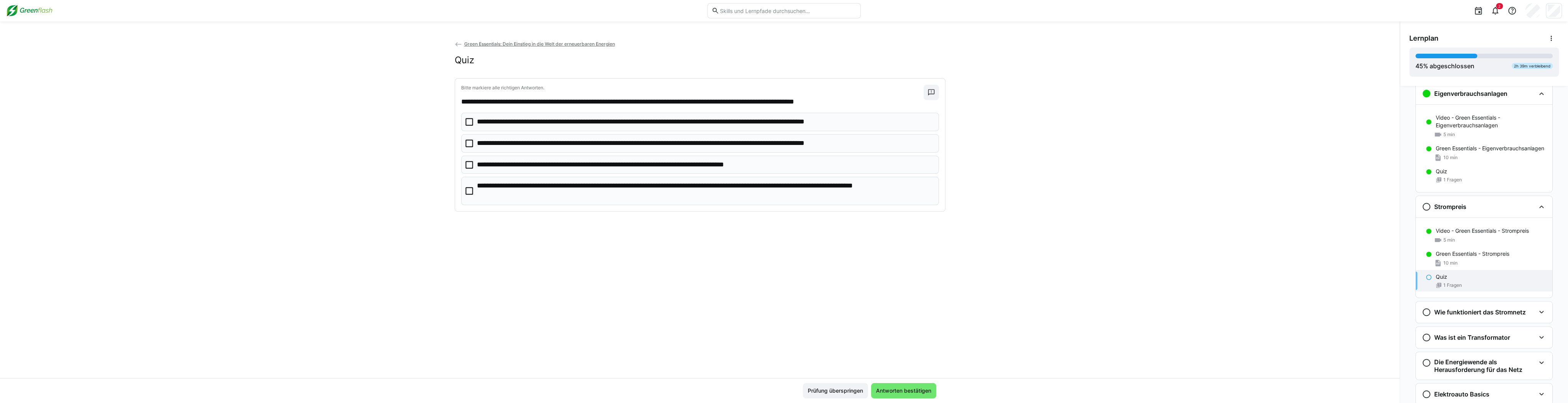
click at [465, 197] on eds-checkbox "**********" at bounding box center [700, 191] width 478 height 28
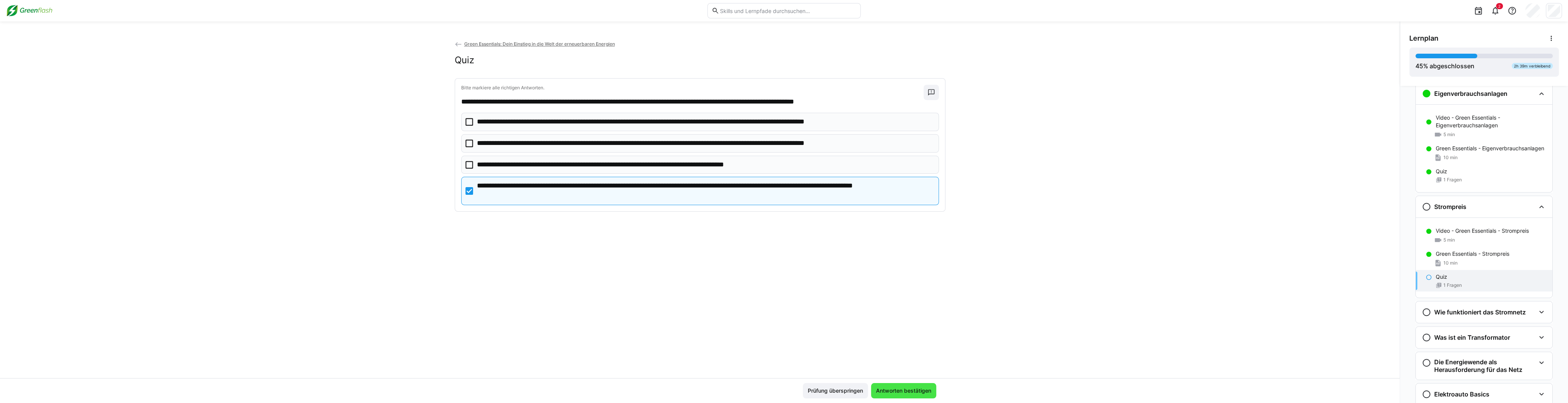
click at [586, 393] on span "Antworten bestätigen" at bounding box center [903, 391] width 57 height 8
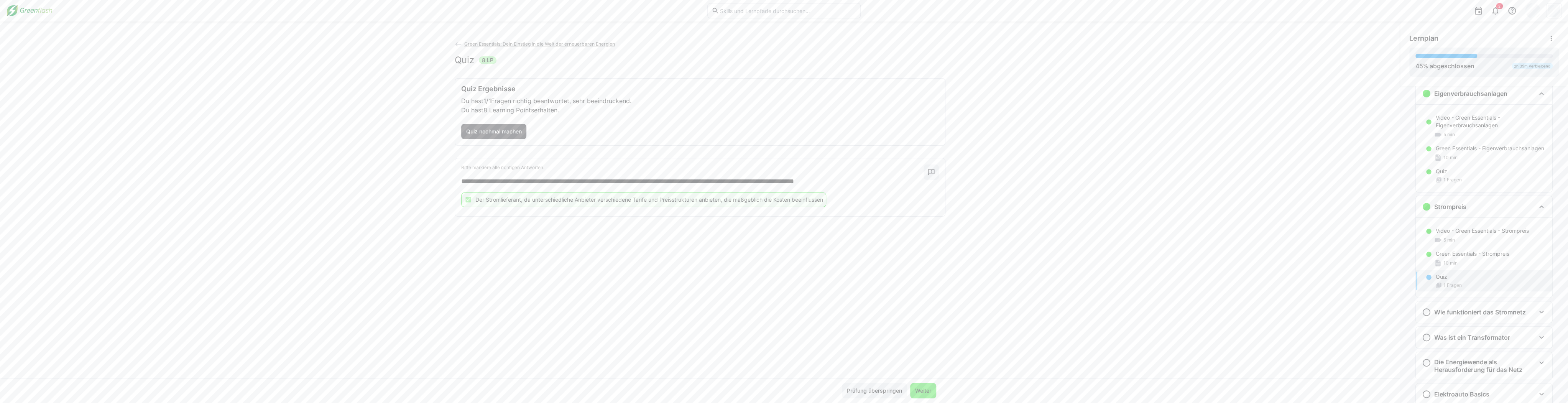
click at [586, 393] on span "Weiter" at bounding box center [923, 391] width 18 height 8
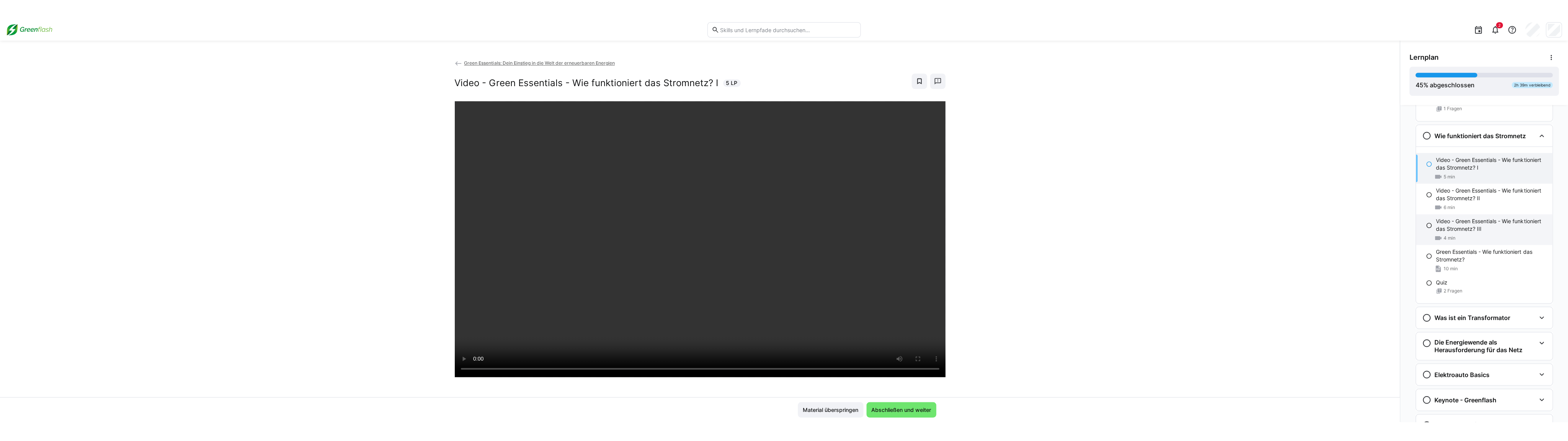
scroll to position [639, 0]
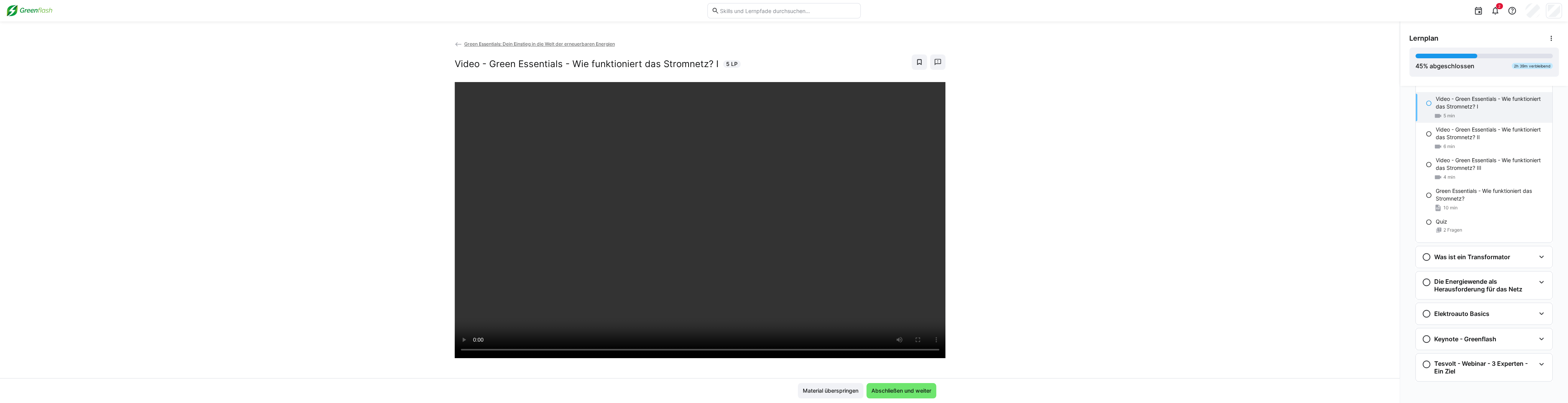
click at [586, 342] on div at bounding box center [936, 345] width 18 height 16
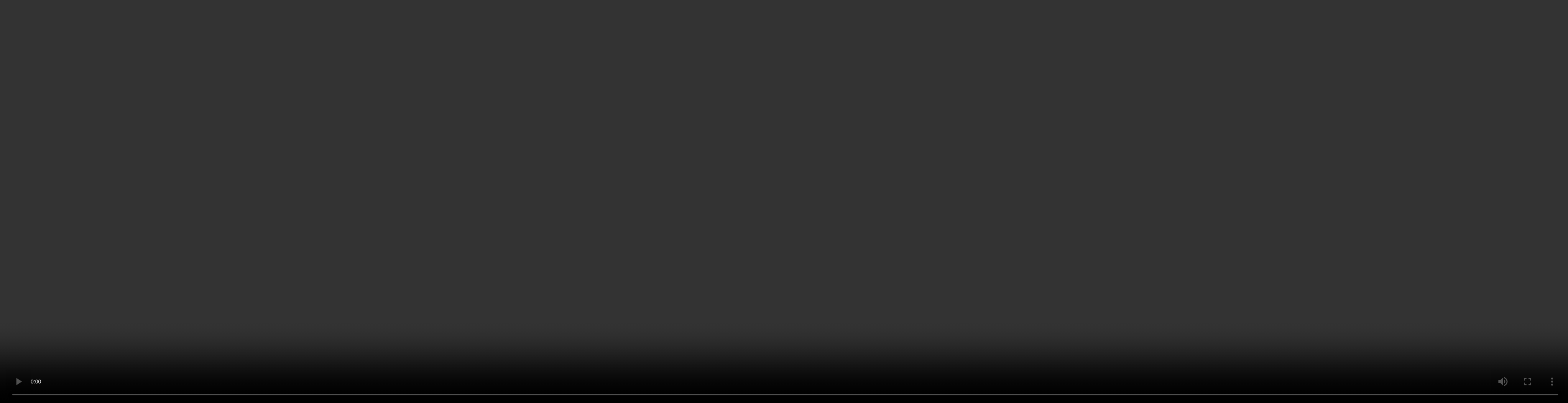
scroll to position [578, 0]
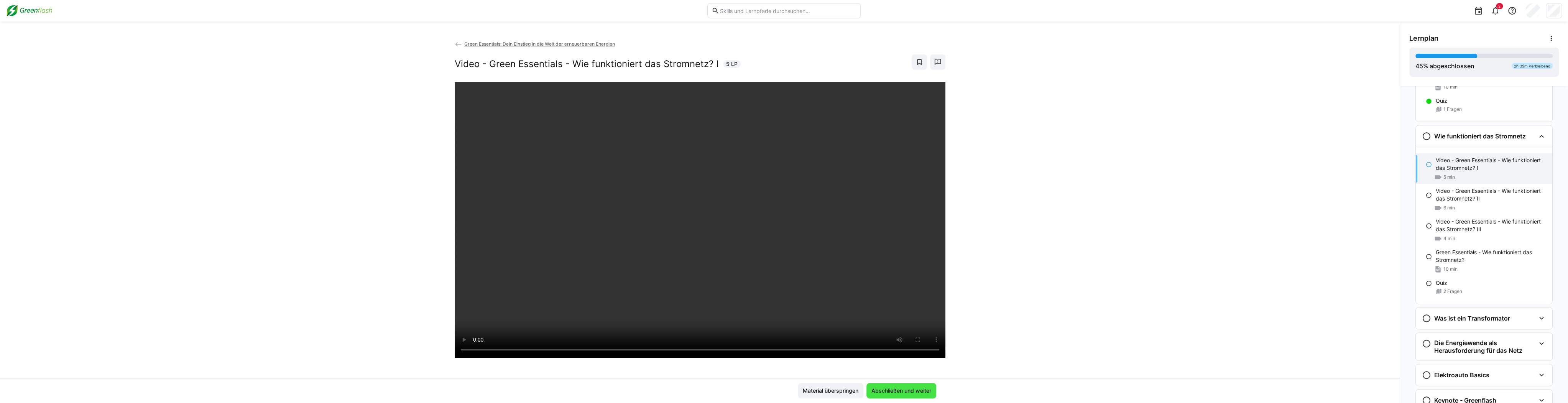
click at [586, 391] on span "Abschließen und weiter" at bounding box center [902, 391] width 62 height 8
click at [586, 390] on span "Abschließen und weiter" at bounding box center [902, 391] width 62 height 8
click at [586, 392] on span "Abschließen und weiter" at bounding box center [902, 391] width 62 height 8
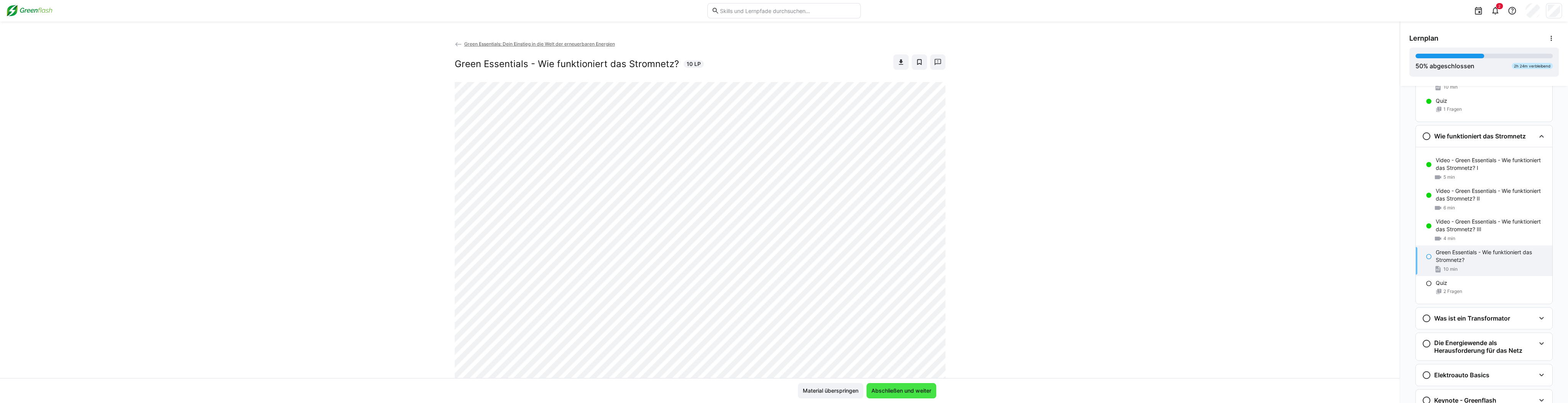
click at [586, 390] on span "Abschließen und weiter" at bounding box center [902, 391] width 62 height 8
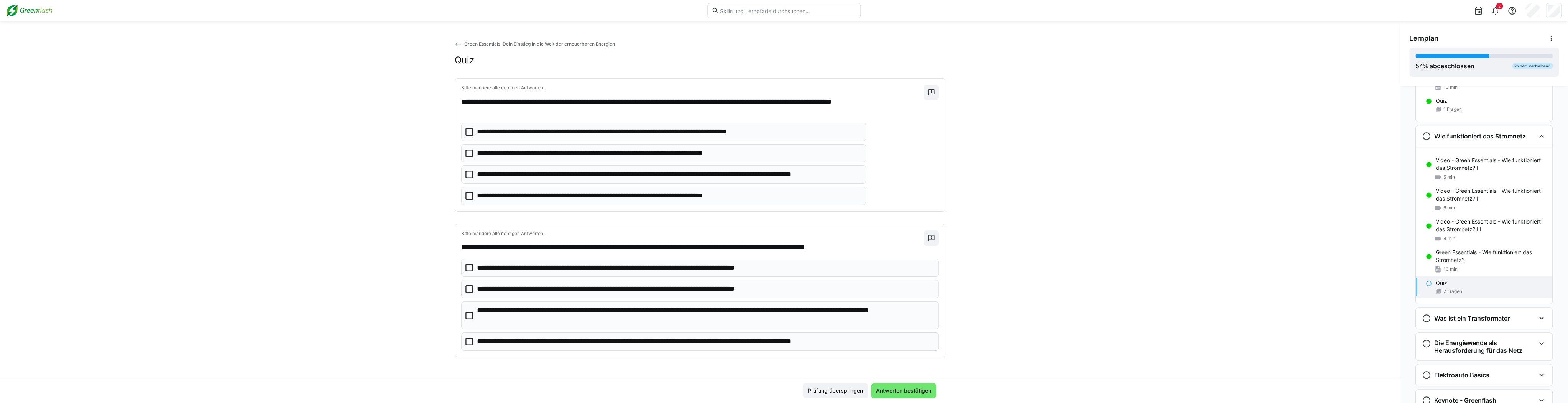
click at [497, 170] on p "**********" at bounding box center [669, 174] width 384 height 10
click at [563, 320] on p "**********" at bounding box center [705, 315] width 457 height 20
click at [586, 389] on span "Antworten bestätigen" at bounding box center [903, 391] width 57 height 8
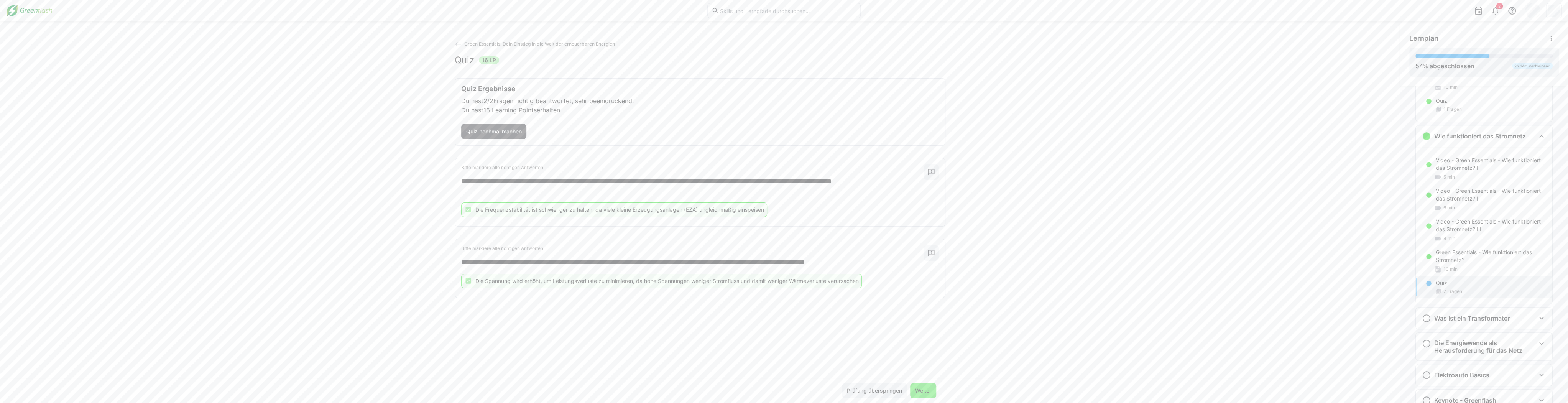
click at [586, 390] on span "Weiter" at bounding box center [923, 390] width 26 height 15
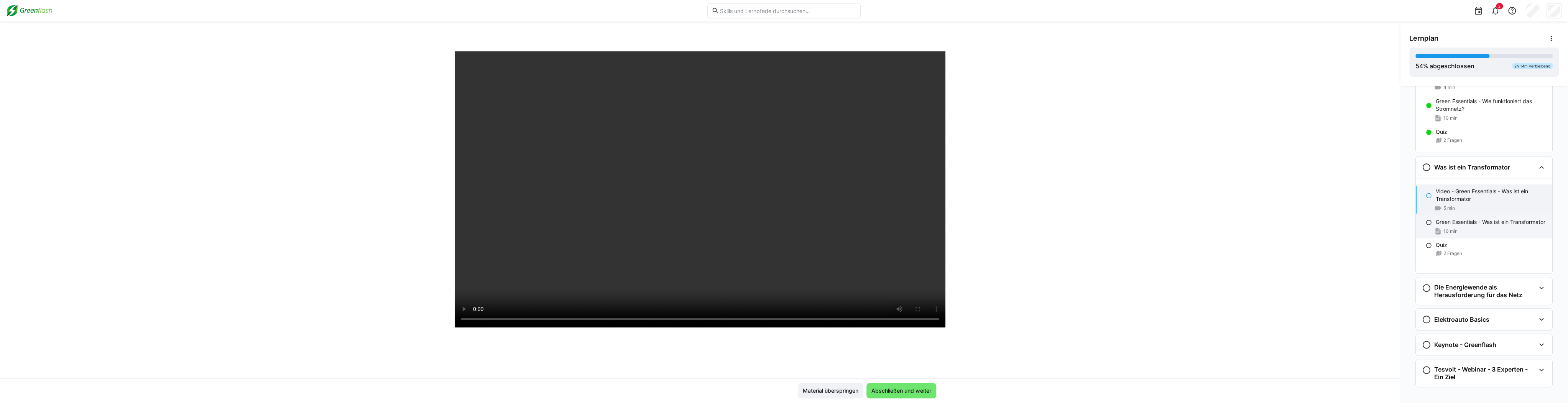
scroll to position [735, 0]
click at [586, 278] on eds-icon at bounding box center [1541, 282] width 9 height 9
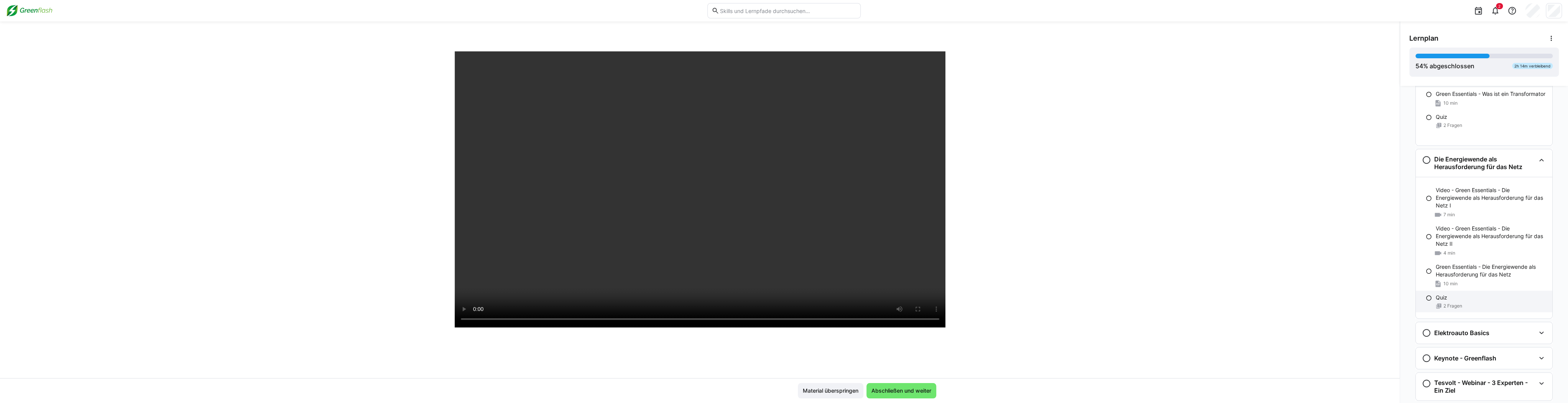
scroll to position [876, 0]
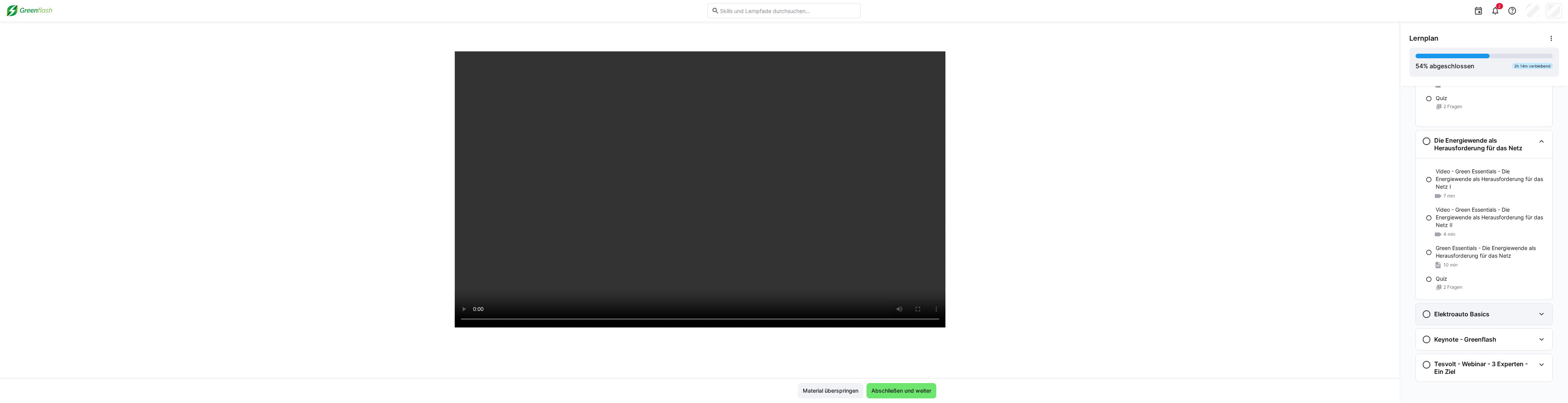
click at [586, 315] on eds-icon at bounding box center [1541, 314] width 9 height 9
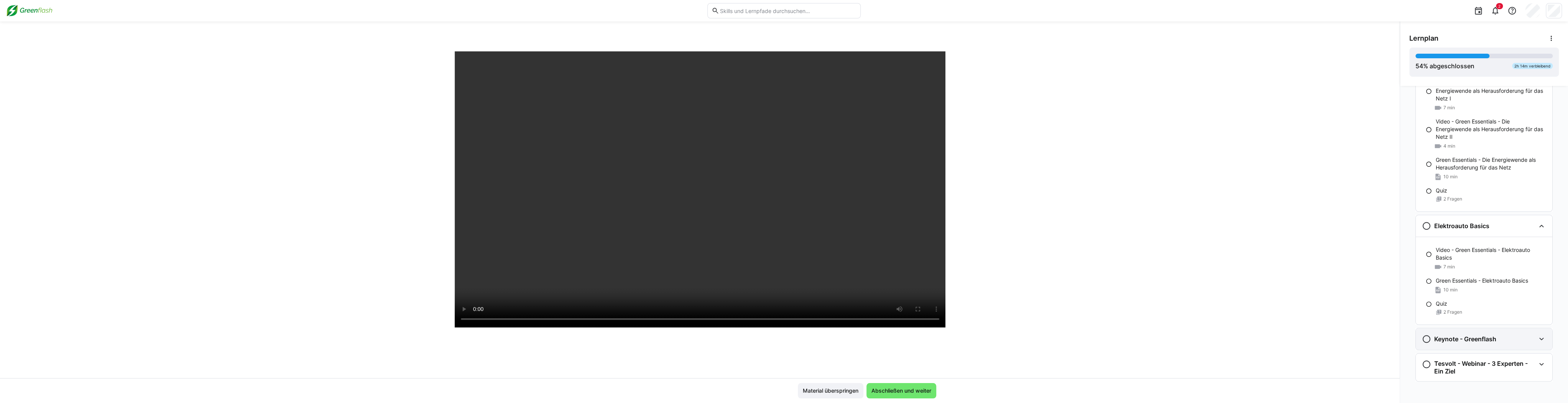
click at [586, 337] on eds-icon at bounding box center [1541, 338] width 9 height 9
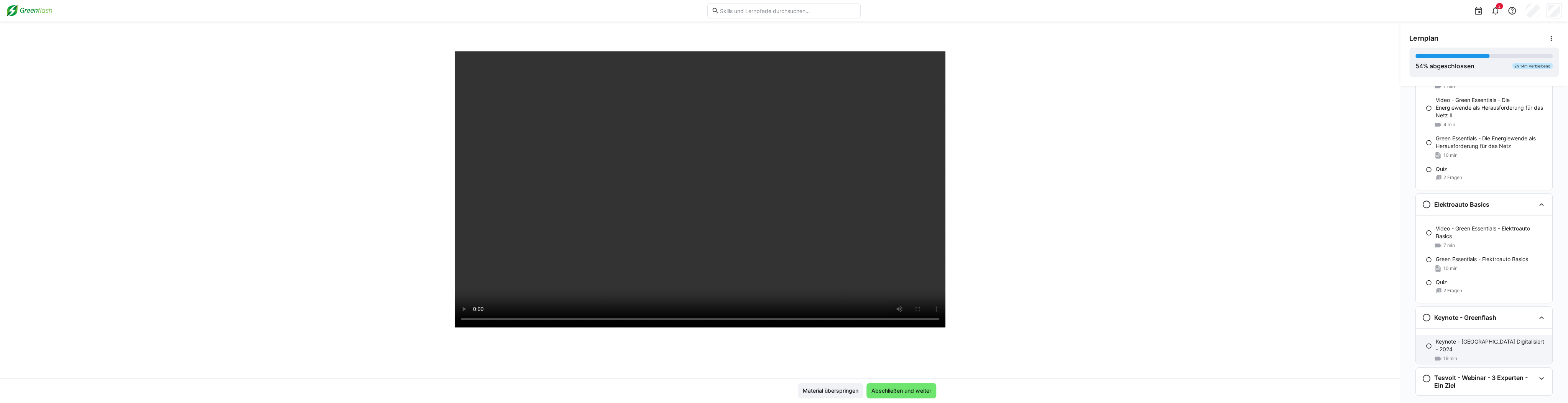
scroll to position [1000, 0]
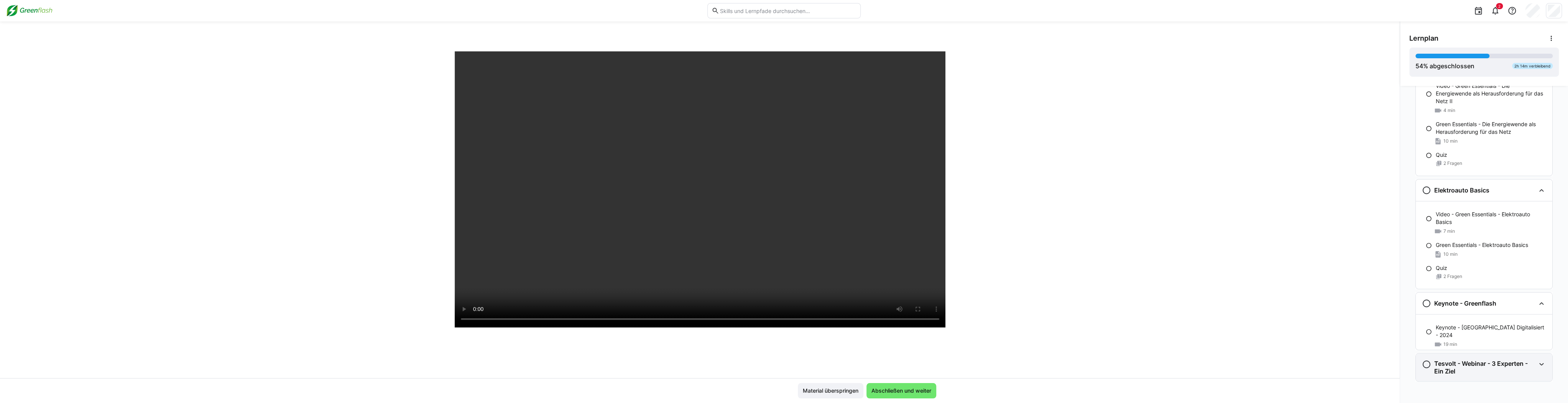
click at [586, 364] on eds-icon at bounding box center [1541, 364] width 9 height 9
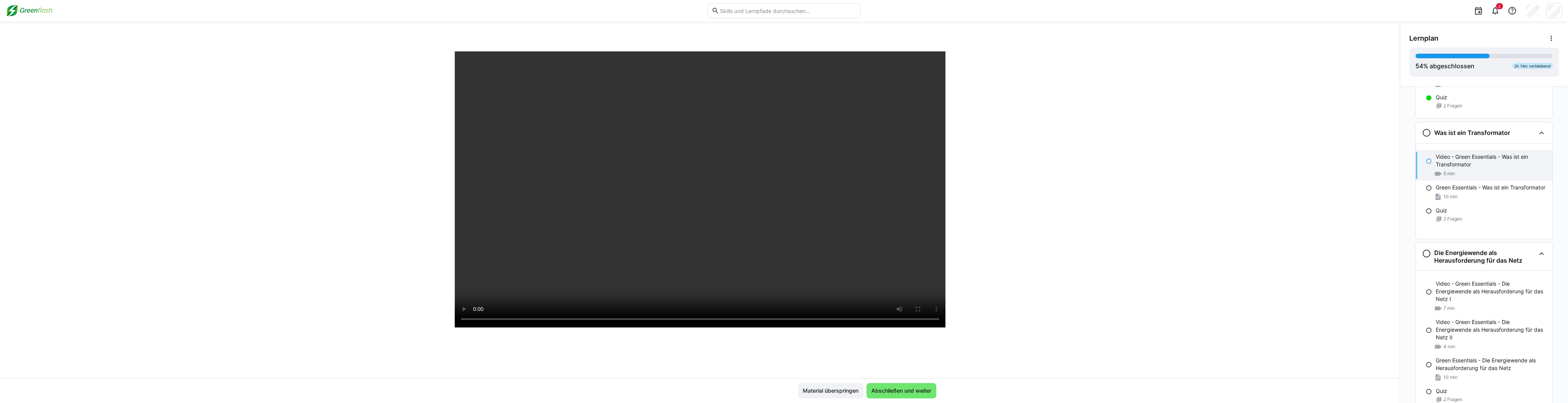
scroll to position [774, 0]
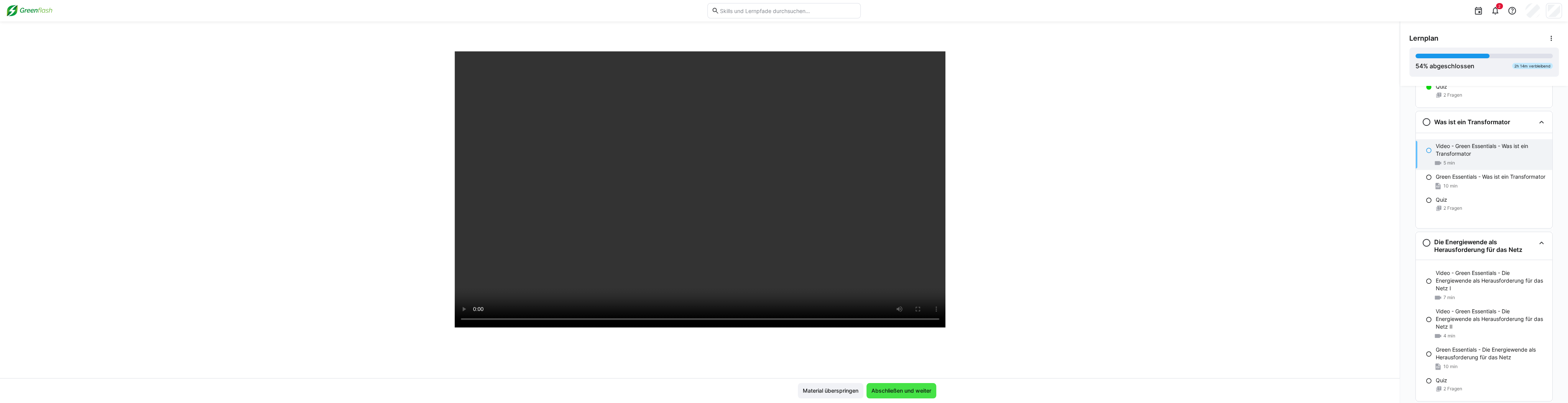
click at [586, 394] on span "Abschließen und weiter" at bounding box center [901, 390] width 69 height 15
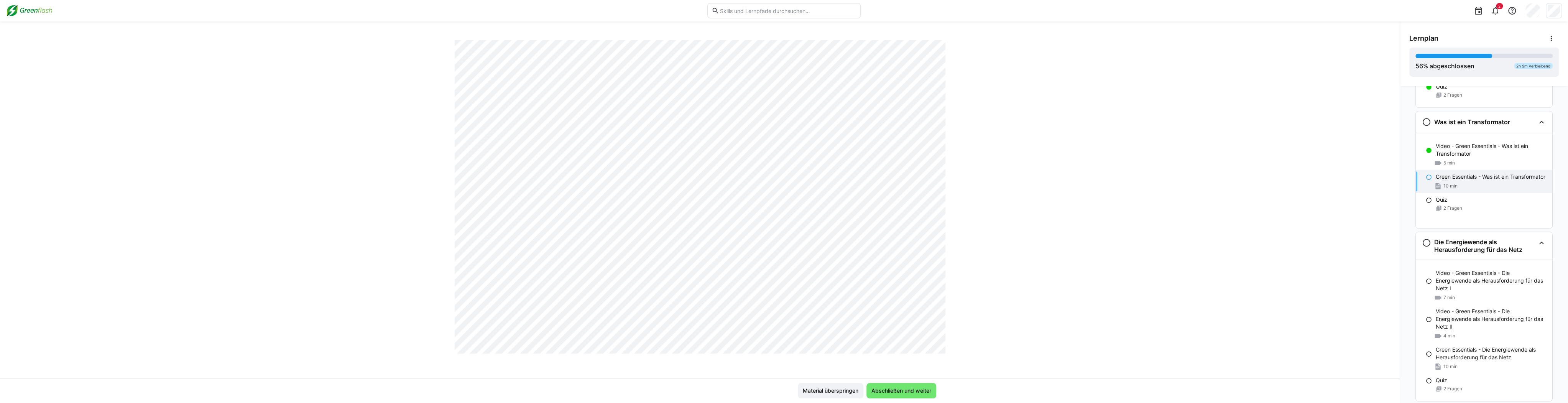
scroll to position [491, 0]
click at [586, 390] on span "Abschließen und weiter" at bounding box center [902, 391] width 62 height 8
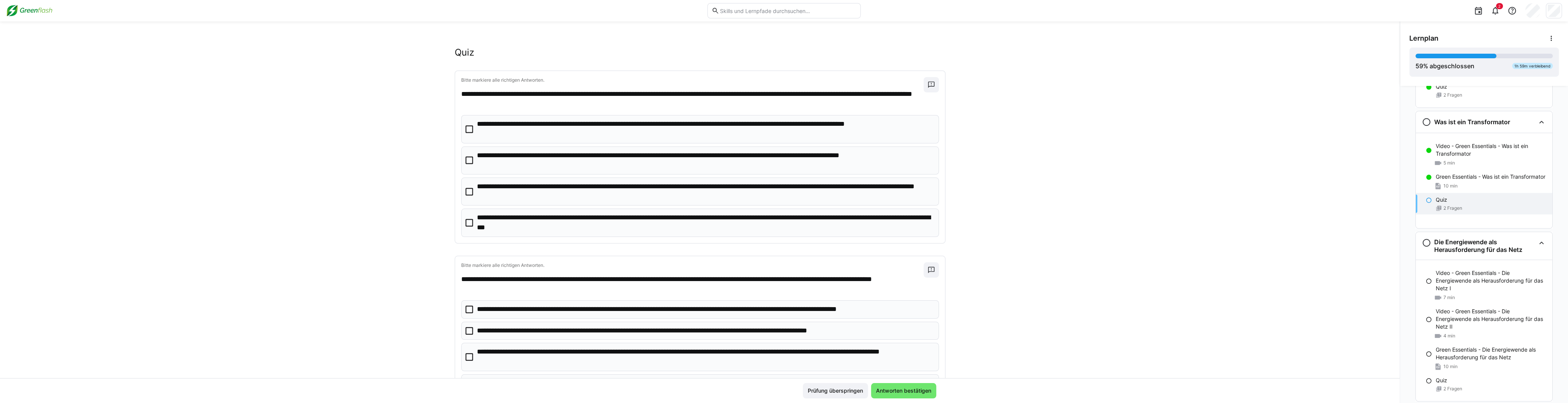
scroll to position [0, 0]
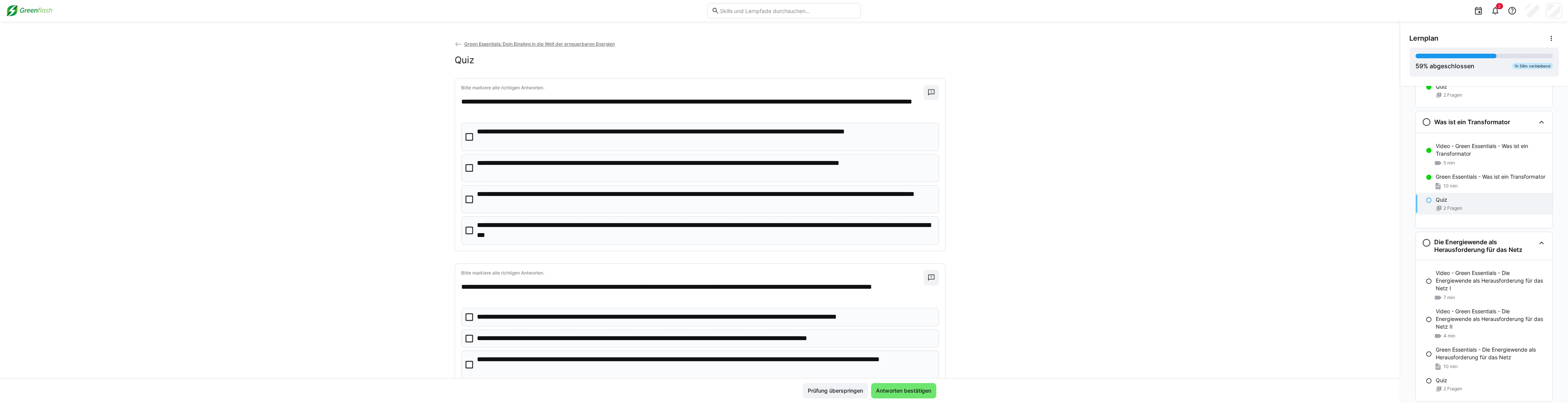
click at [524, 237] on p "**********" at bounding box center [705, 230] width 457 height 20
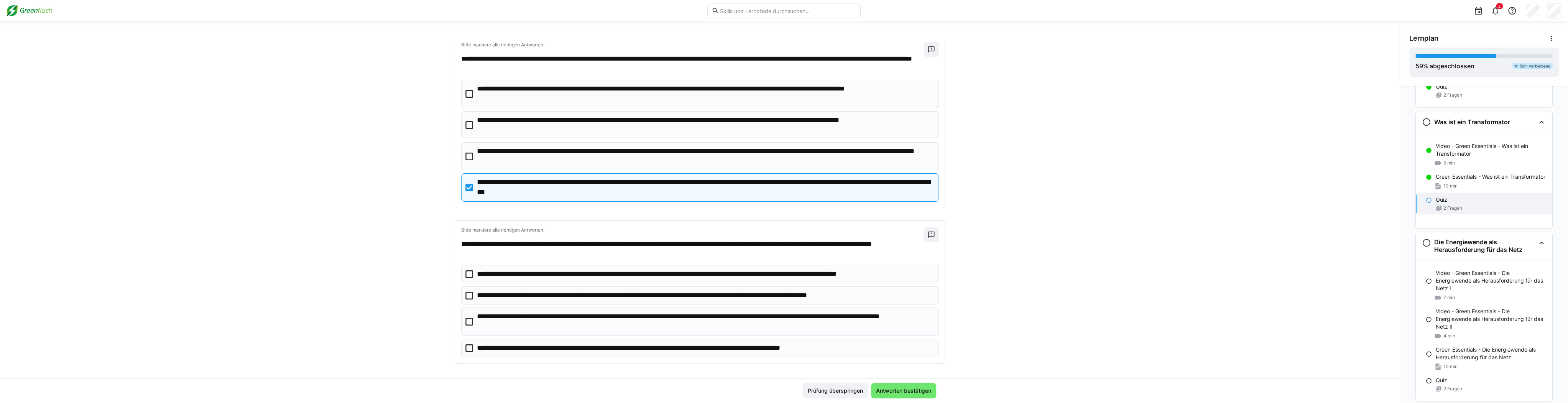
scroll to position [45, 0]
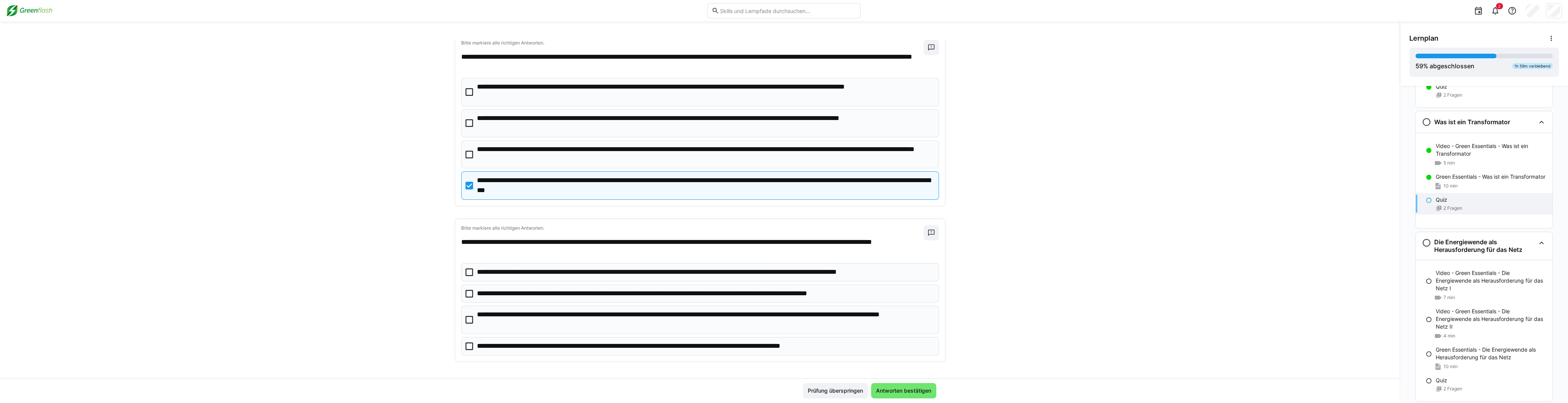
click at [502, 152] on p "**********" at bounding box center [705, 154] width 457 height 20
click at [586, 324] on p "**********" at bounding box center [705, 319] width 457 height 20
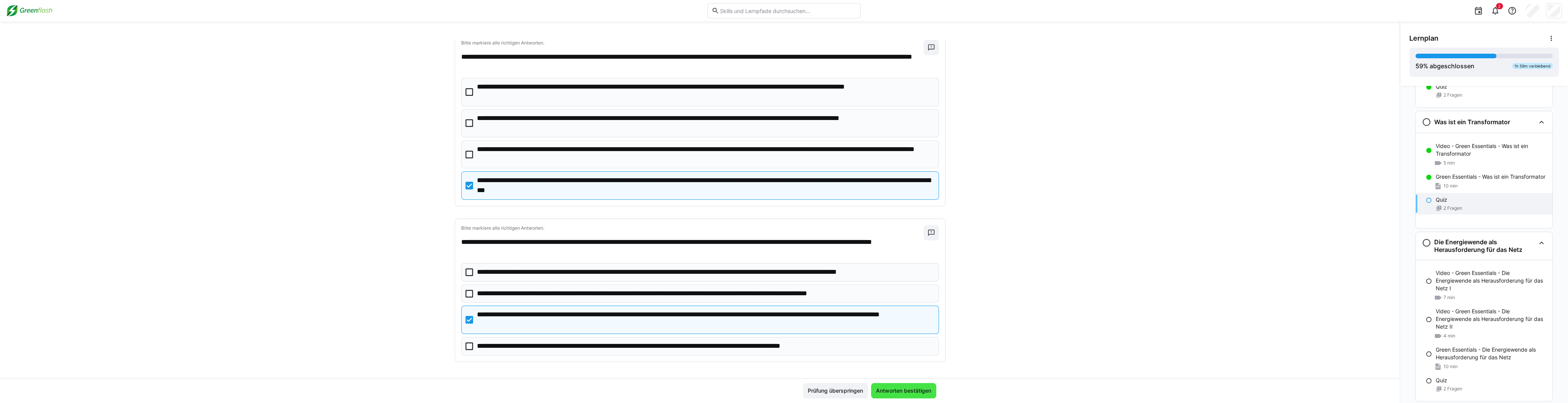
click at [586, 391] on span "Antworten bestätigen" at bounding box center [903, 391] width 57 height 8
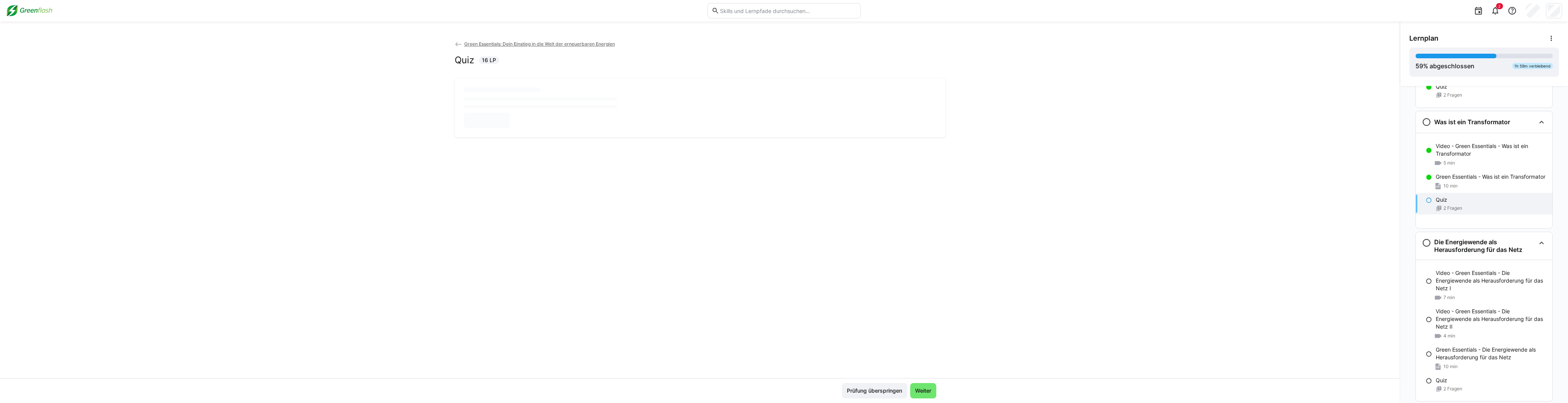
scroll to position [0, 0]
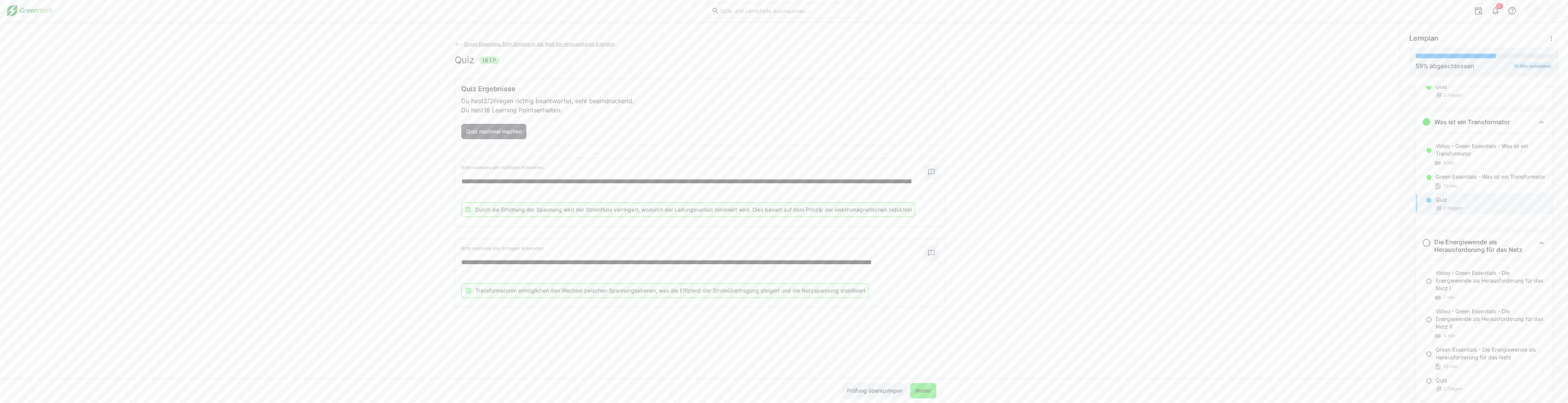
click at [586, 392] on span "Weiter" at bounding box center [923, 391] width 18 height 8
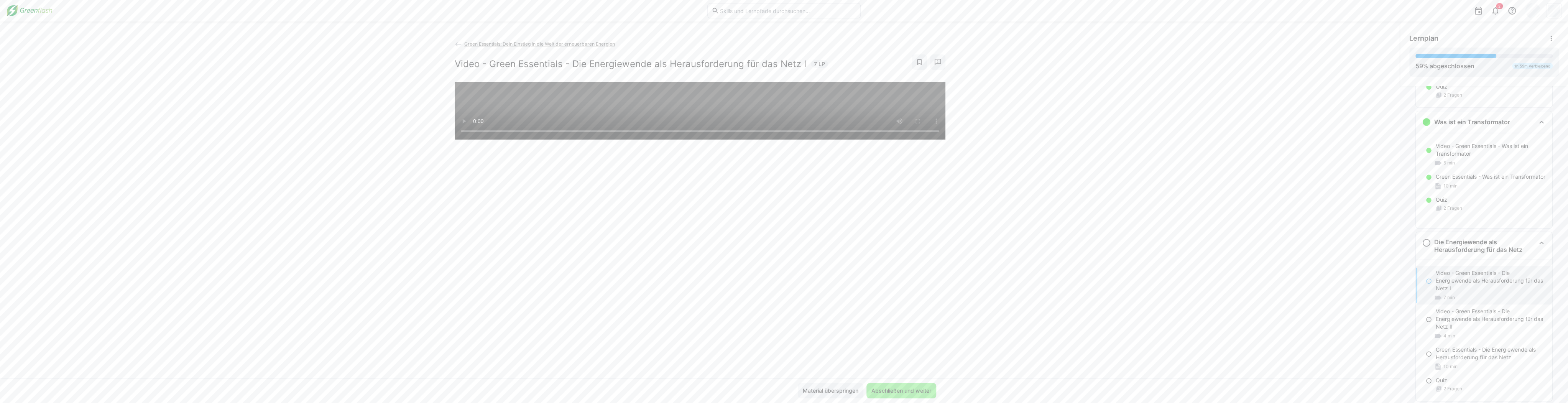
scroll to position [919, 0]
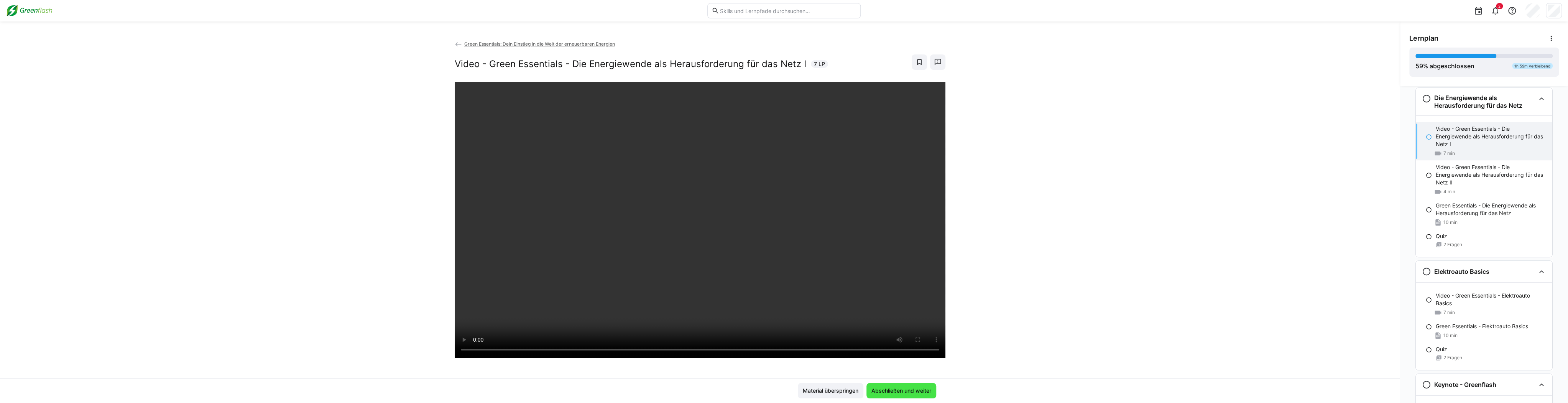
click at [586, 388] on span "Abschließen und weiter" at bounding box center [902, 391] width 62 height 8
click at [586, 396] on span "Abschließen und weiter" at bounding box center [901, 390] width 69 height 15
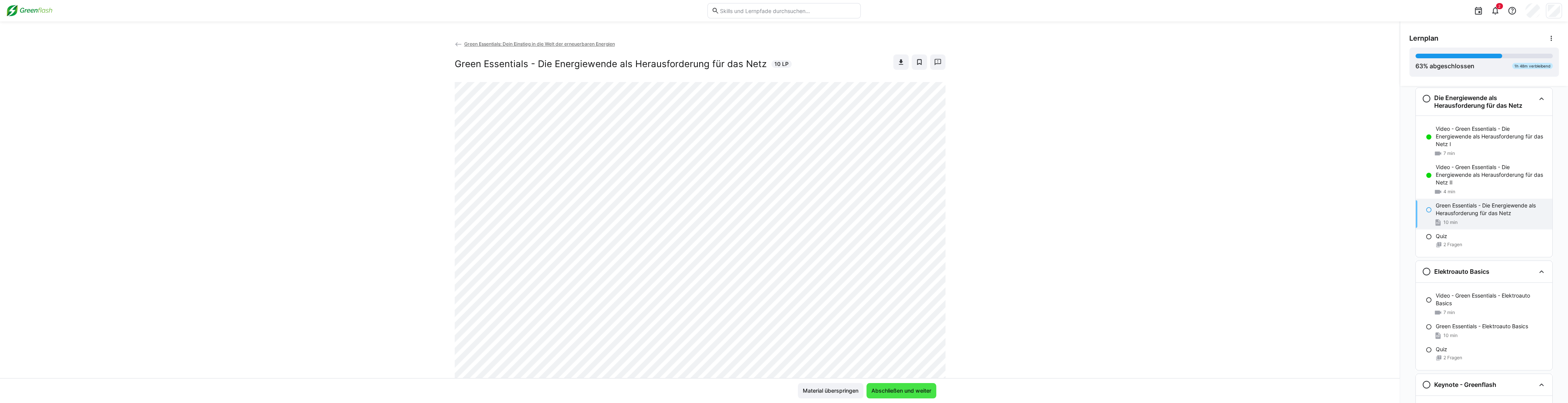
click at [586, 393] on span "Abschließen und weiter" at bounding box center [902, 391] width 62 height 8
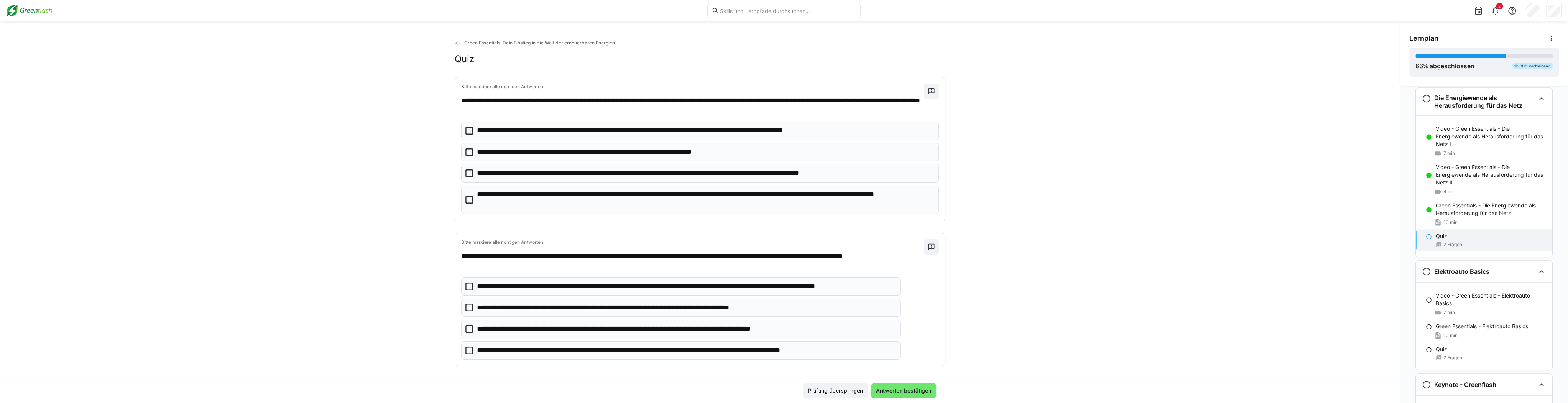
scroll to position [0, 0]
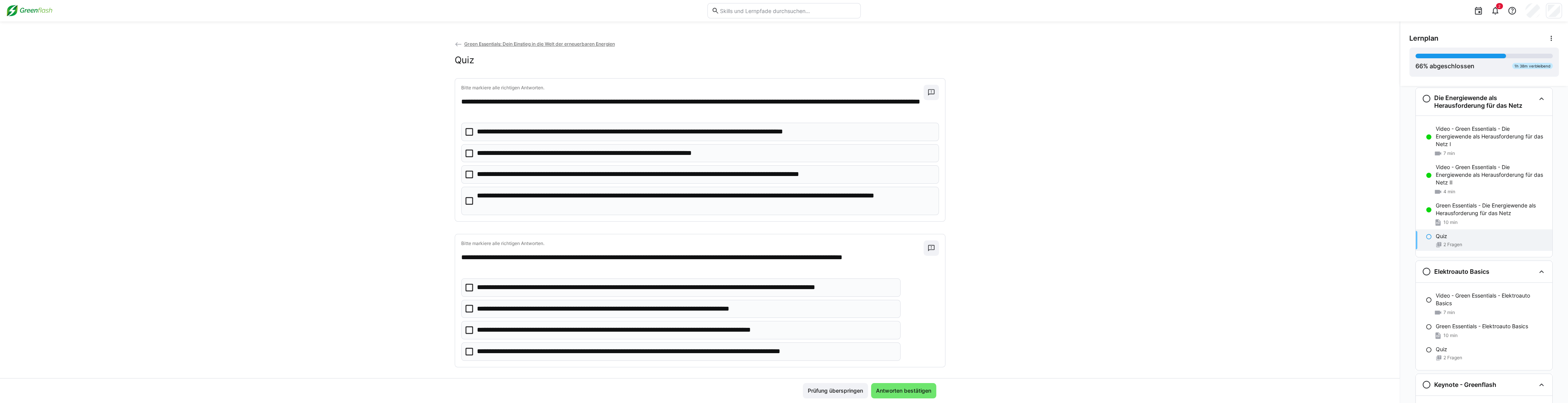
click at [558, 126] on eds-checkbox "**********" at bounding box center [700, 132] width 478 height 18
click at [552, 175] on p "**********" at bounding box center [680, 174] width 406 height 10
click at [557, 129] on p "**********" at bounding box center [667, 132] width 381 height 10
click at [554, 201] on p "**********" at bounding box center [705, 201] width 457 height 20
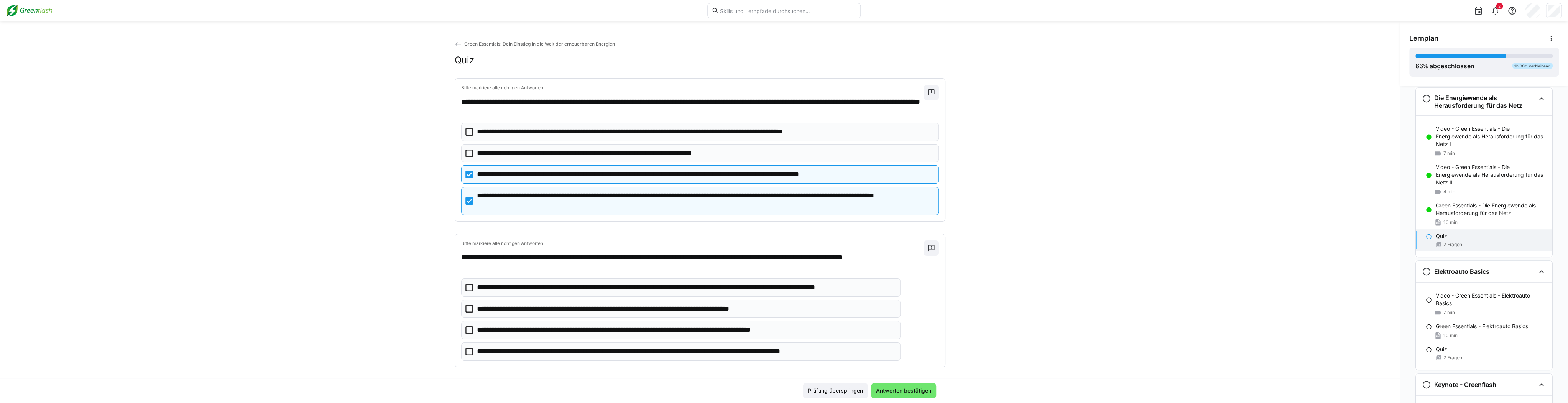
click at [557, 176] on p "**********" at bounding box center [680, 174] width 406 height 10
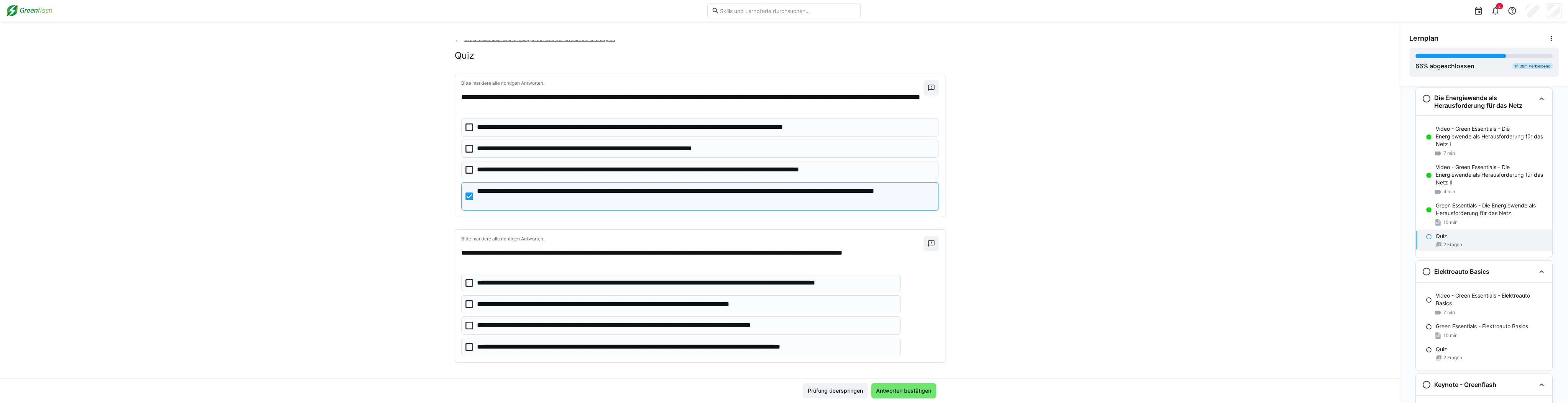
scroll to position [5, 0]
click at [586, 327] on p "**********" at bounding box center [646, 324] width 339 height 10
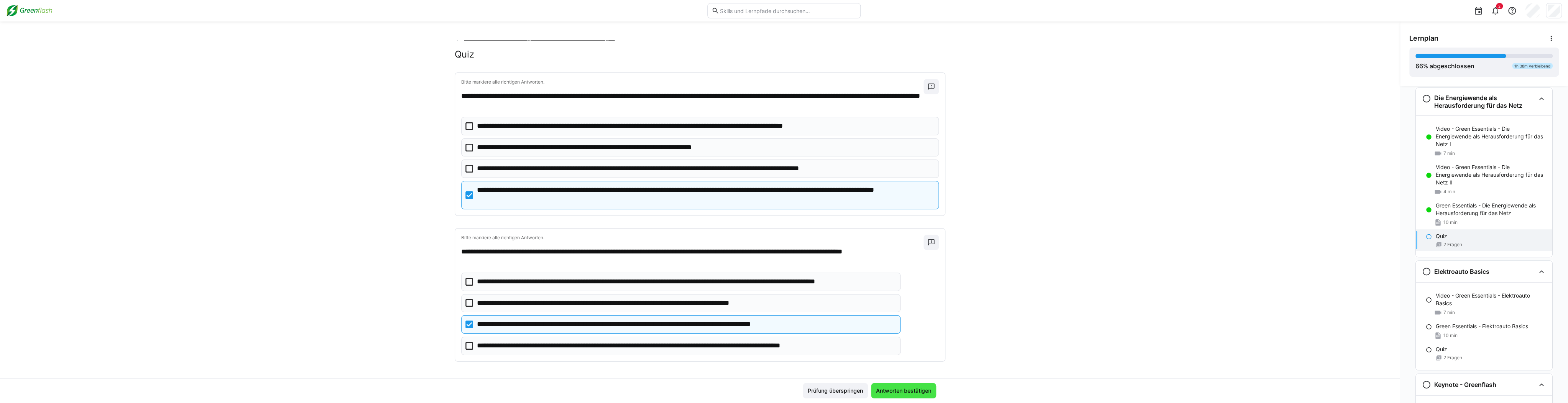
click at [586, 390] on span "Antworten bestätigen" at bounding box center [903, 391] width 57 height 8
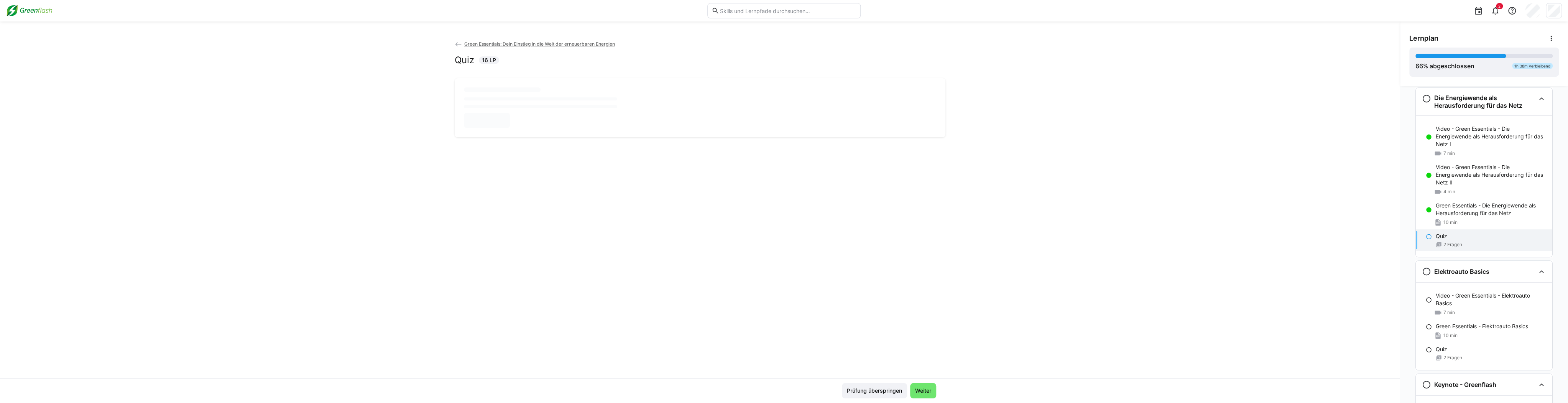
scroll to position [0, 0]
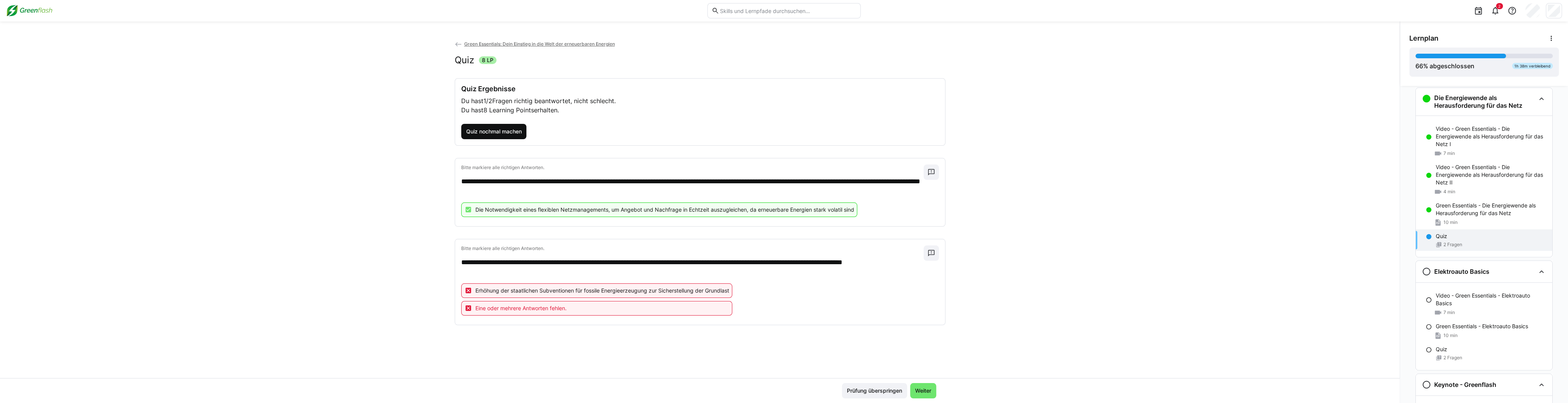
click at [478, 133] on span "Quiz nochmal machen" at bounding box center [493, 131] width 58 height 8
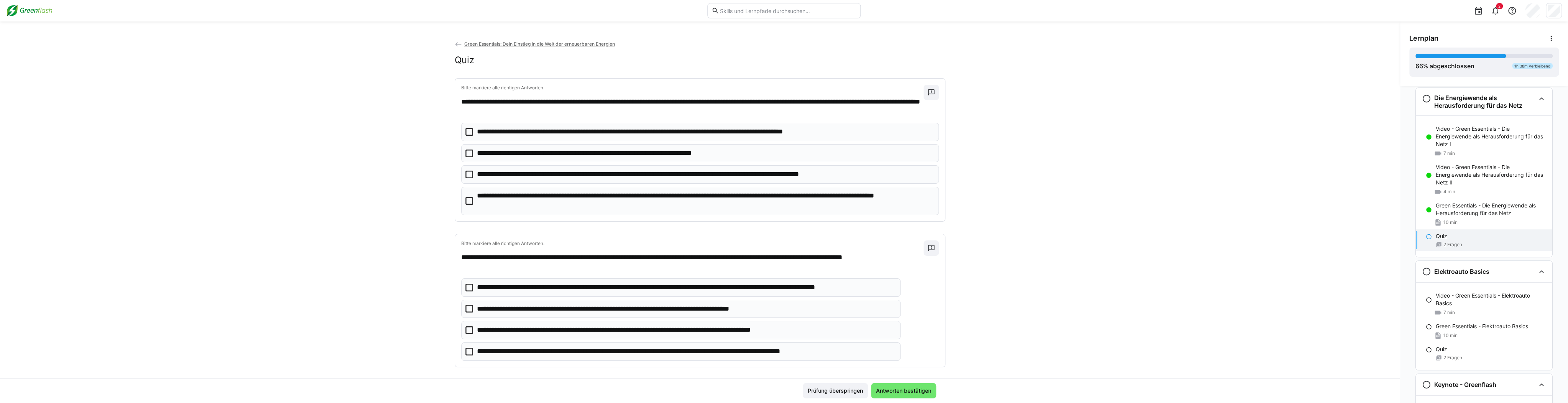
click at [466, 202] on icon at bounding box center [469, 201] width 8 height 8
click at [520, 285] on p "**********" at bounding box center [686, 288] width 418 height 10
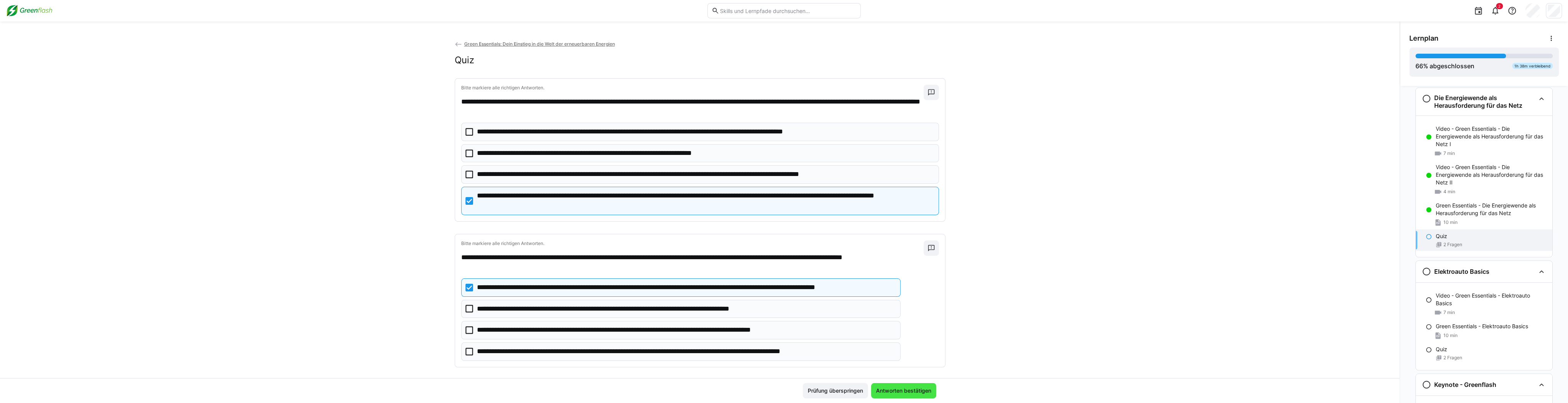
click at [586, 396] on span "Antworten bestätigen" at bounding box center [903, 390] width 65 height 15
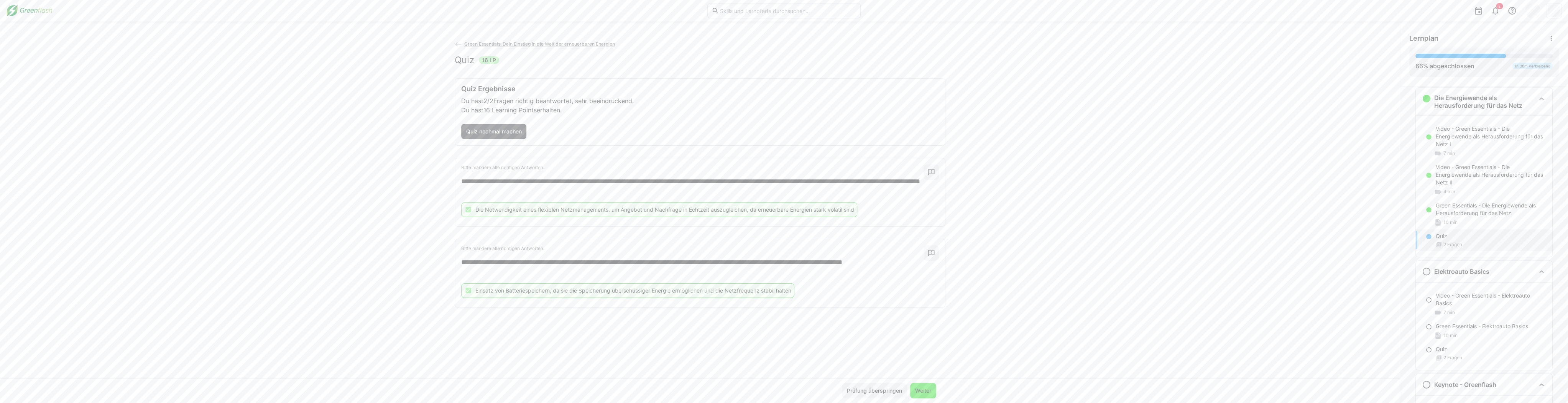
click at [586, 392] on span "Weiter" at bounding box center [923, 391] width 18 height 8
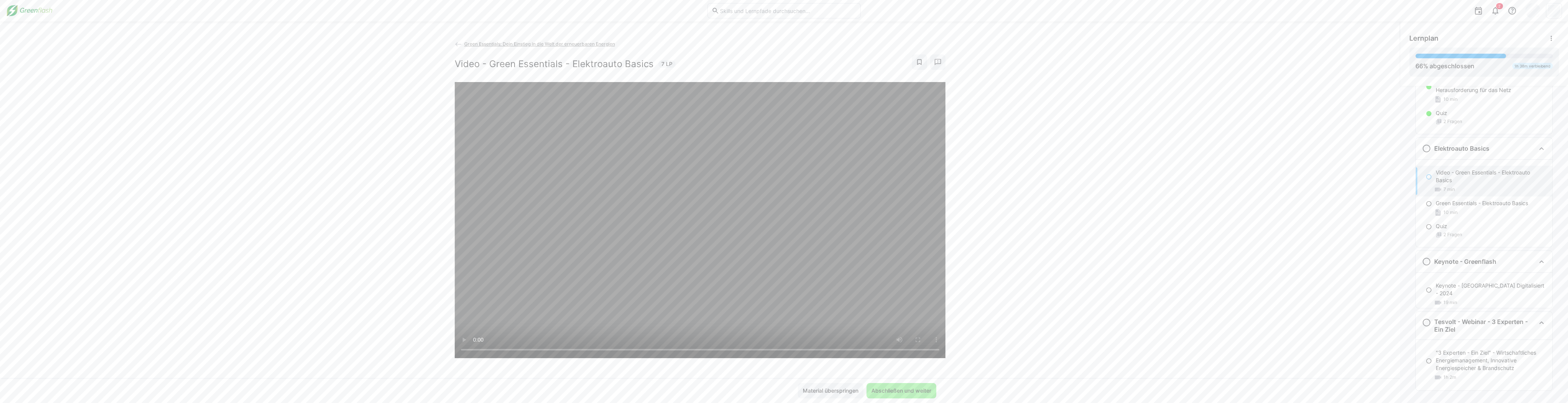
scroll to position [1050, 0]
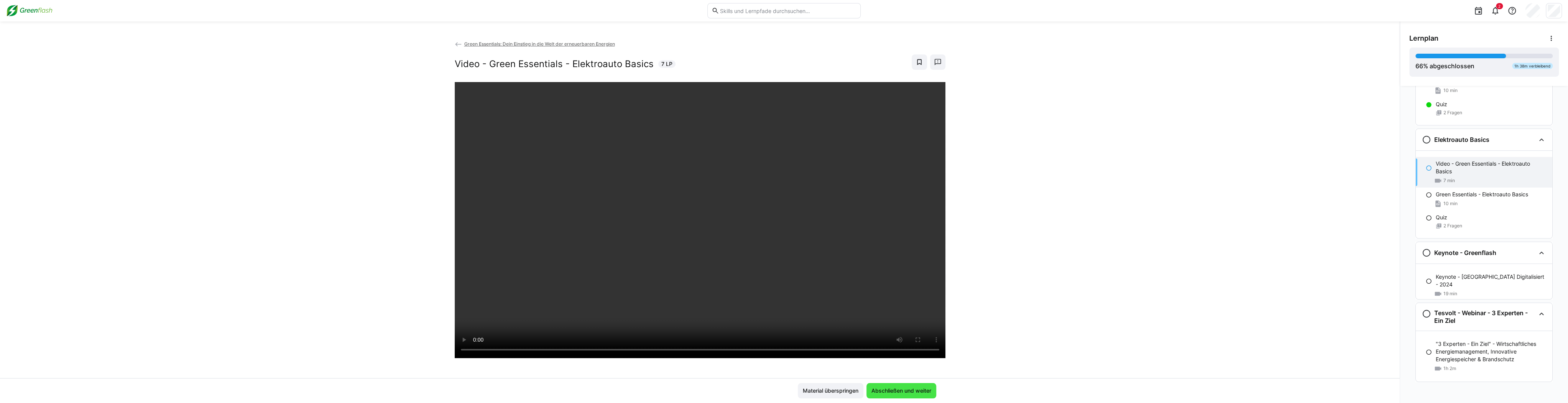
click at [586, 391] on span "Abschließen und weiter" at bounding box center [902, 391] width 62 height 8
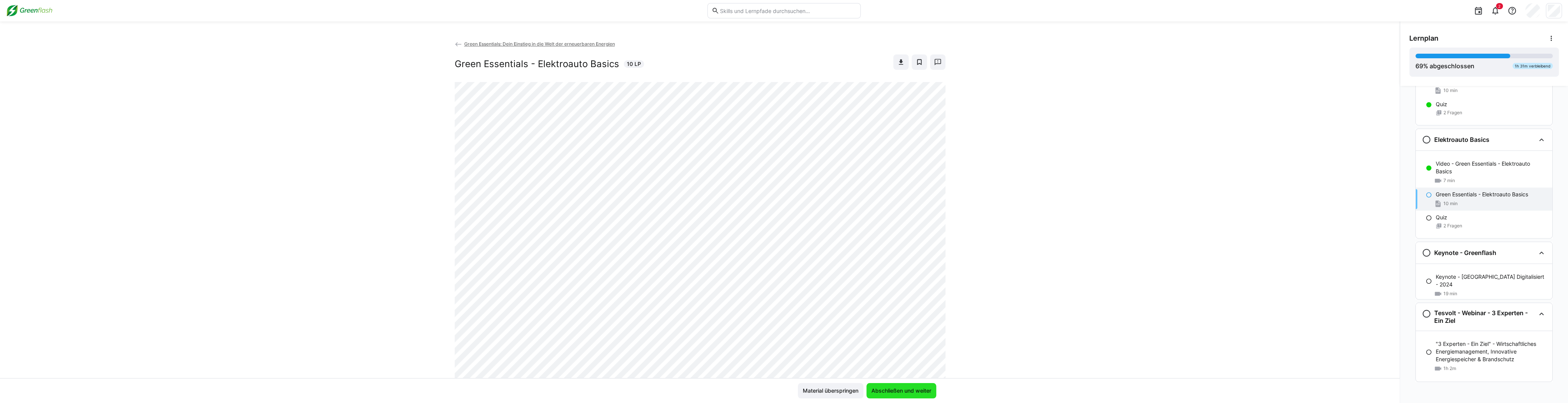
click at [586, 391] on span "Abschließen und weiter" at bounding box center [902, 391] width 62 height 8
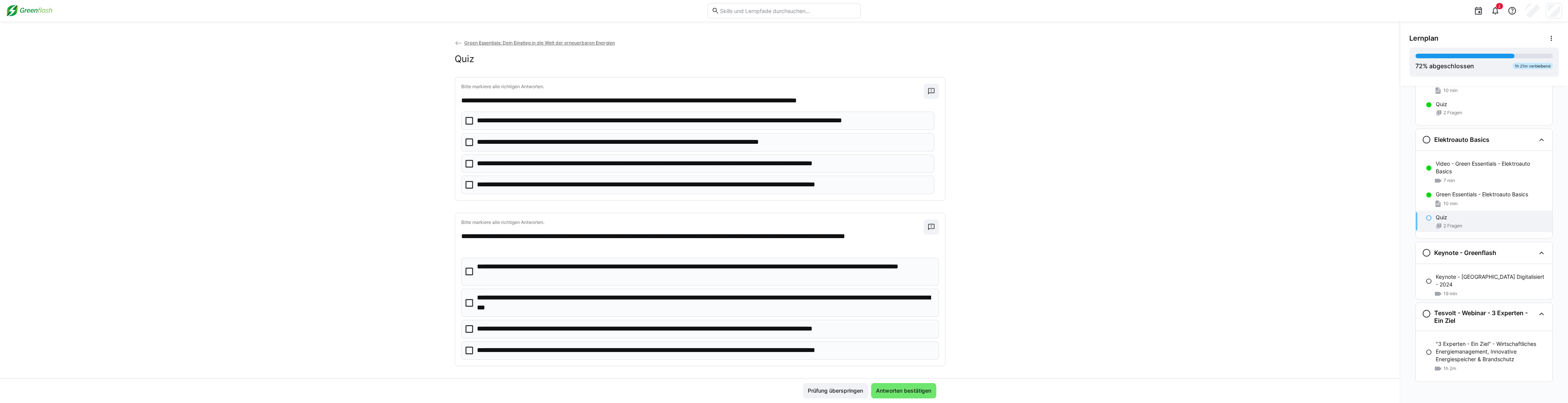
scroll to position [0, 0]
click at [586, 187] on p "**********" at bounding box center [682, 186] width 412 height 10
click at [586, 295] on p "**********" at bounding box center [705, 304] width 457 height 20
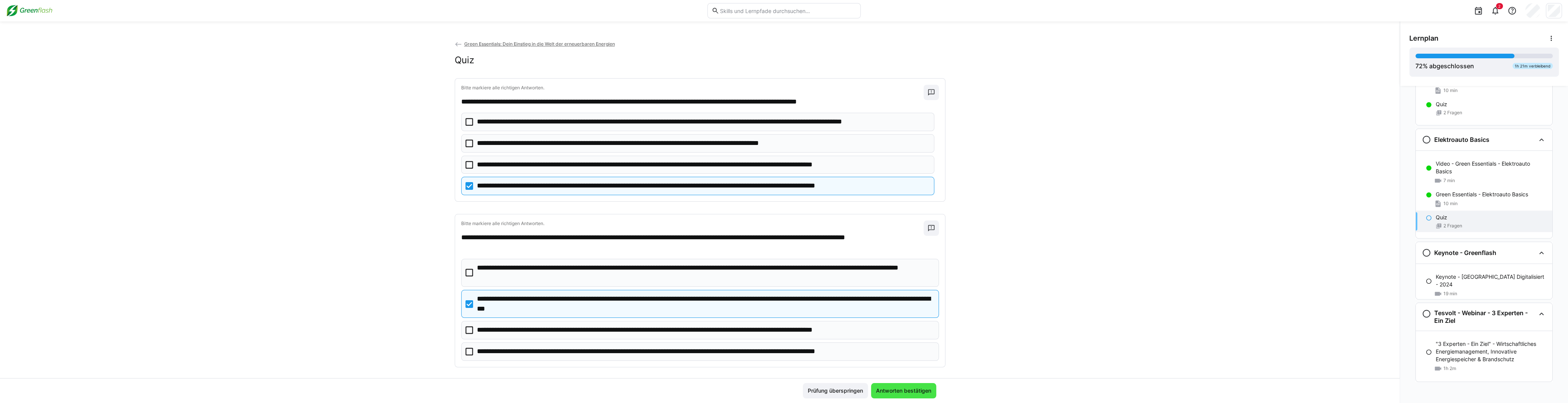
click at [586, 391] on span "Antworten bestätigen" at bounding box center [903, 391] width 57 height 8
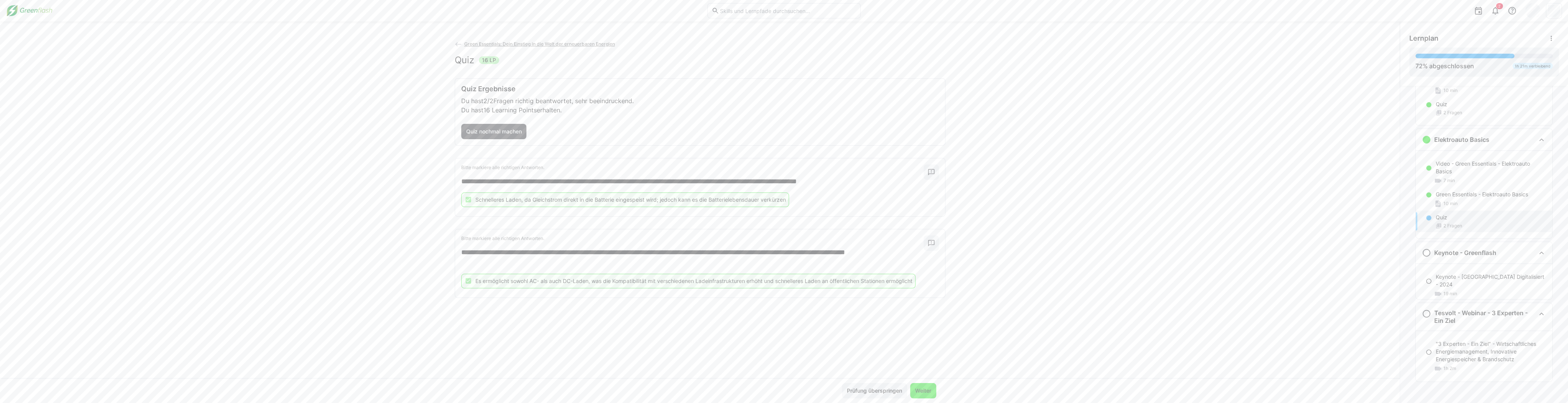
click at [586, 391] on span "Weiter" at bounding box center [923, 391] width 18 height 8
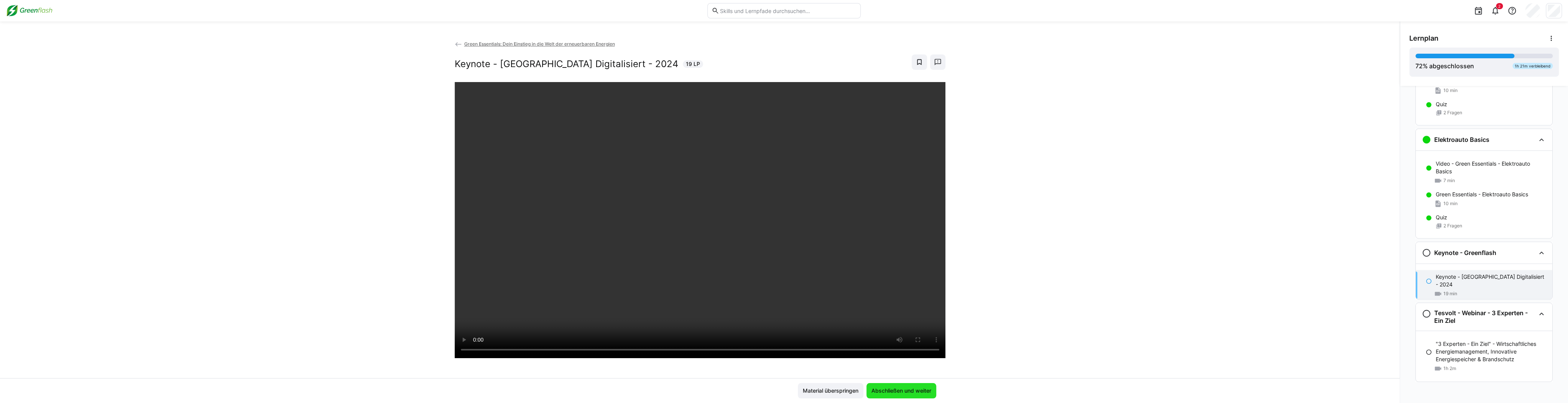
click at [586, 391] on span "Abschließen und weiter" at bounding box center [902, 391] width 62 height 8
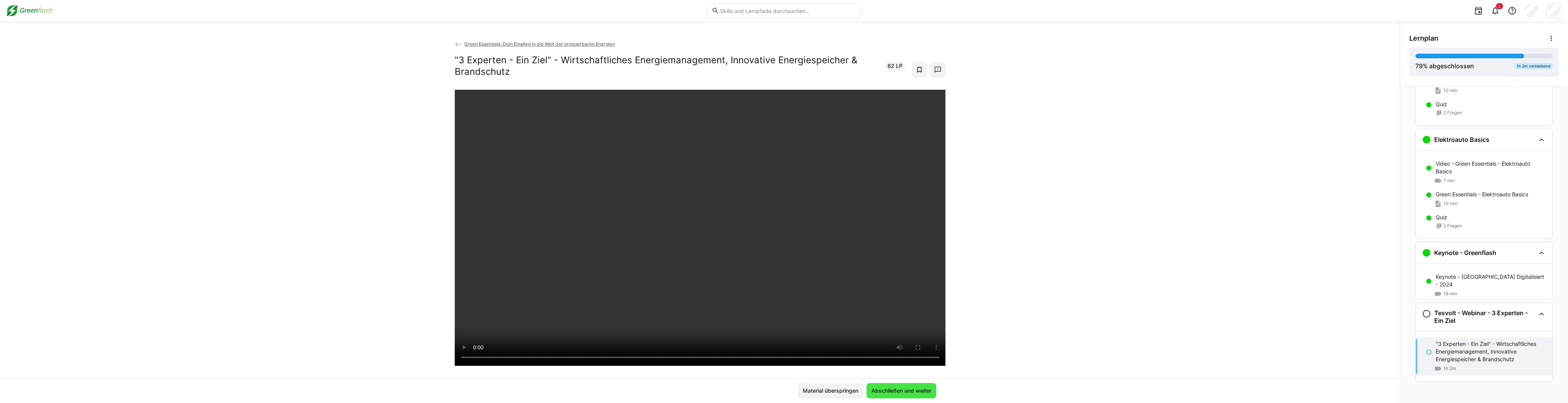
click at [586, 392] on span "Abschließen und weiter" at bounding box center [902, 391] width 62 height 8
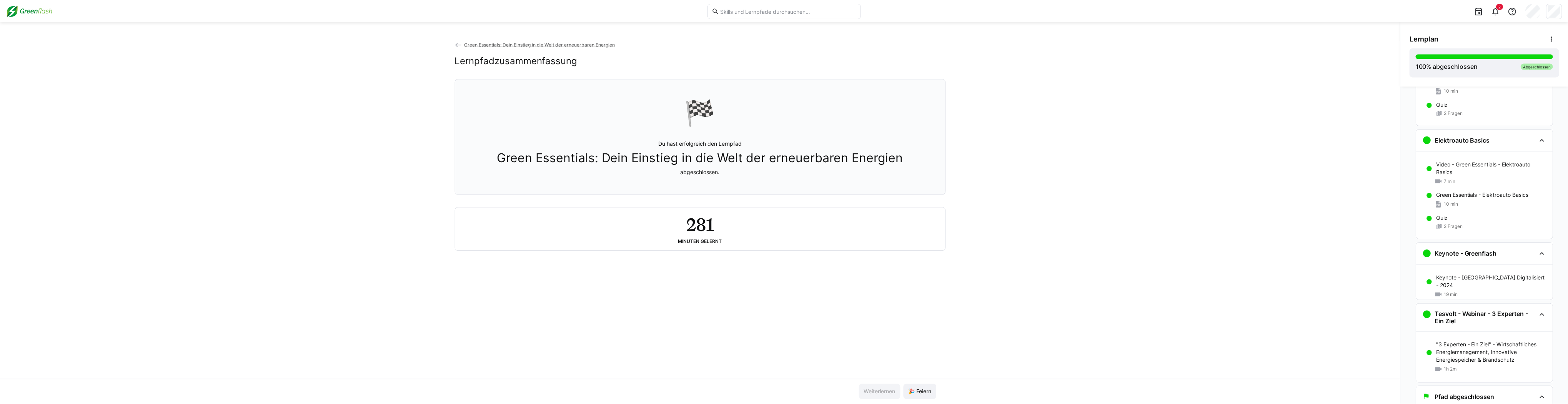
scroll to position [1079, 0]
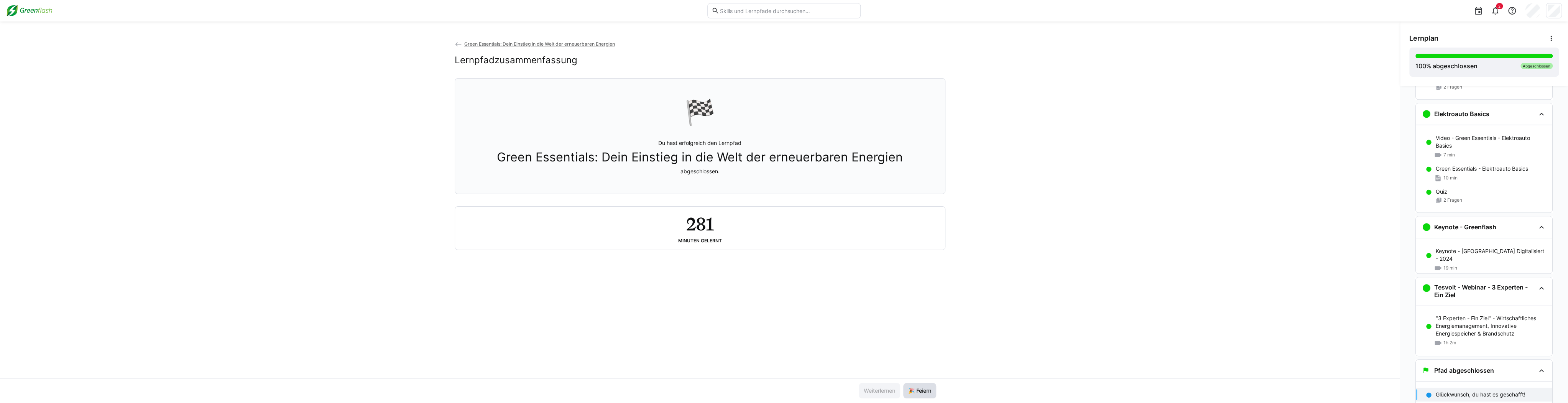
click at [586, 387] on span "🎉 Feiern" at bounding box center [920, 391] width 26 height 8
click at [586, 388] on span "🎉 Feiern" at bounding box center [920, 391] width 26 height 8
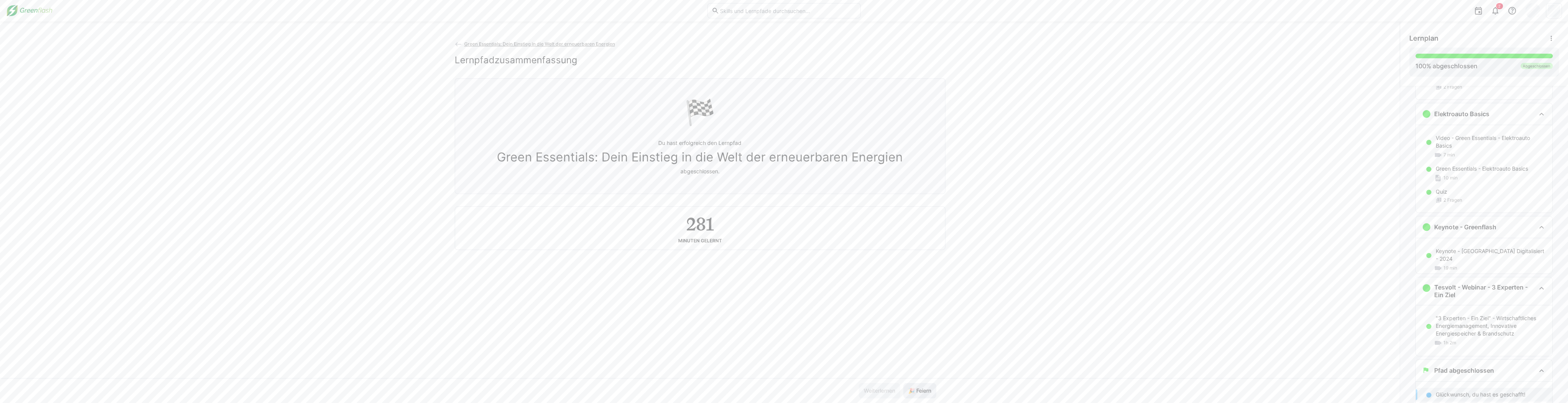
click at [586, 388] on span "🎉 Feiern" at bounding box center [920, 391] width 26 height 8
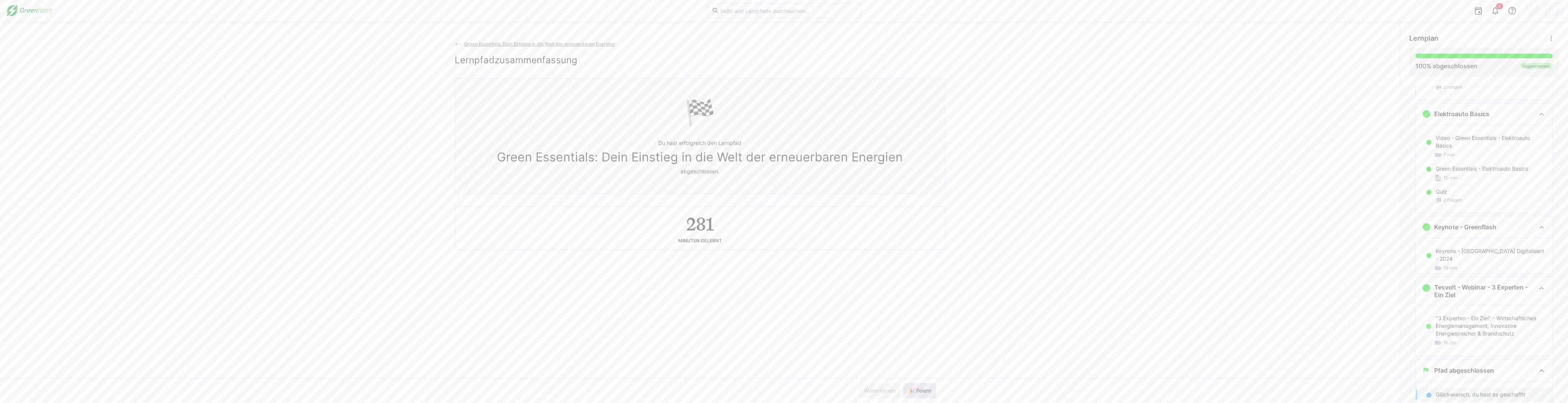
click at [586, 388] on span "🎉 Feiern" at bounding box center [920, 391] width 26 height 8
click at [26, 12] on img at bounding box center [29, 11] width 46 height 12
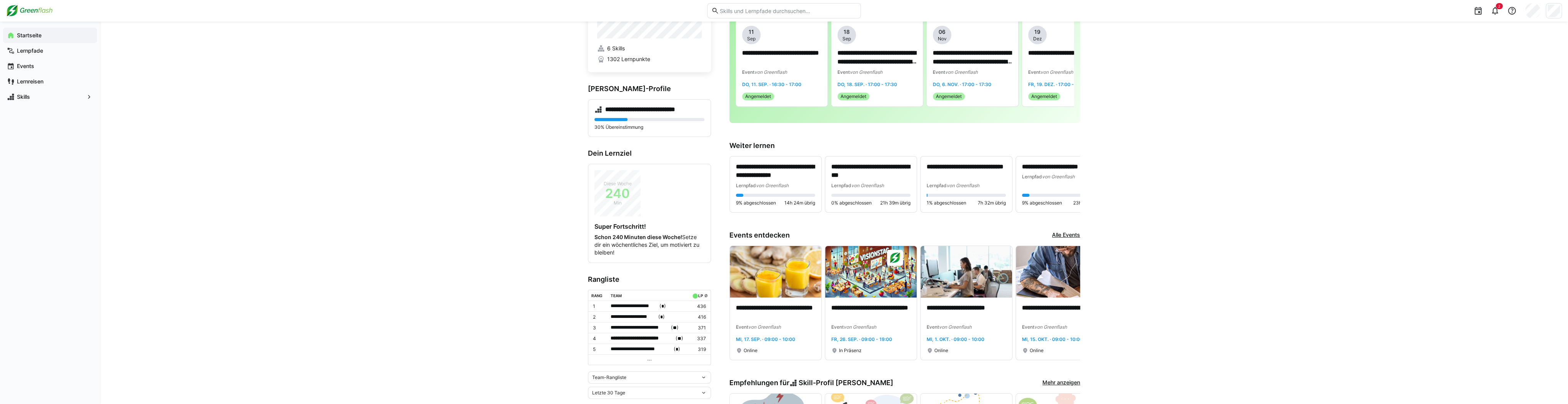
scroll to position [62, 0]
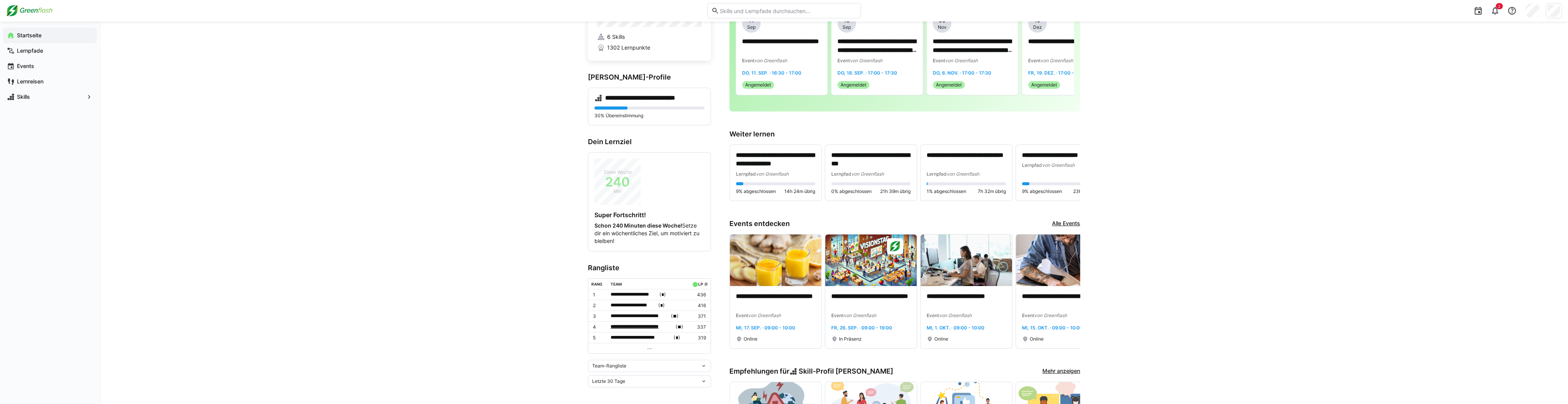
click at [588, 326] on span "**********" at bounding box center [642, 326] width 64 height 8
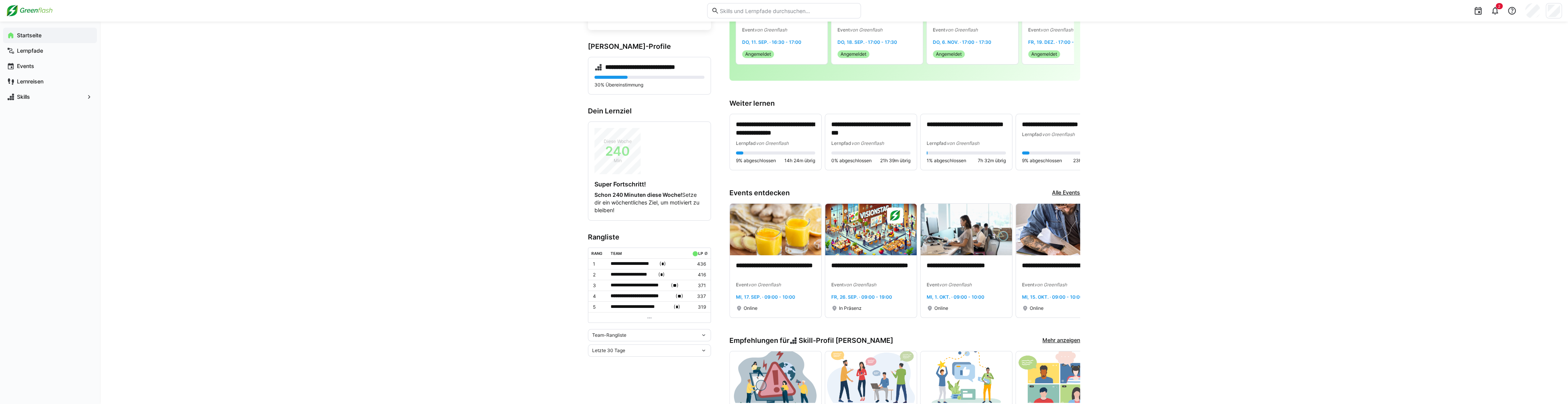
click at [465, 287] on div "**********" at bounding box center [834, 364] width 1468 height 870
click at [60, 83] on span "Lernreisen" at bounding box center [54, 81] width 77 height 8
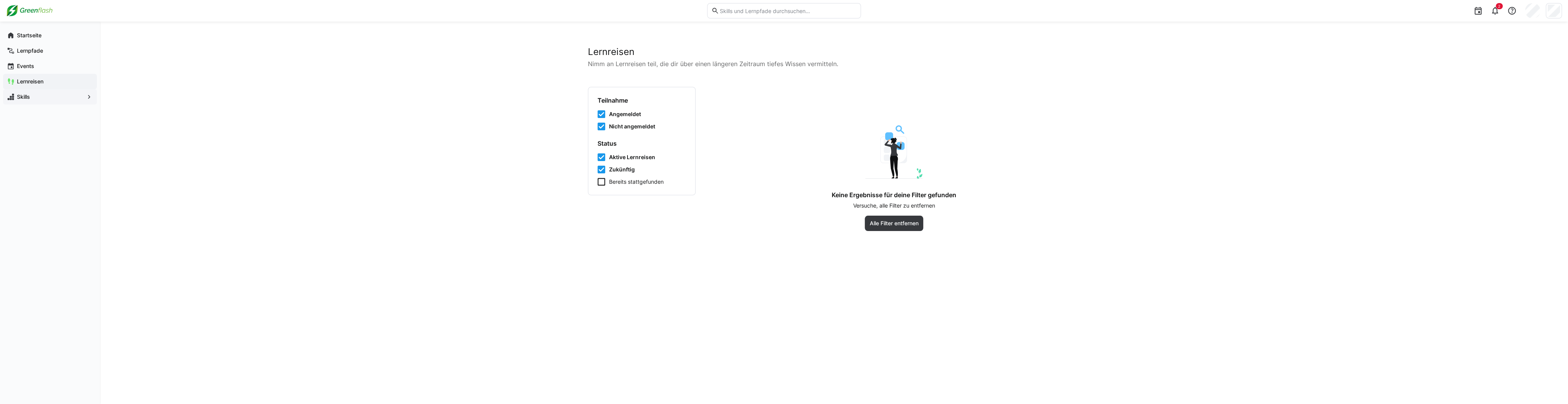
click at [49, 97] on span "Skills" at bounding box center [50, 97] width 68 height 8
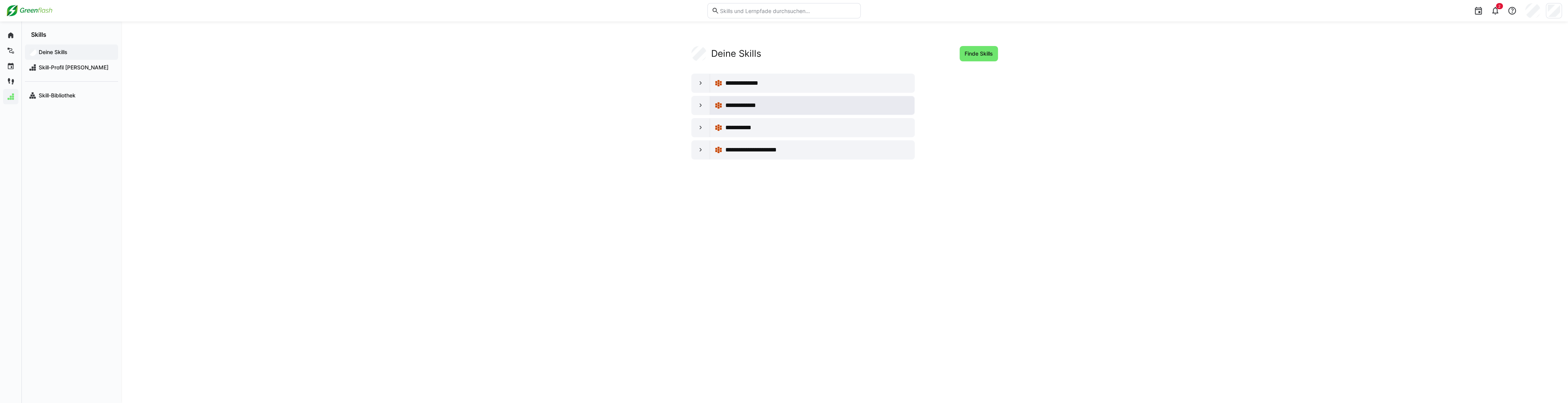
click at [586, 105] on span "**********" at bounding box center [746, 105] width 41 height 9
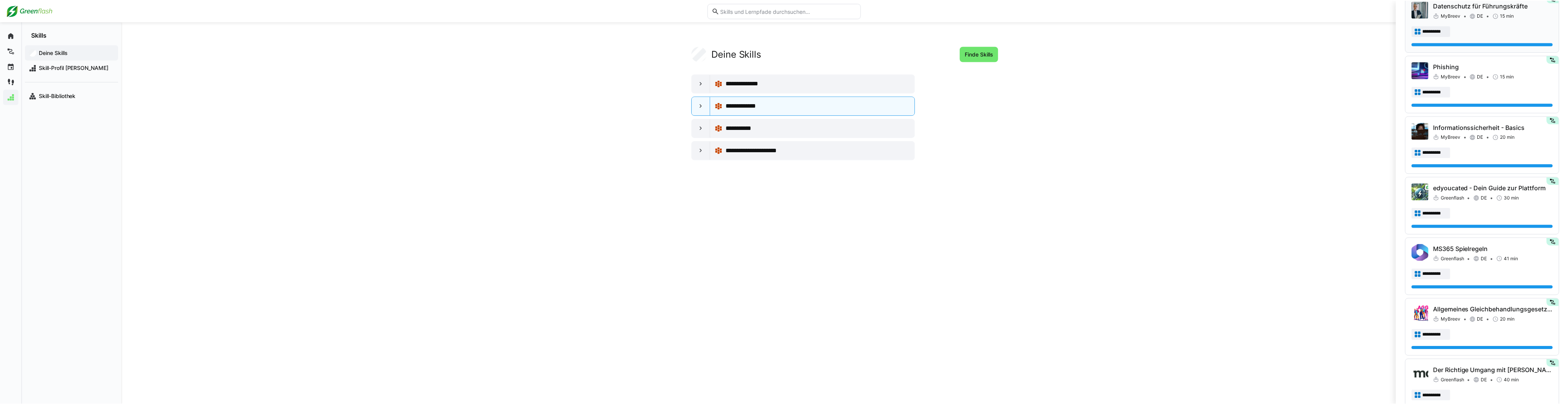
scroll to position [144, 0]
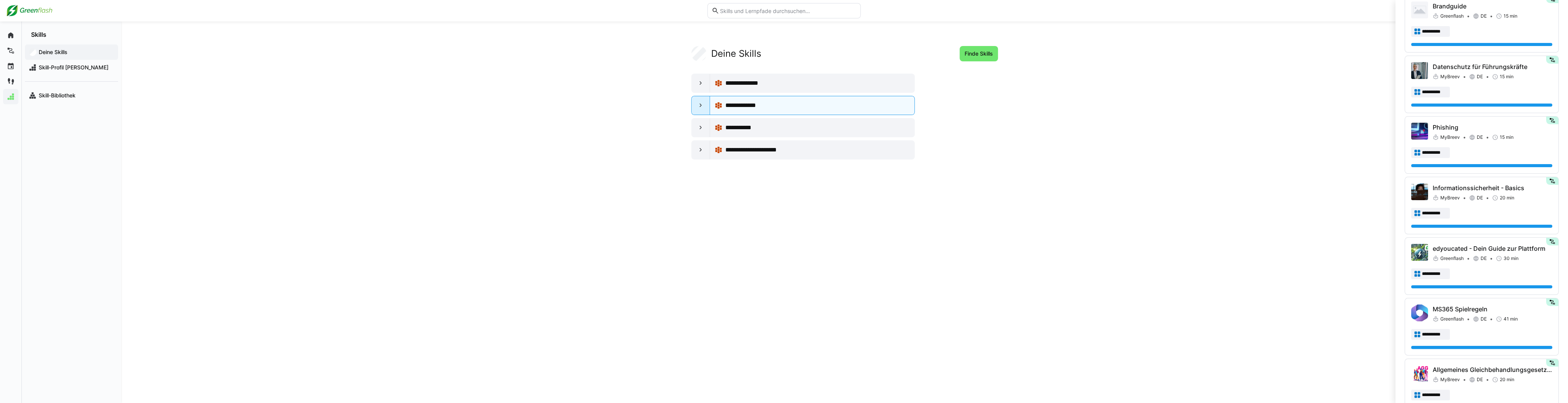
click at [586, 112] on div at bounding box center [701, 105] width 18 height 18
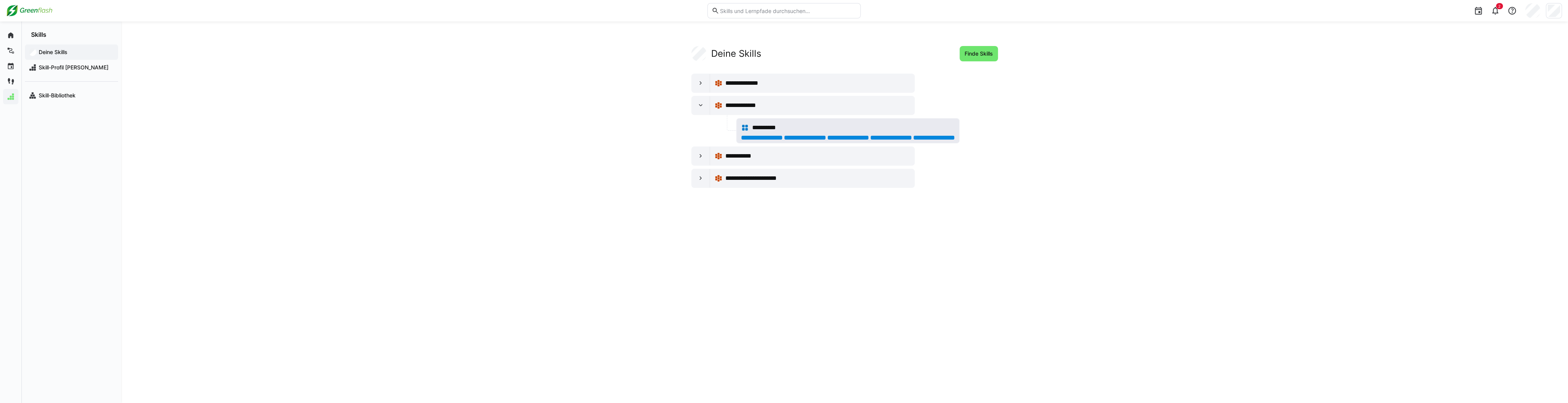
click at [586, 137] on div at bounding box center [934, 138] width 41 height 5
click at [586, 252] on div "**********" at bounding box center [844, 212] width 491 height 332
click at [586, 107] on eds-icon at bounding box center [700, 105] width 8 height 8
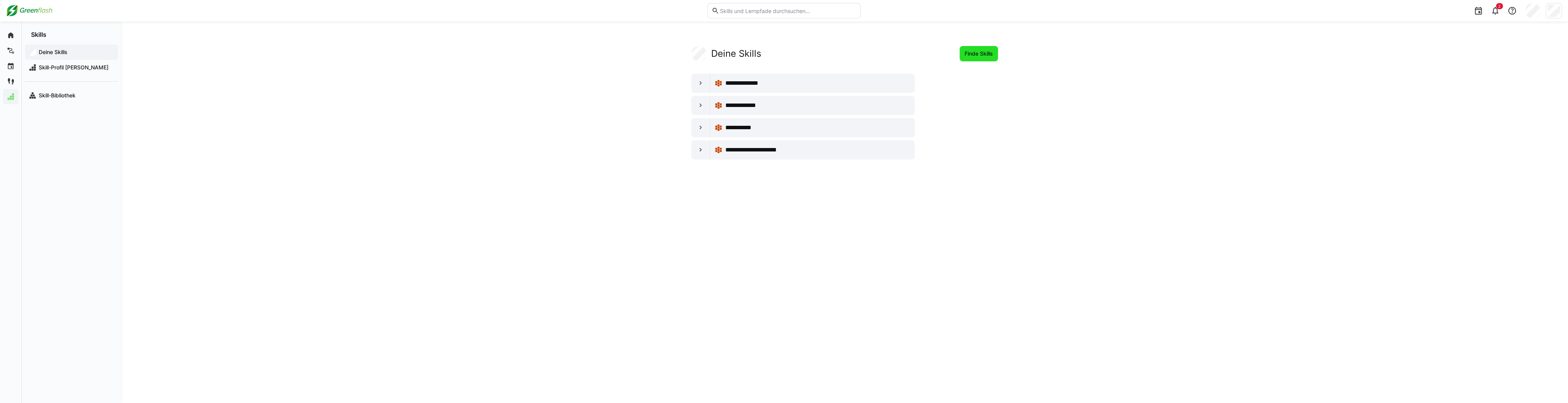
click at [586, 56] on span "Finde Skills" at bounding box center [978, 54] width 30 height 8
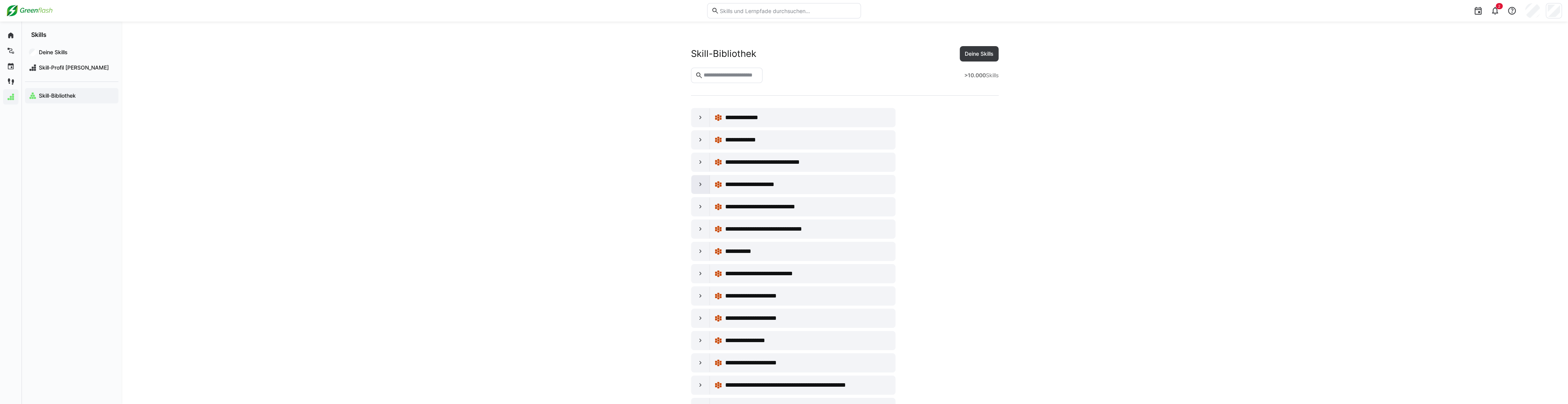
click at [588, 183] on eds-icon at bounding box center [701, 185] width 8 height 8
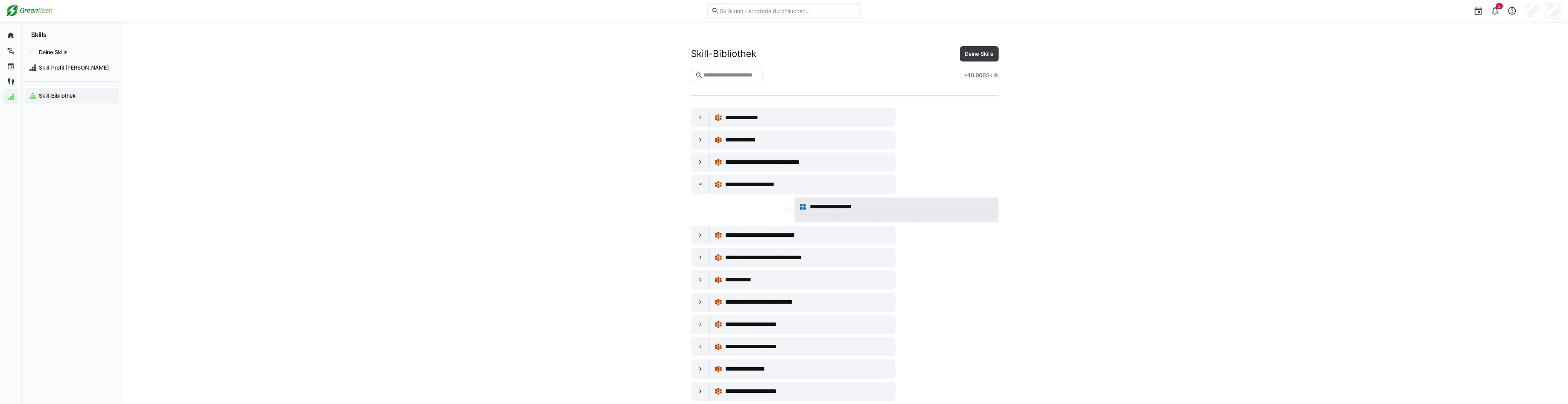
click at [588, 205] on span "**********" at bounding box center [837, 207] width 56 height 9
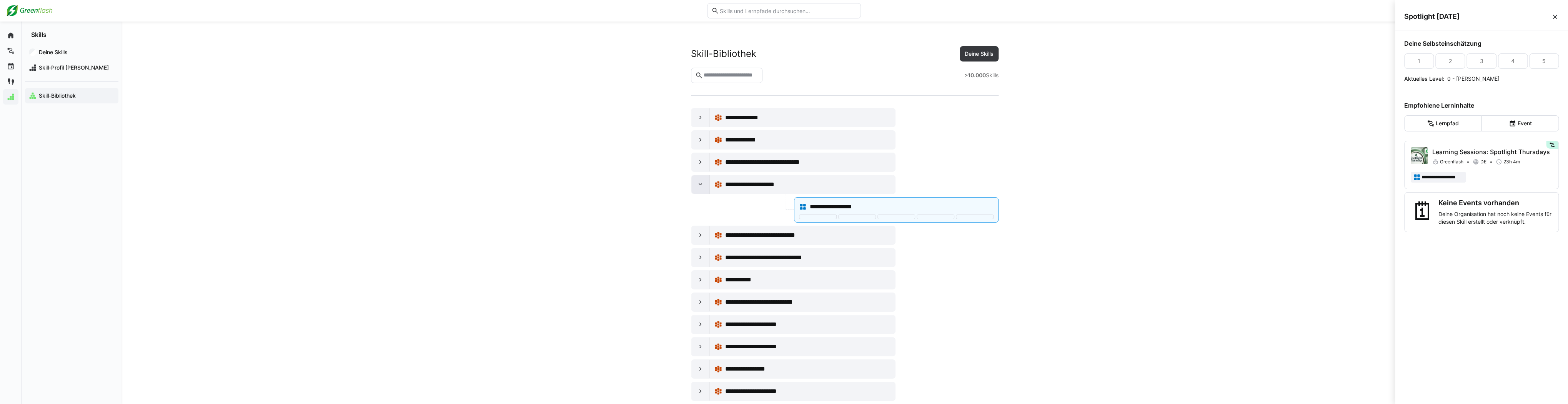
click at [588, 185] on div at bounding box center [701, 185] width 18 height 18
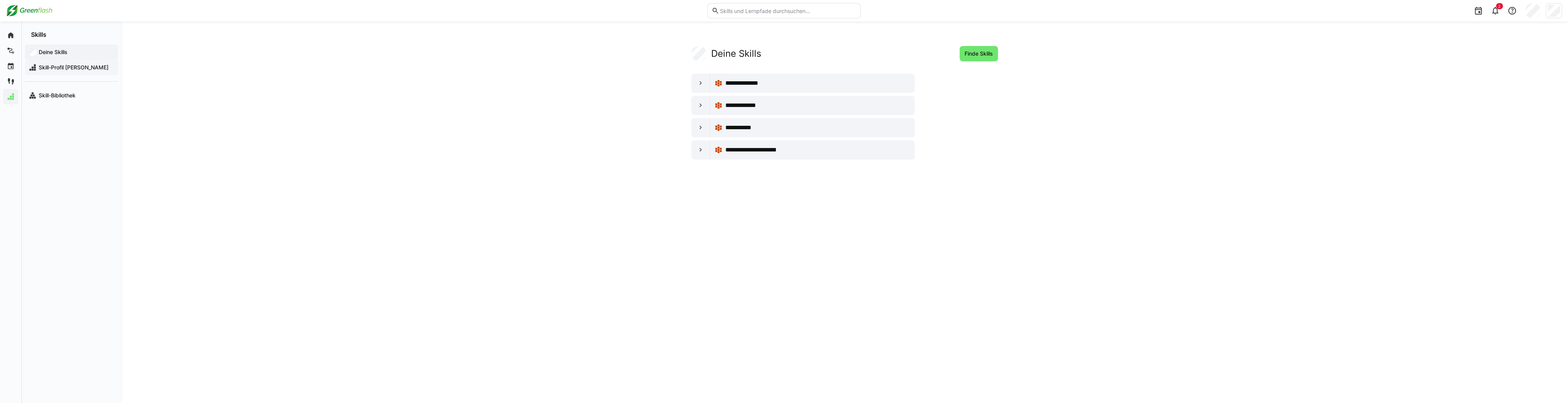
click at [49, 70] on span "Skill-Profil [PERSON_NAME]" at bounding box center [76, 67] width 77 height 8
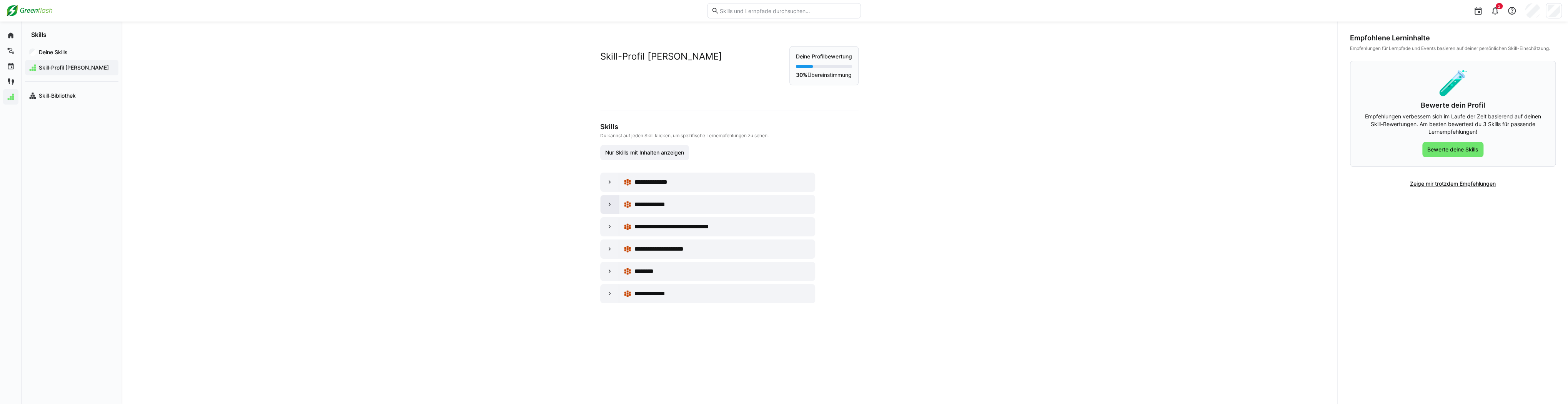
click at [611, 200] on div at bounding box center [609, 204] width 18 height 18
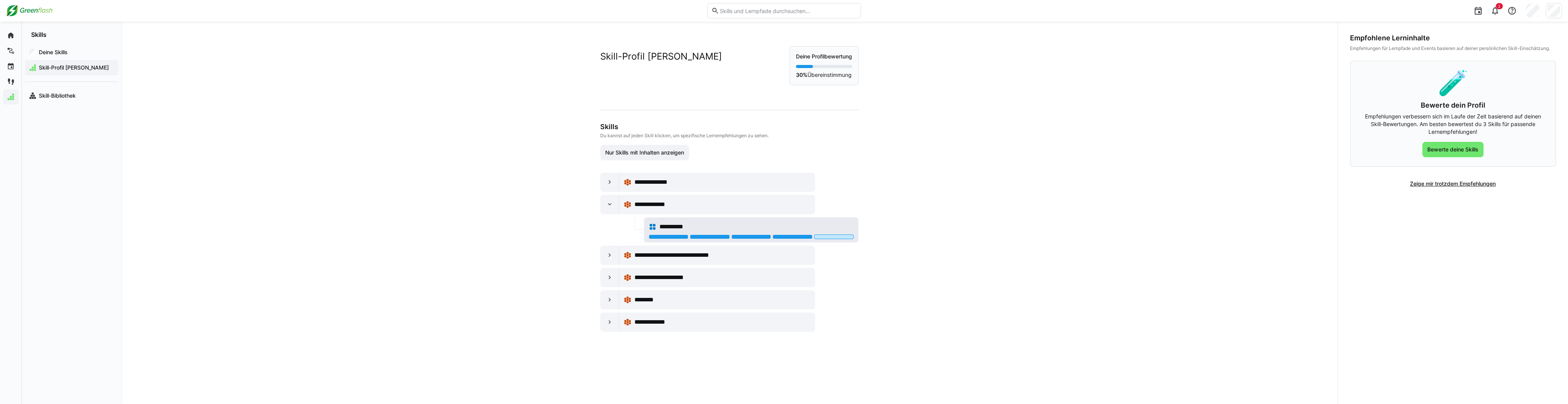
click at [842, 224] on div "**********" at bounding box center [757, 227] width 194 height 9
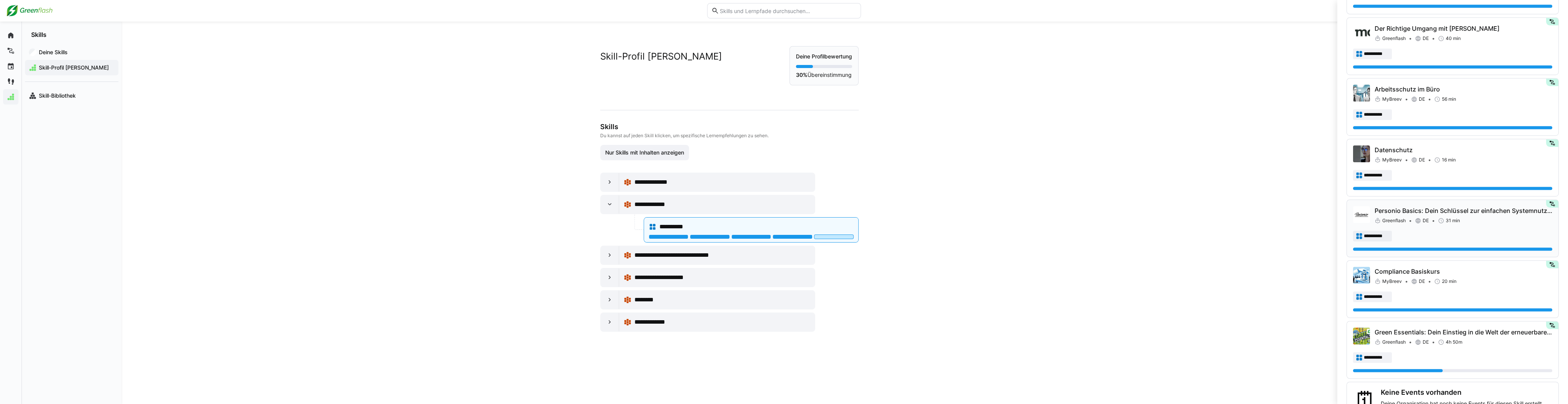
scroll to position [647, 0]
